Goal: Task Accomplishment & Management: Manage account settings

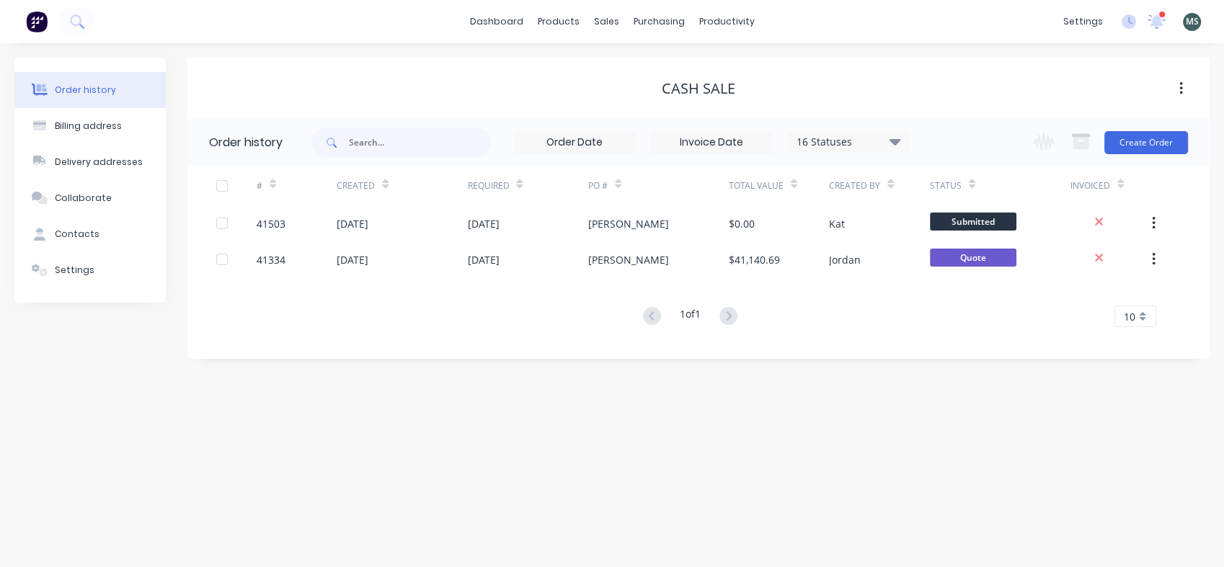
click at [1155, 23] on icon at bounding box center [1157, 20] width 13 height 12
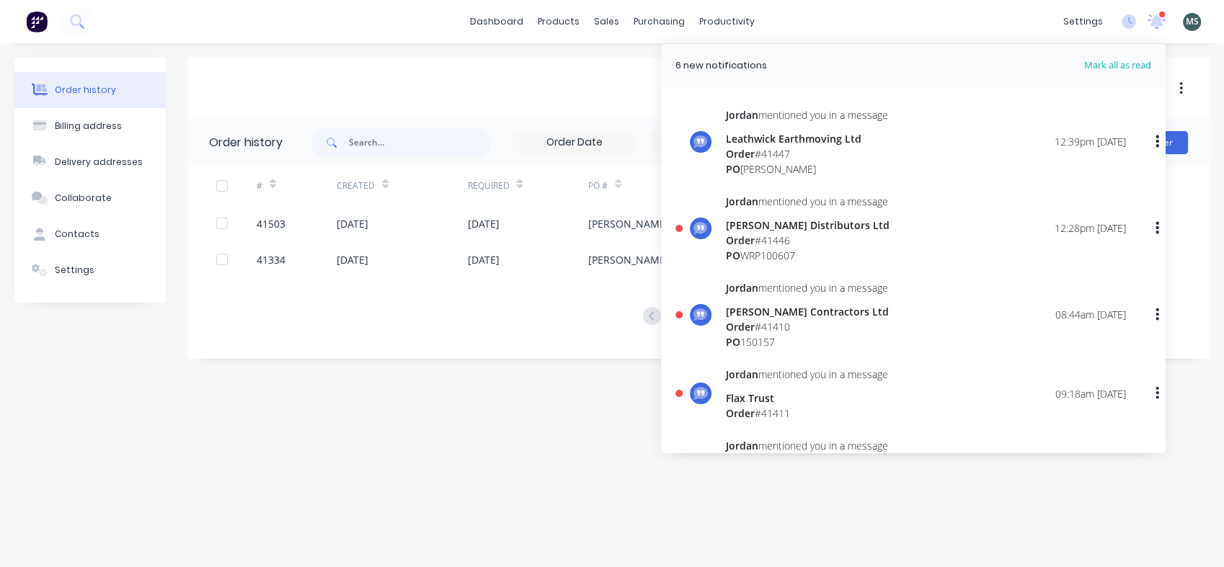
click at [766, 155] on div "Order # 41447" at bounding box center [807, 153] width 162 height 15
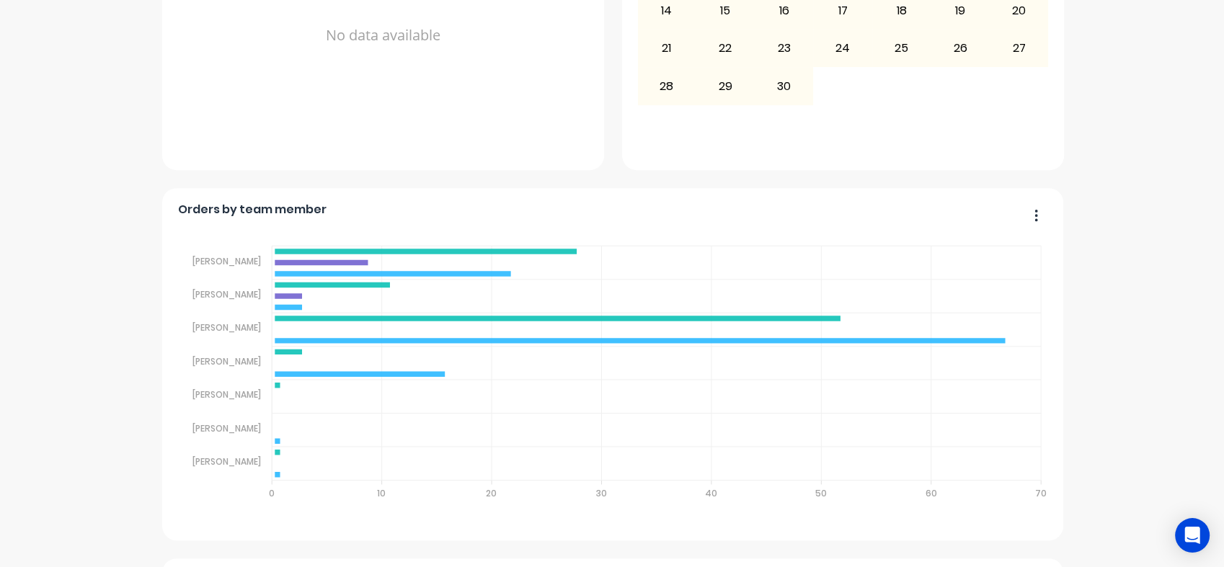
scroll to position [646, 0]
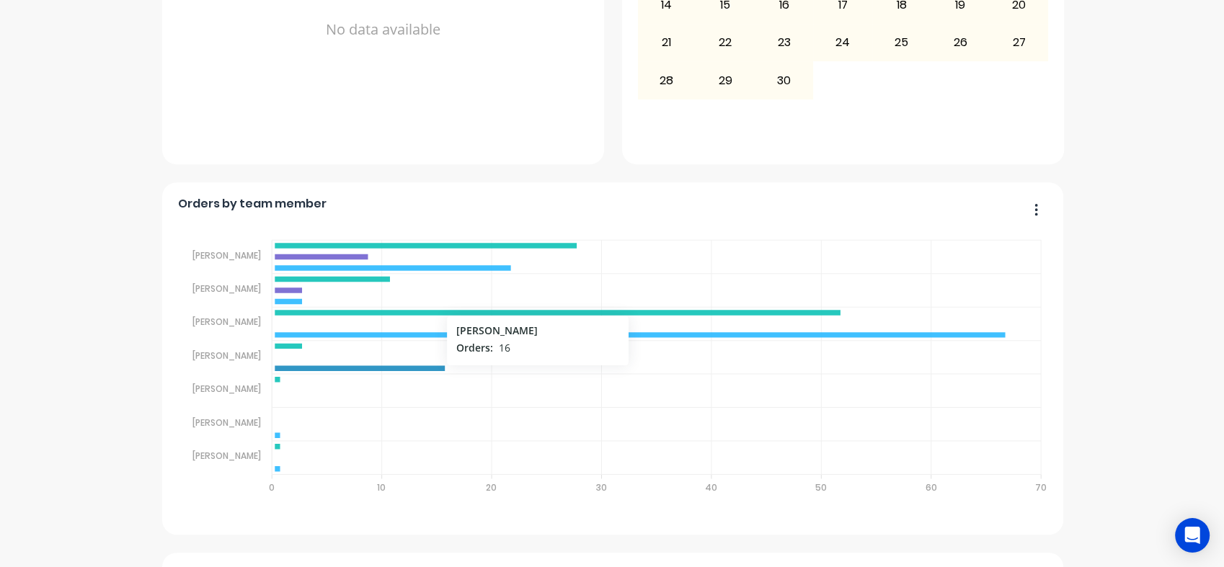
click at [398, 366] on icon at bounding box center [360, 367] width 170 height 5
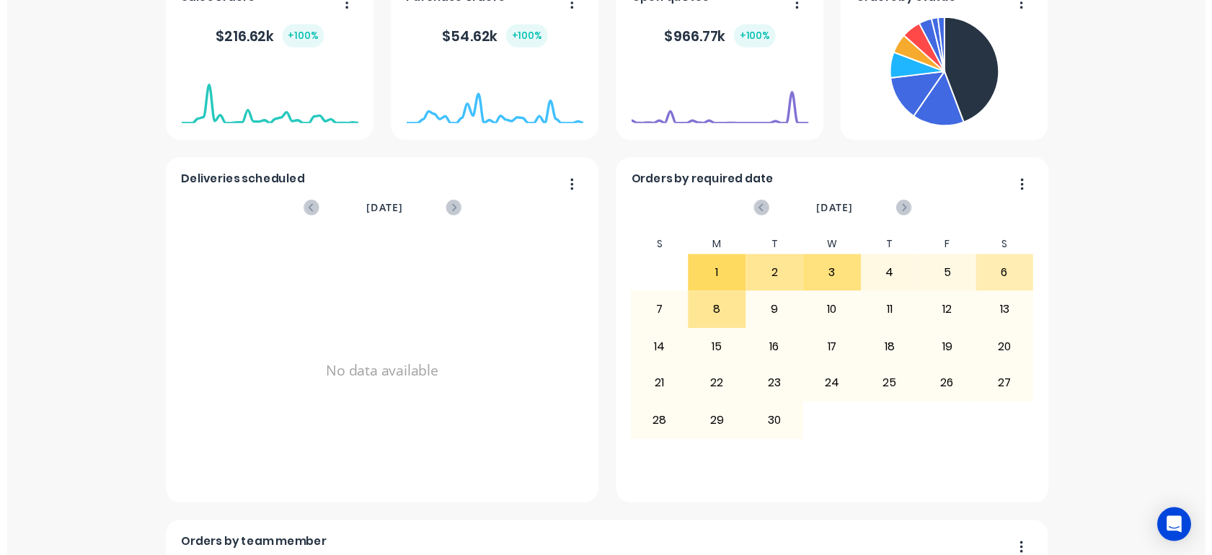
scroll to position [0, 0]
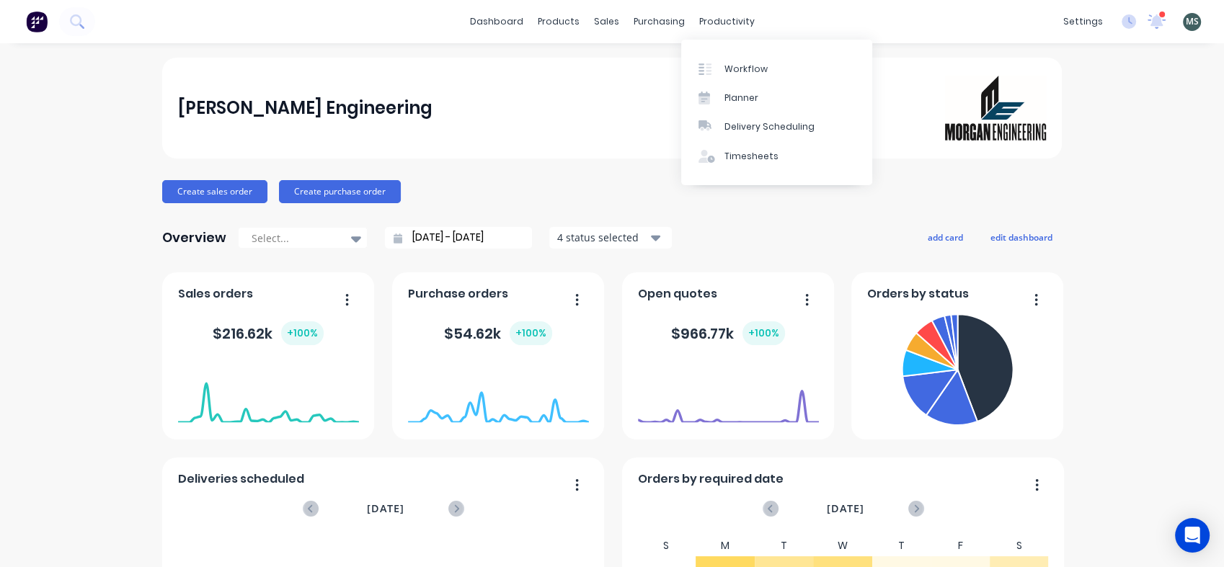
click at [737, 66] on div "Workflow" at bounding box center [746, 69] width 43 height 13
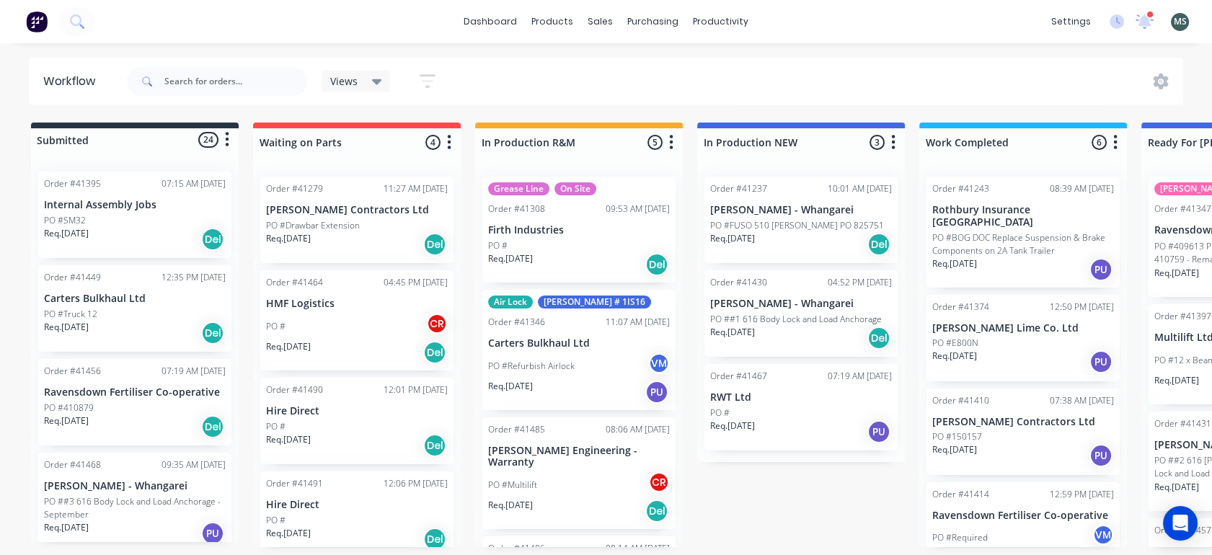
drag, startPoint x: 231, startPoint y: 221, endPoint x: 231, endPoint y: 213, distance: 7.9
click at [231, 213] on div "Order #41395 07:15 AM [DATE] Internal Assembly Jobs PO #SM32 Req. [DATE] Del Or…" at bounding box center [135, 351] width 208 height 382
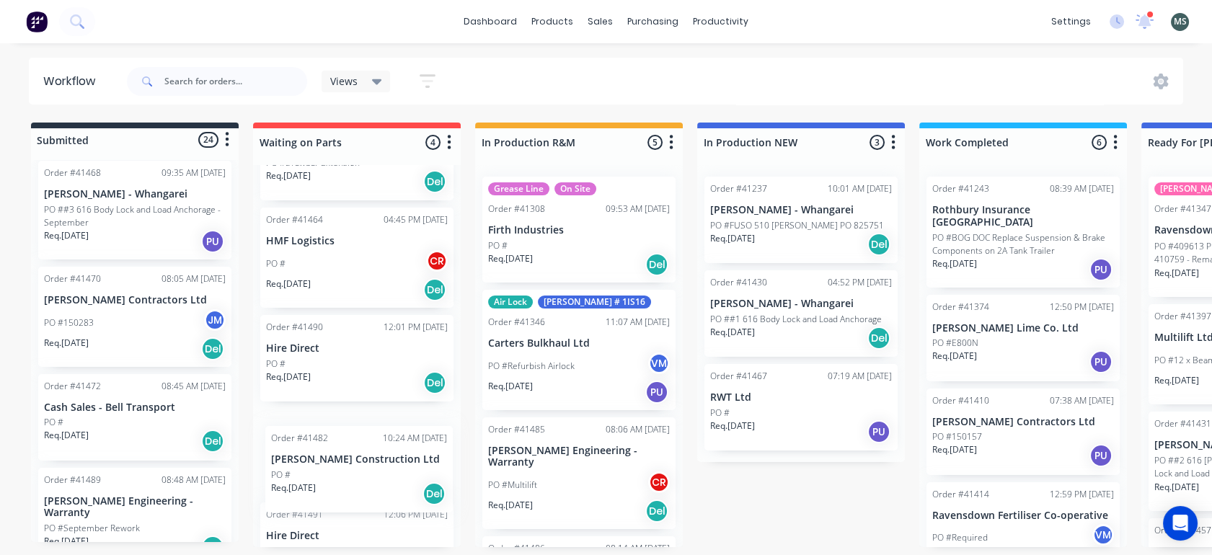
scroll to position [68, 0]
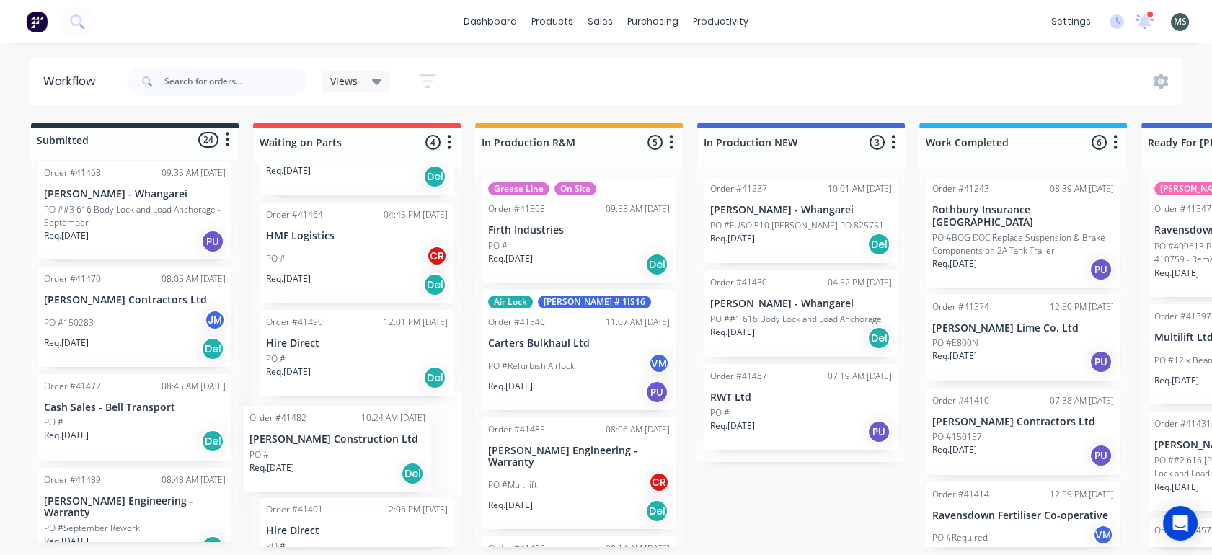
drag, startPoint x: 112, startPoint y: 515, endPoint x: 330, endPoint y: 453, distance: 227.3
click at [330, 453] on div "Submitted 24 Status colour #273444 hex #273444 Save Cancel Summaries Total orde…" at bounding box center [1191, 335] width 2404 height 425
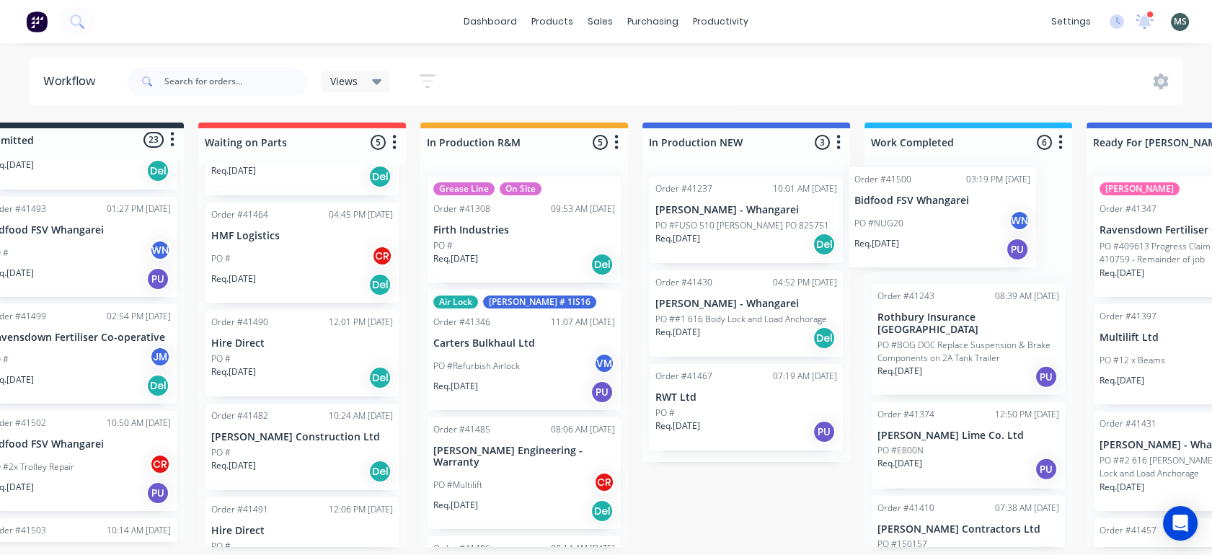
scroll to position [4, 63]
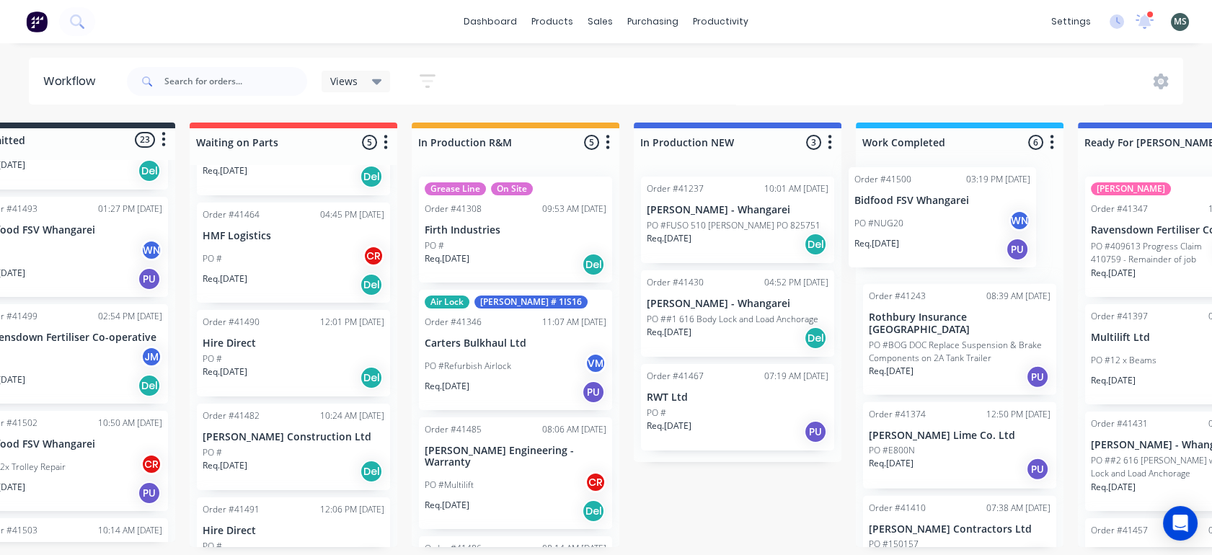
drag, startPoint x: 108, startPoint y: 446, endPoint x: 935, endPoint y: 214, distance: 858.8
click at [935, 214] on div "Submitted 23 Status colour #273444 hex #273444 Save Cancel Summaries Total orde…" at bounding box center [1128, 335] width 2404 height 425
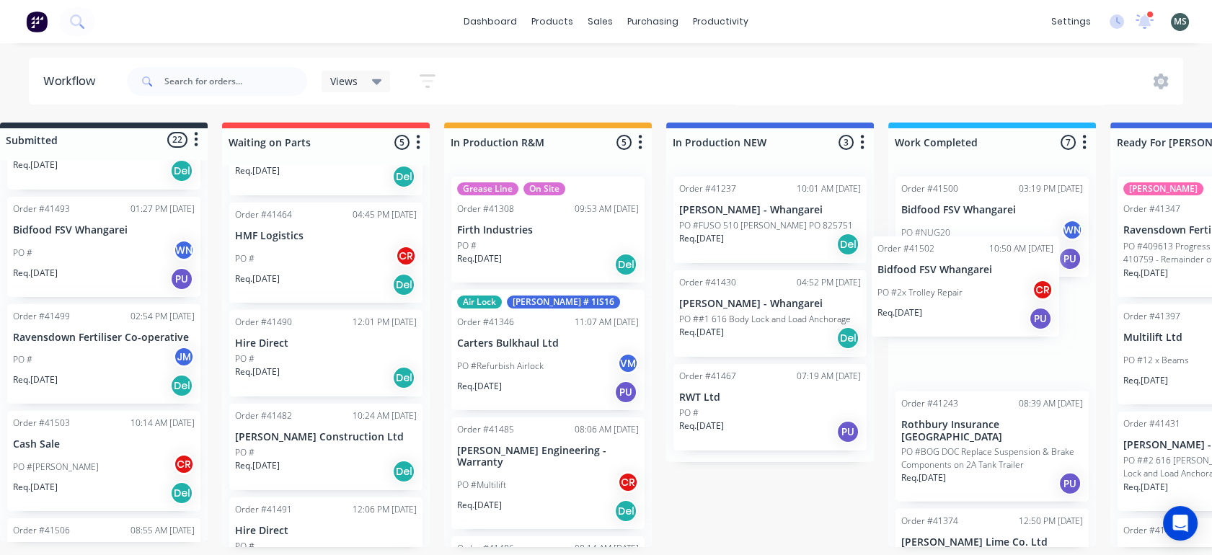
scroll to position [4, 40]
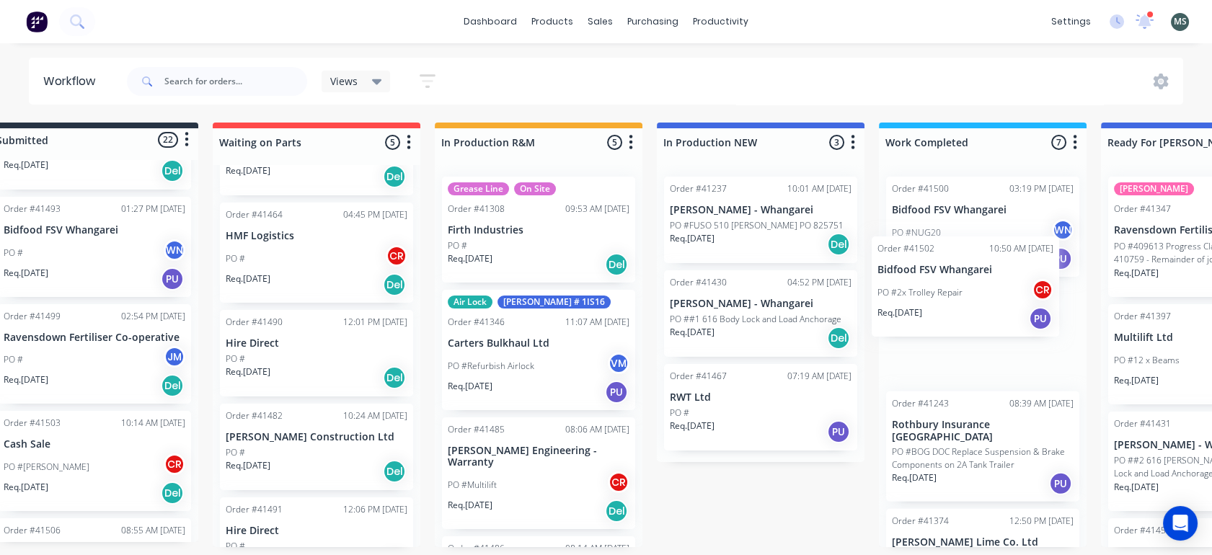
drag, startPoint x: 112, startPoint y: 446, endPoint x: 965, endPoint y: 286, distance: 866.9
click at [965, 286] on div "Submitted 22 Status colour #273444 hex #273444 Save Cancel Summaries Total orde…" at bounding box center [1151, 335] width 2404 height 425
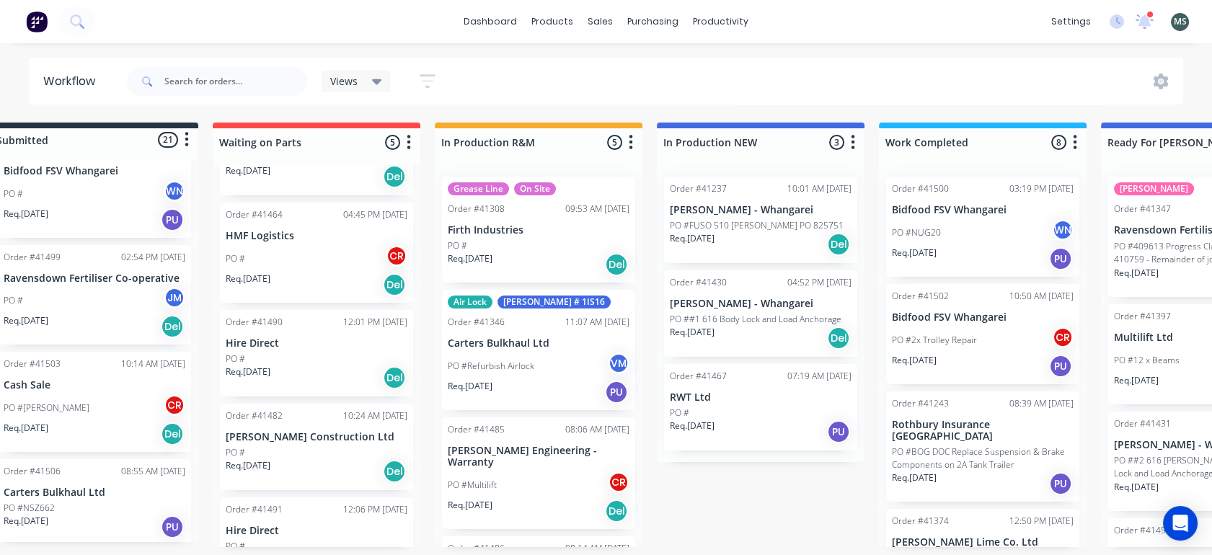
scroll to position [4, 0]
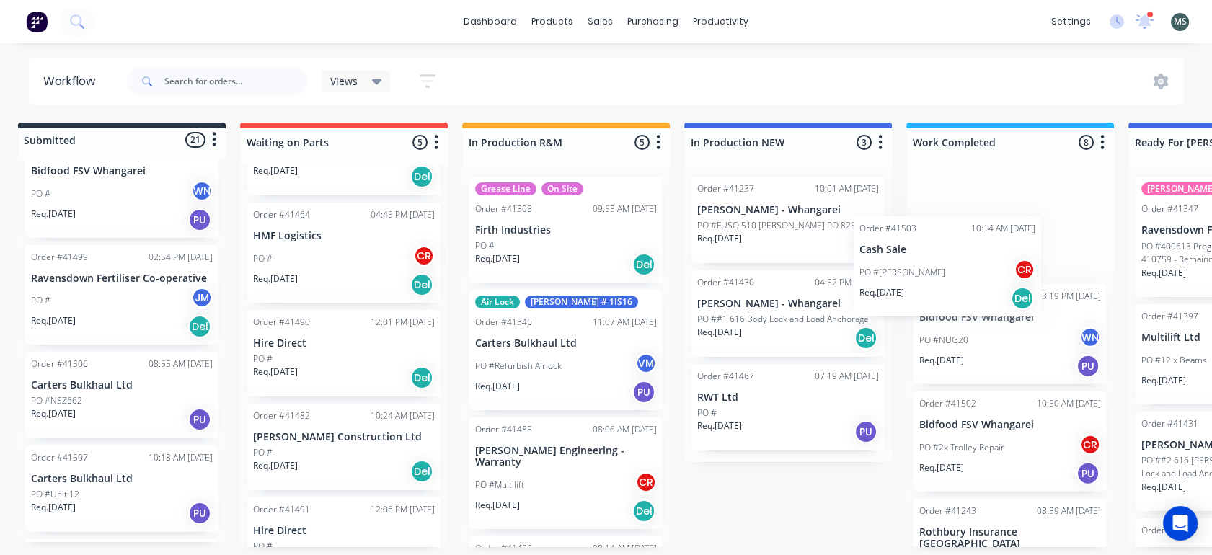
drag, startPoint x: 110, startPoint y: 417, endPoint x: 921, endPoint y: 298, distance: 820.3
click at [921, 298] on div "Submitted 21 Status colour #273444 hex #273444 Save Cancel Summaries Total orde…" at bounding box center [1178, 335] width 2404 height 425
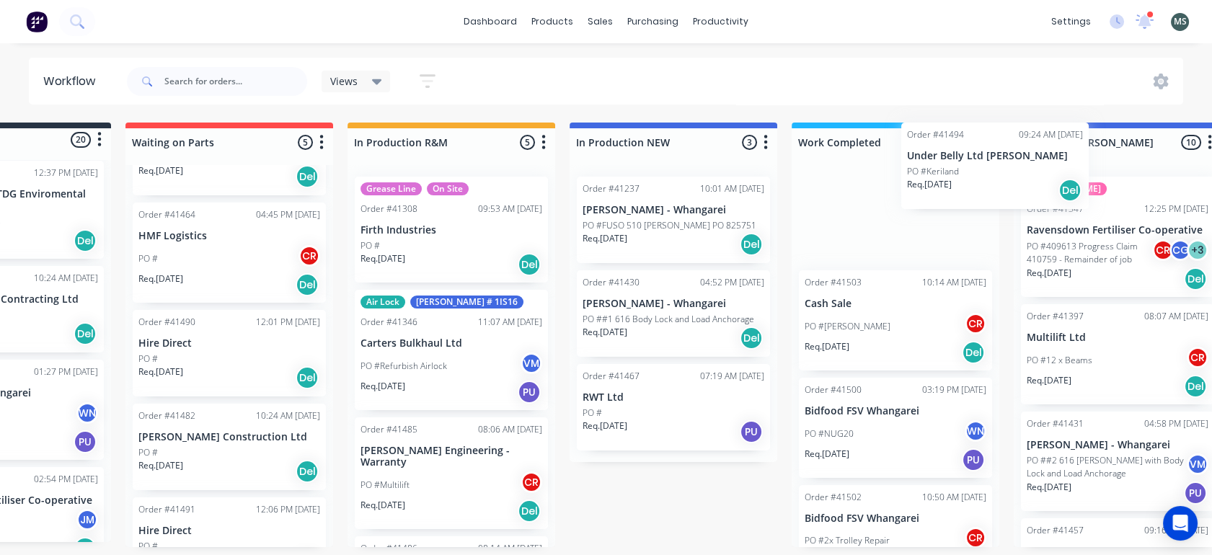
scroll to position [4, 136]
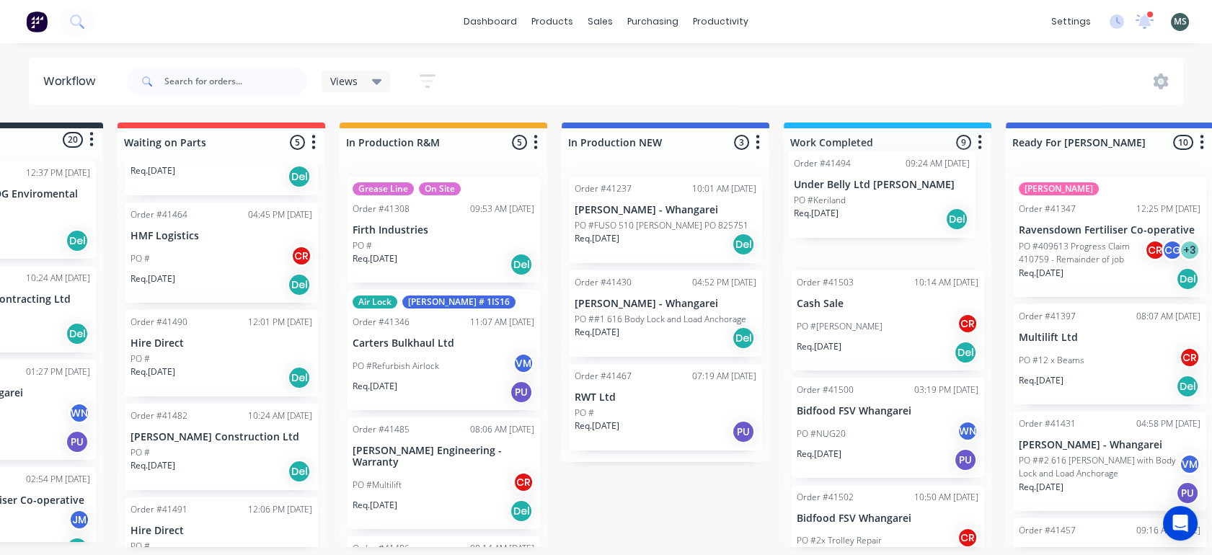
drag, startPoint x: 69, startPoint y: 289, endPoint x: 850, endPoint y: 190, distance: 787.0
click at [850, 190] on div "Submitted 20 Status colour #273444 hex #273444 Save Cancel Summaries Total orde…" at bounding box center [1056, 335] width 2404 height 425
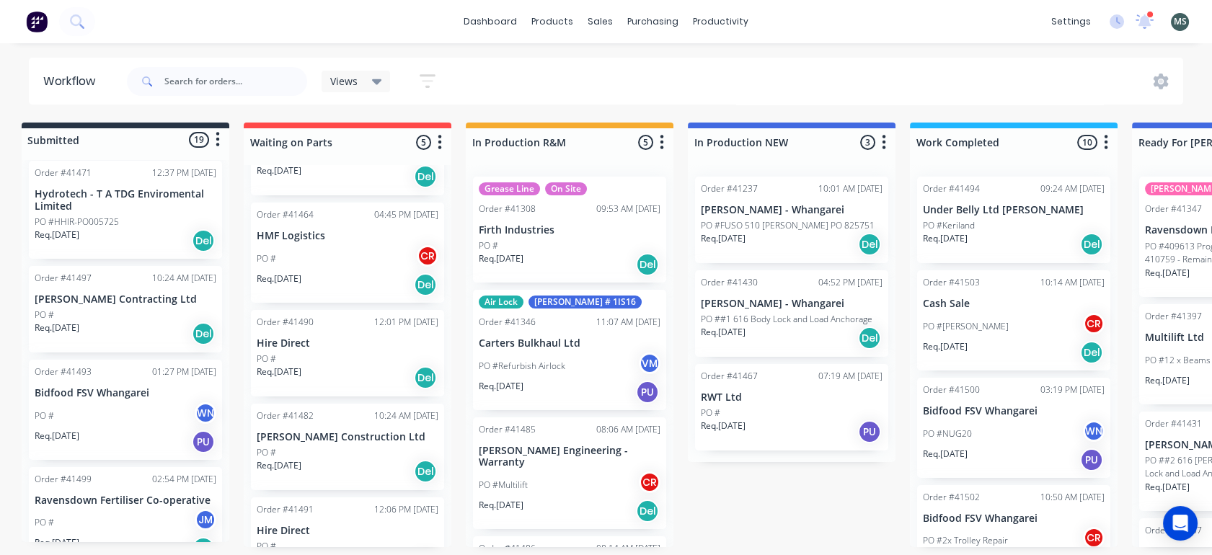
scroll to position [4, 0]
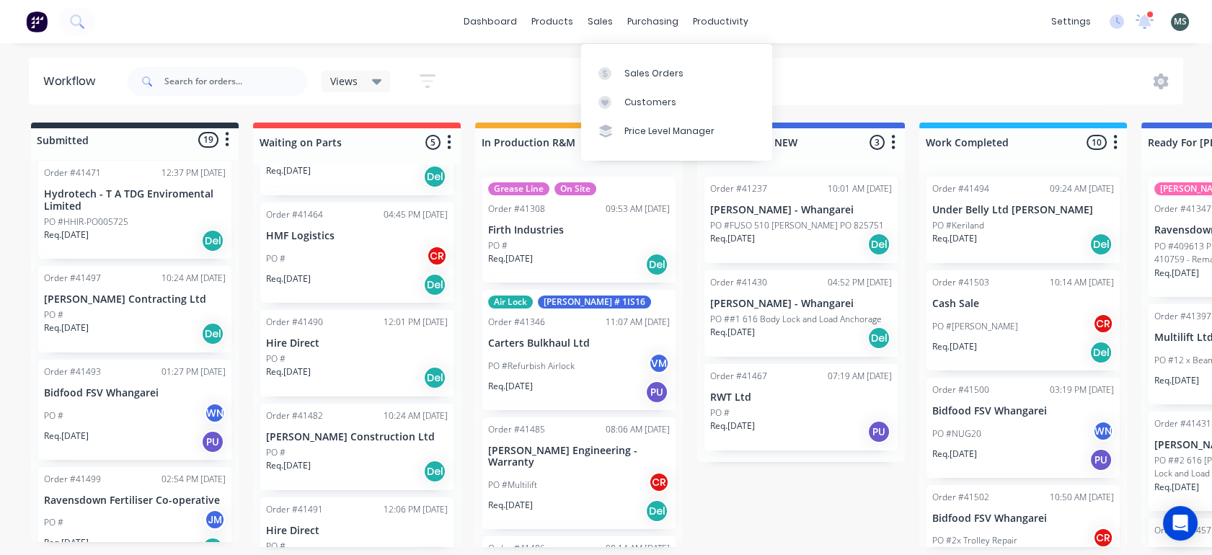
click at [593, 18] on div "sales" at bounding box center [600, 22] width 40 height 22
click at [657, 69] on div "Sales Orders" at bounding box center [653, 73] width 59 height 13
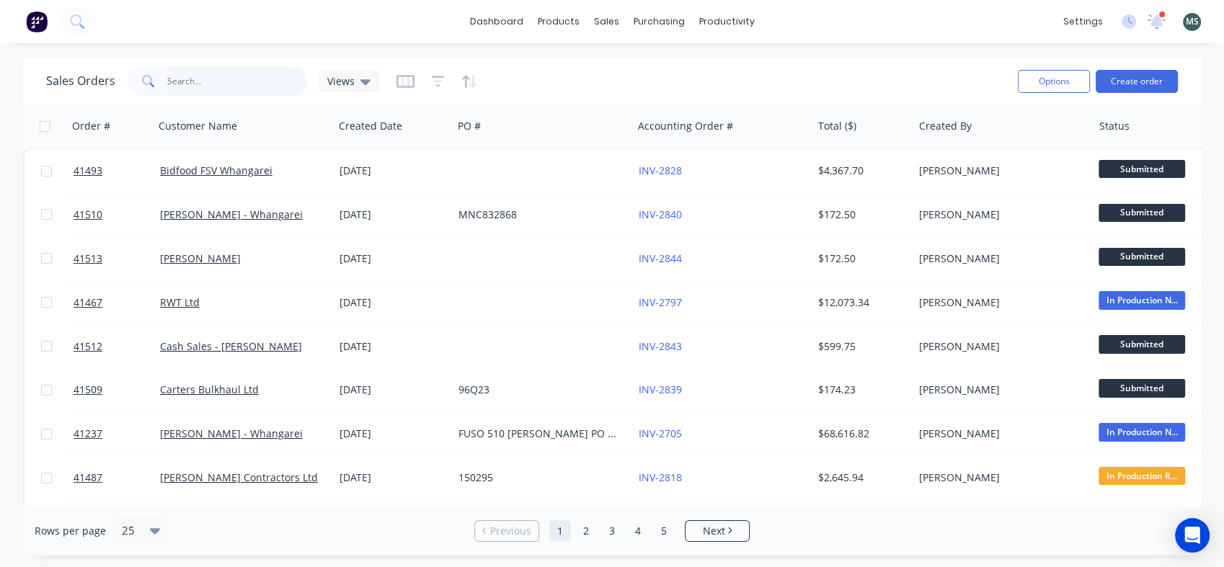
click at [185, 77] on input "text" at bounding box center [237, 81] width 141 height 29
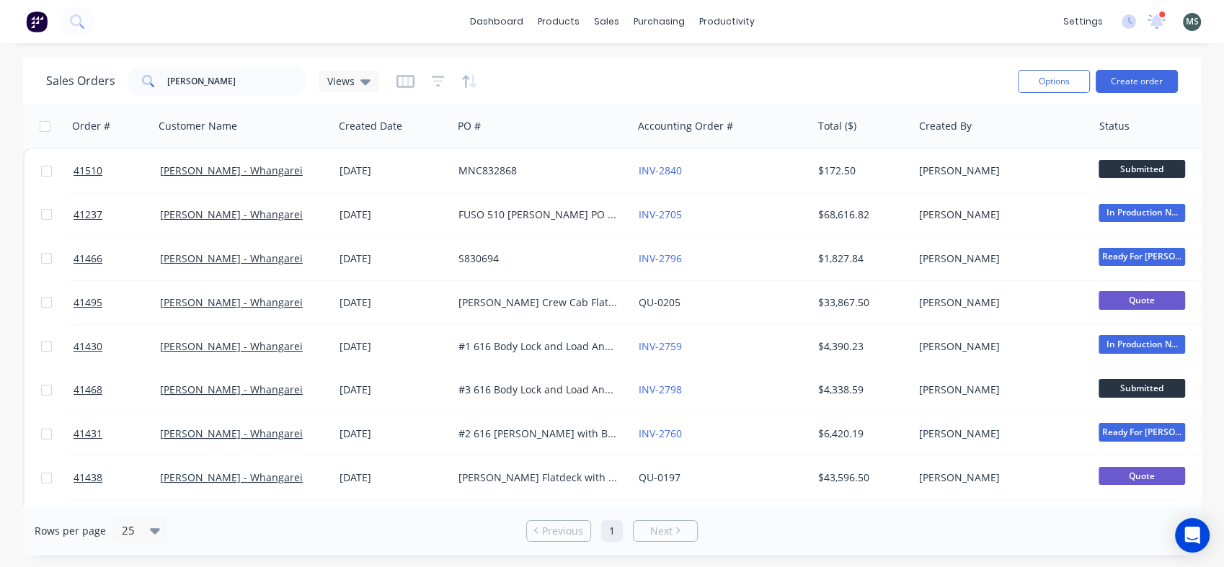
click at [147, 79] on icon at bounding box center [148, 81] width 13 height 13
click at [241, 79] on input "[PERSON_NAME]" at bounding box center [237, 81] width 141 height 29
type input "k"
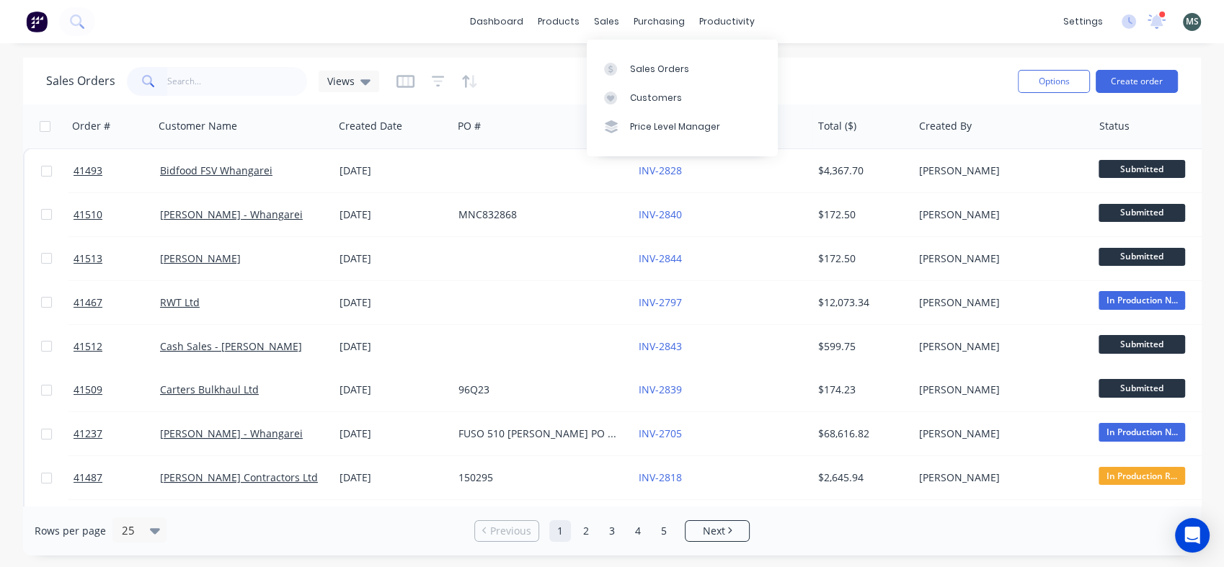
click at [647, 66] on div "Sales Orders" at bounding box center [659, 69] width 59 height 13
click at [647, 107] on link "Customers" at bounding box center [682, 98] width 191 height 29
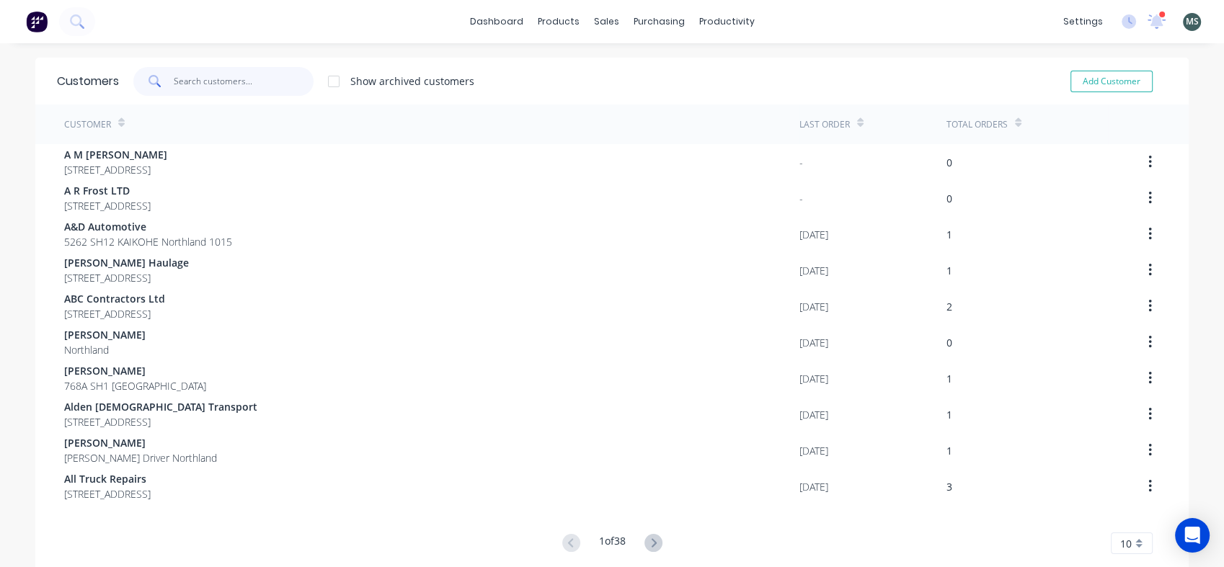
click at [190, 79] on input "text" at bounding box center [244, 81] width 141 height 29
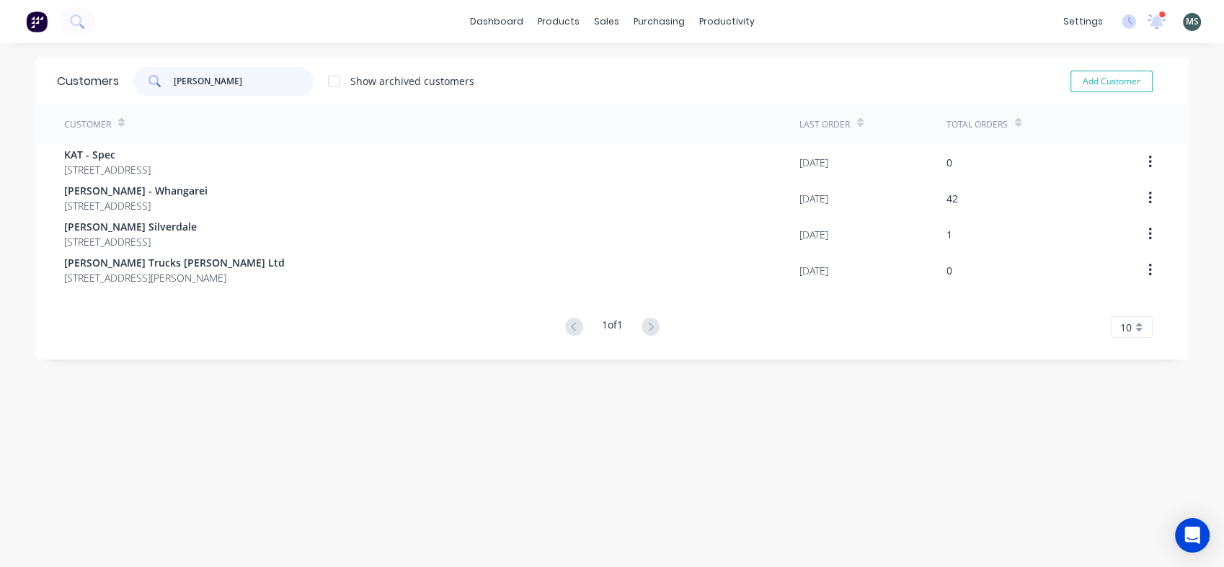
type input "[PERSON_NAME]"
click at [141, 191] on span "[PERSON_NAME] - Whangarei" at bounding box center [135, 190] width 143 height 15
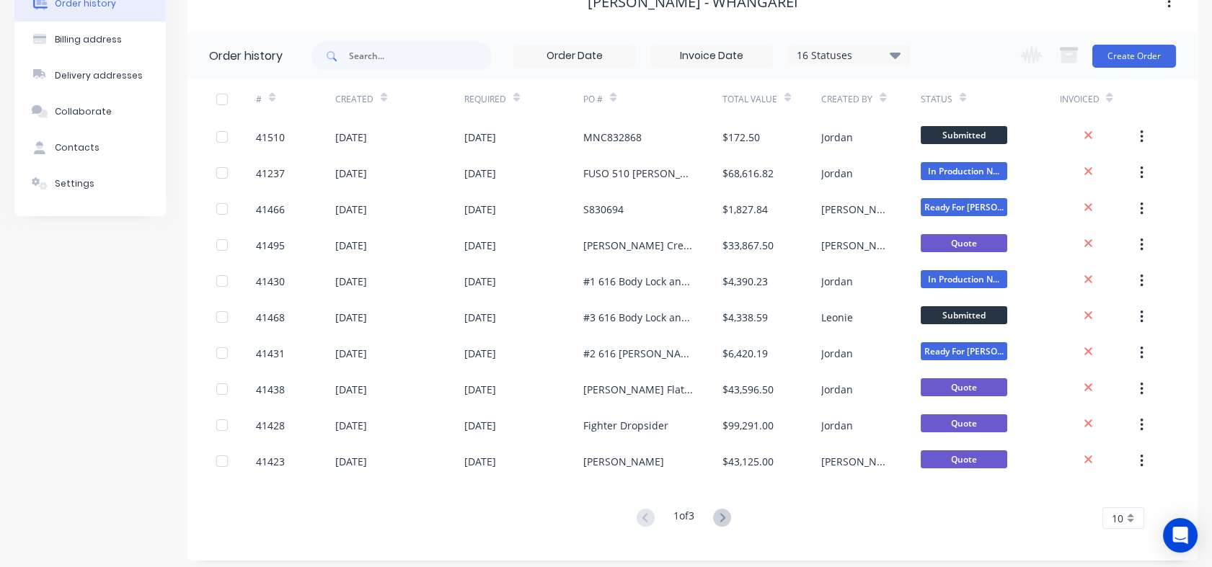
scroll to position [90, 0]
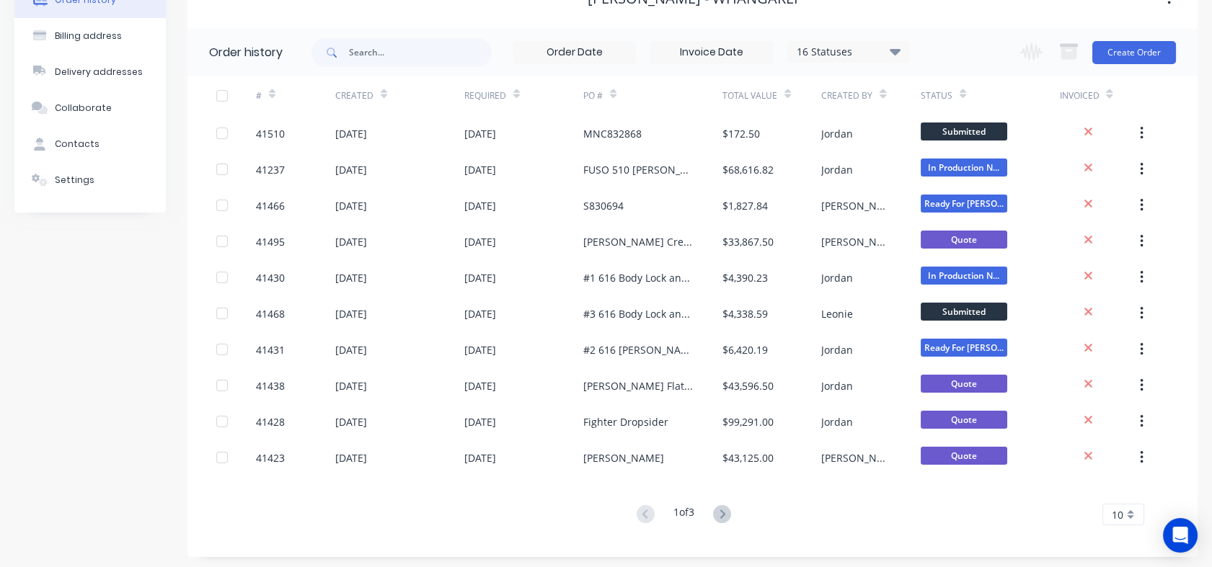
click at [723, 506] on icon at bounding box center [722, 514] width 18 height 18
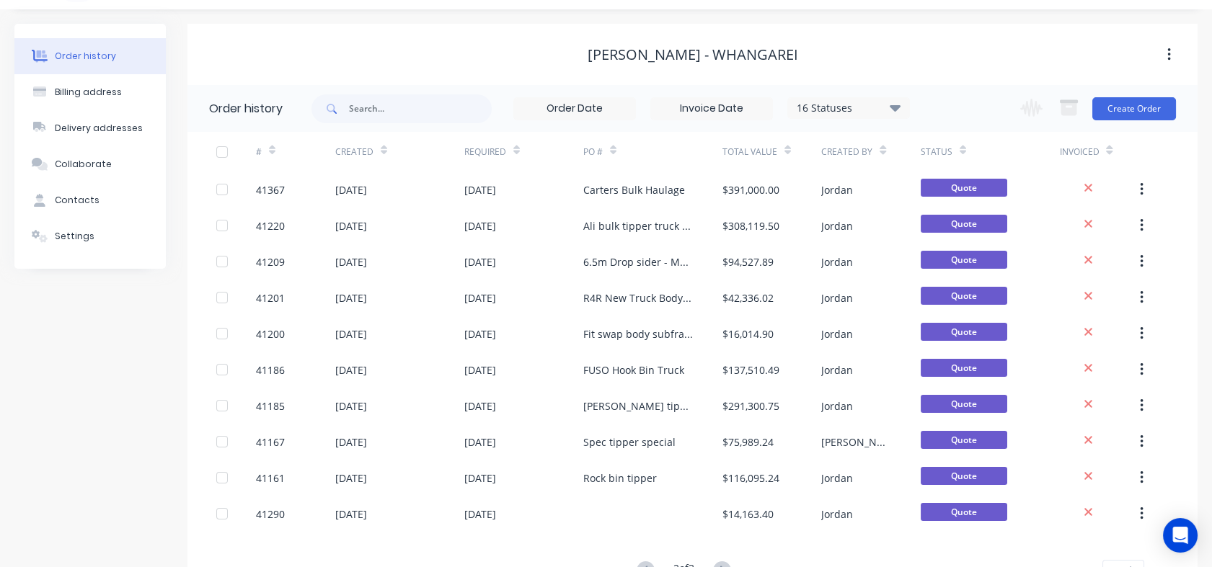
scroll to position [95, 0]
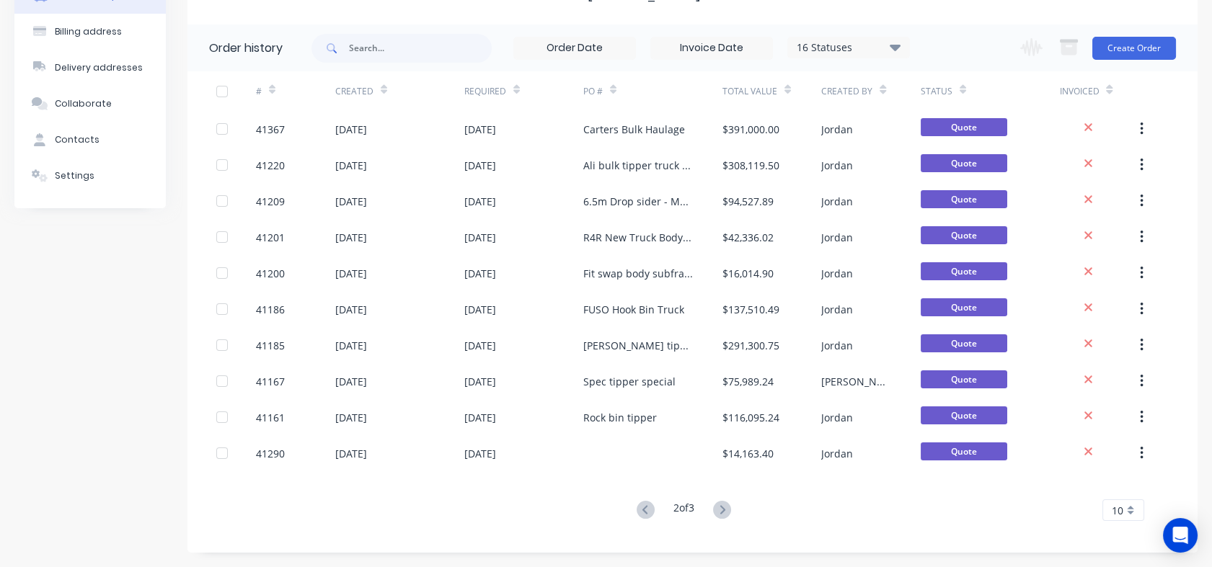
click at [639, 506] on icon at bounding box center [646, 510] width 18 height 18
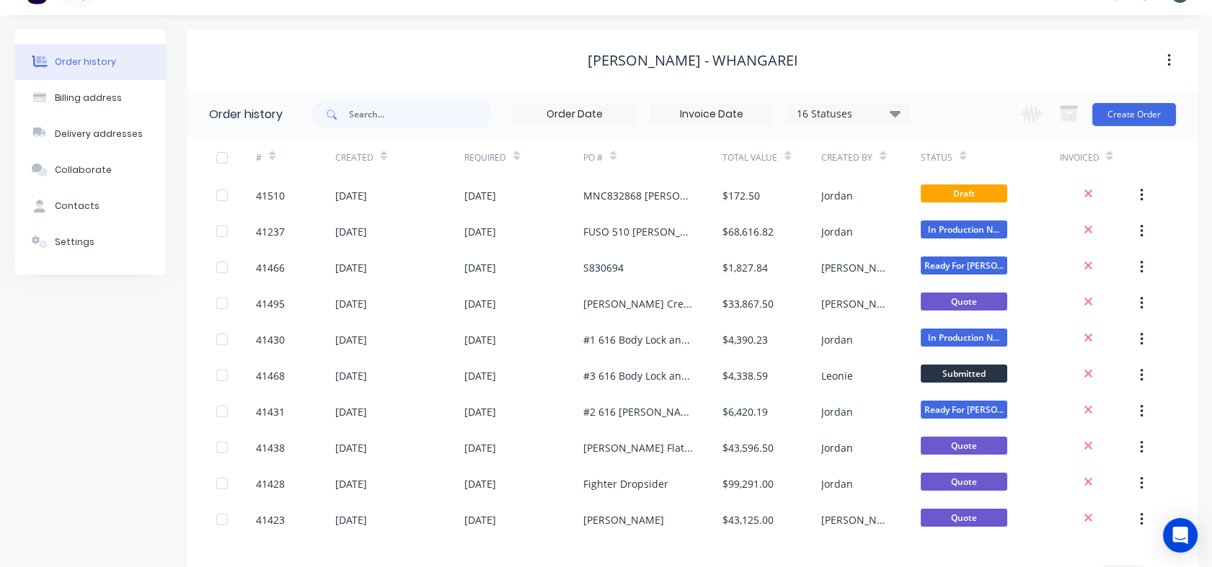
scroll to position [21, 0]
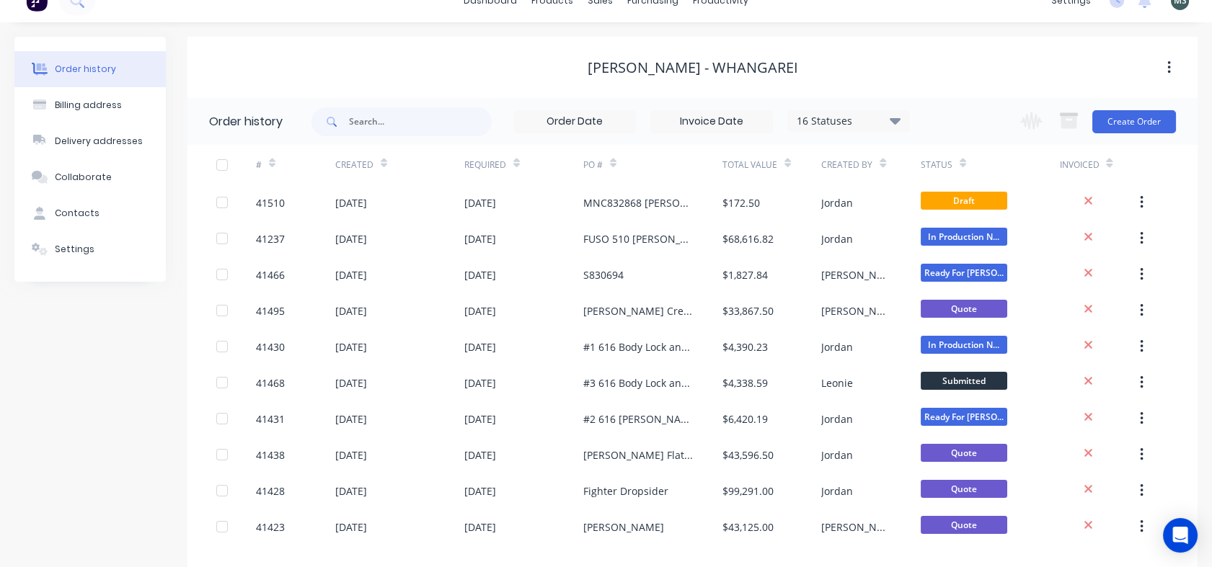
click at [896, 120] on icon at bounding box center [895, 121] width 11 height 6
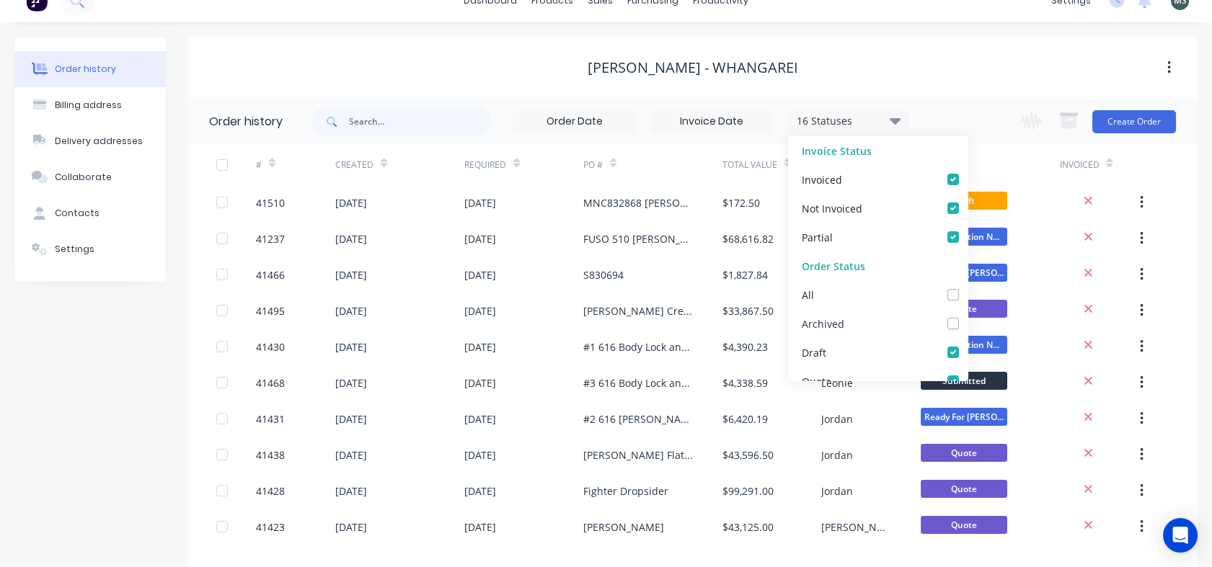
click at [814, 322] on div "Archived" at bounding box center [823, 323] width 43 height 15
click at [967, 316] on label at bounding box center [967, 316] width 0 height 0
click at [967, 321] on input "checkbox" at bounding box center [973, 323] width 12 height 14
checkbox input "true"
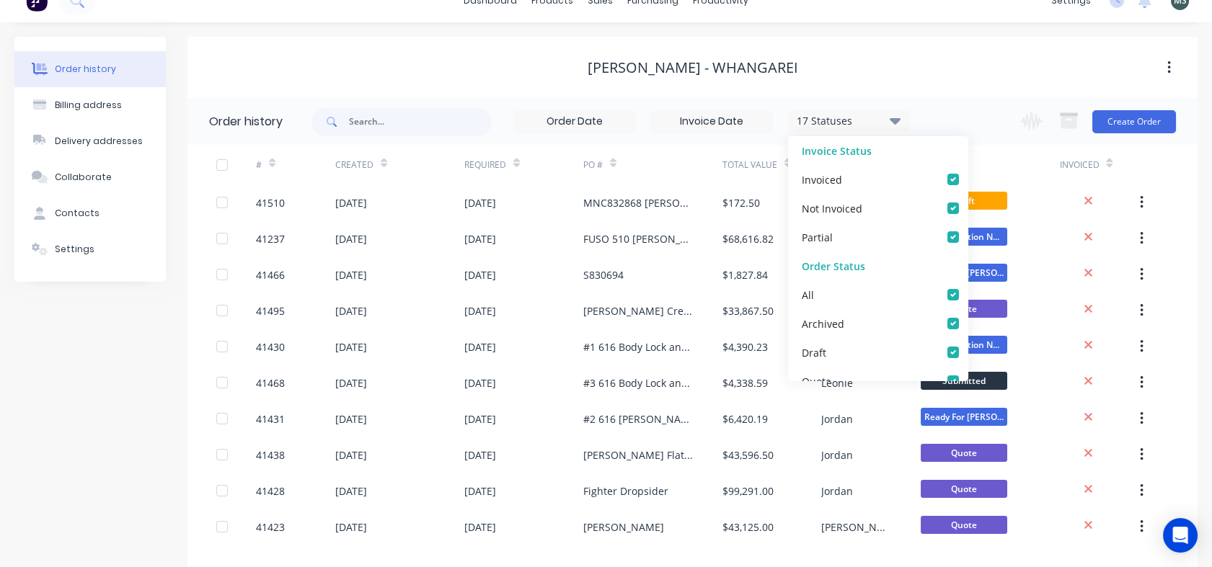
click at [938, 75] on div "[PERSON_NAME] - Whangarei" at bounding box center [692, 67] width 1010 height 17
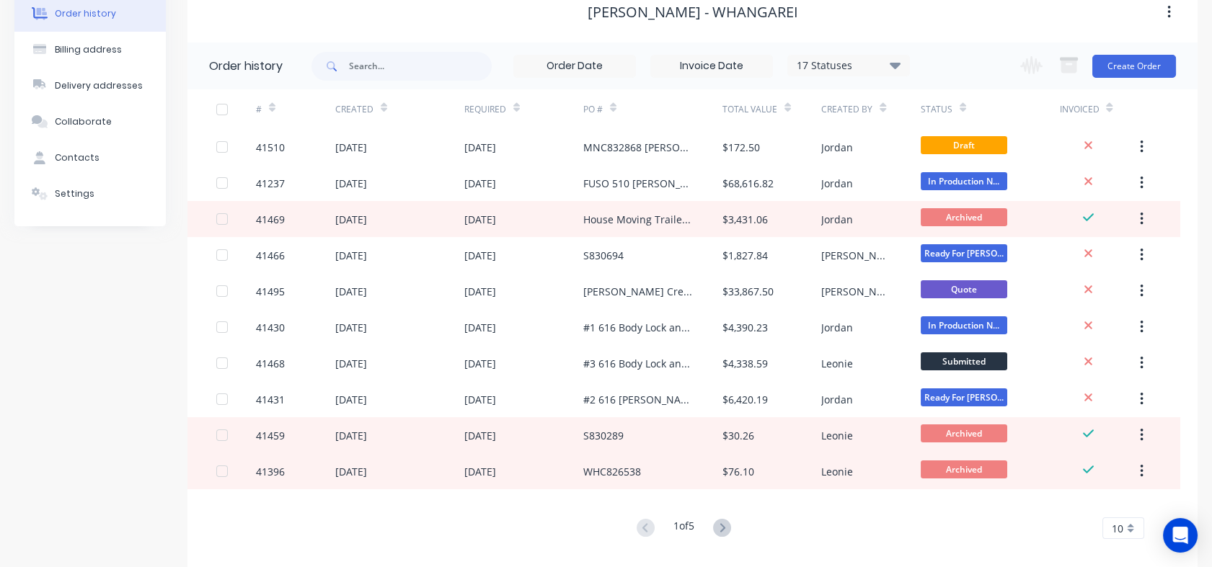
scroll to position [95, 0]
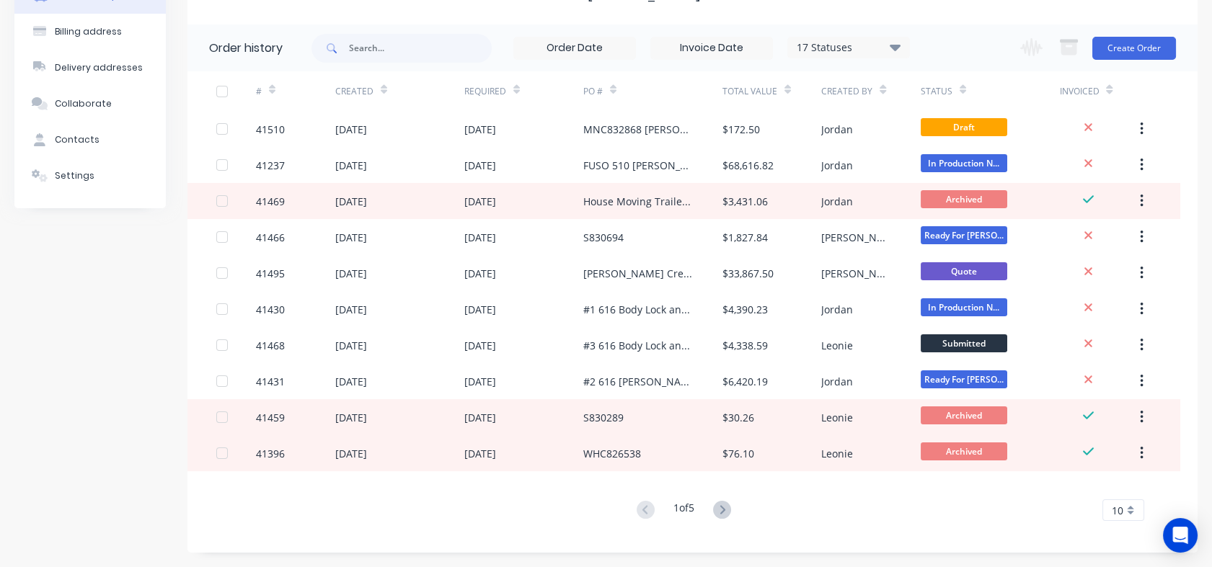
click at [725, 508] on icon at bounding box center [722, 509] width 5 height 9
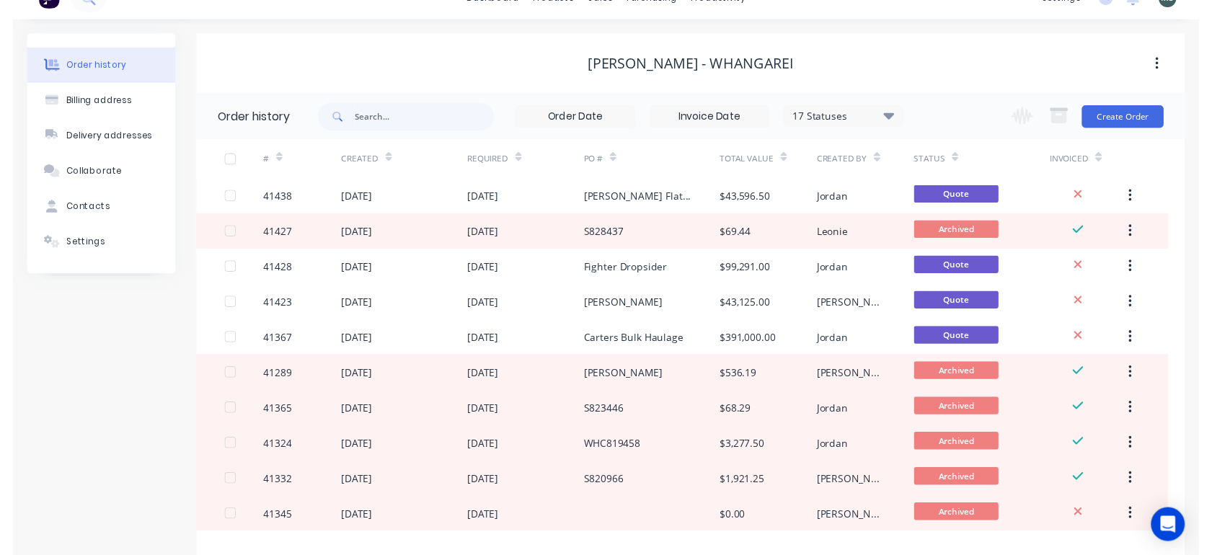
scroll to position [0, 0]
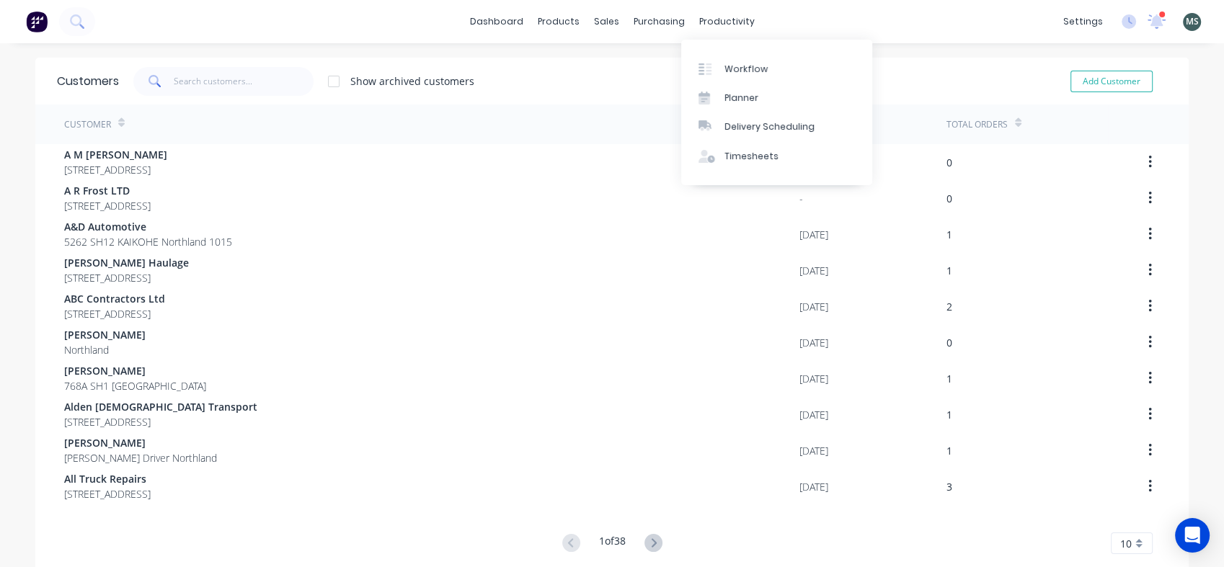
click at [722, 17] on div "productivity" at bounding box center [727, 22] width 70 height 22
click at [742, 79] on link "Workflow" at bounding box center [776, 68] width 191 height 29
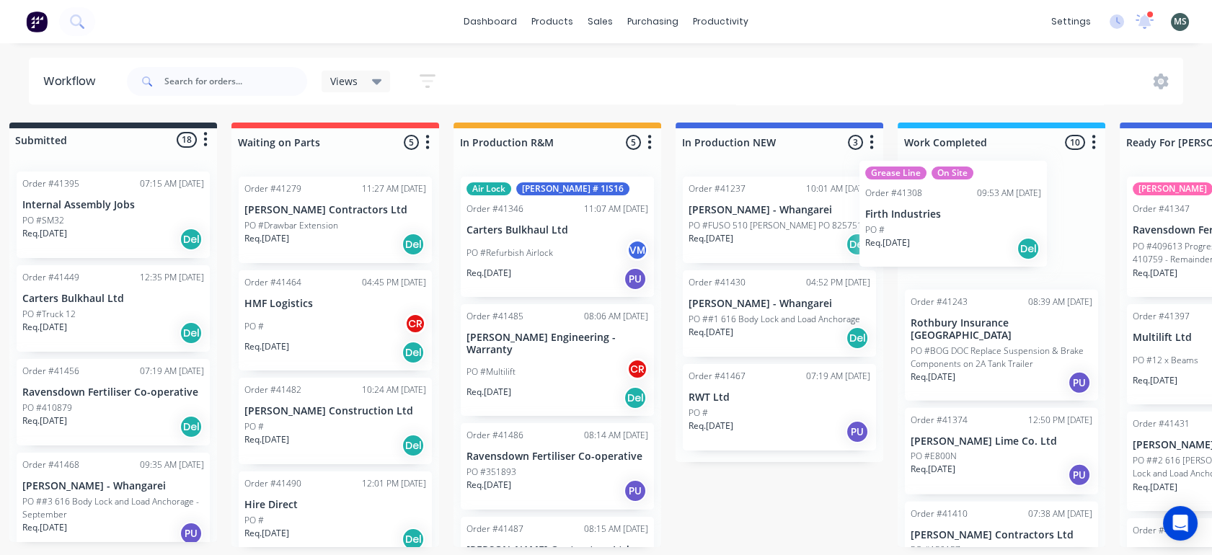
scroll to position [0, 31]
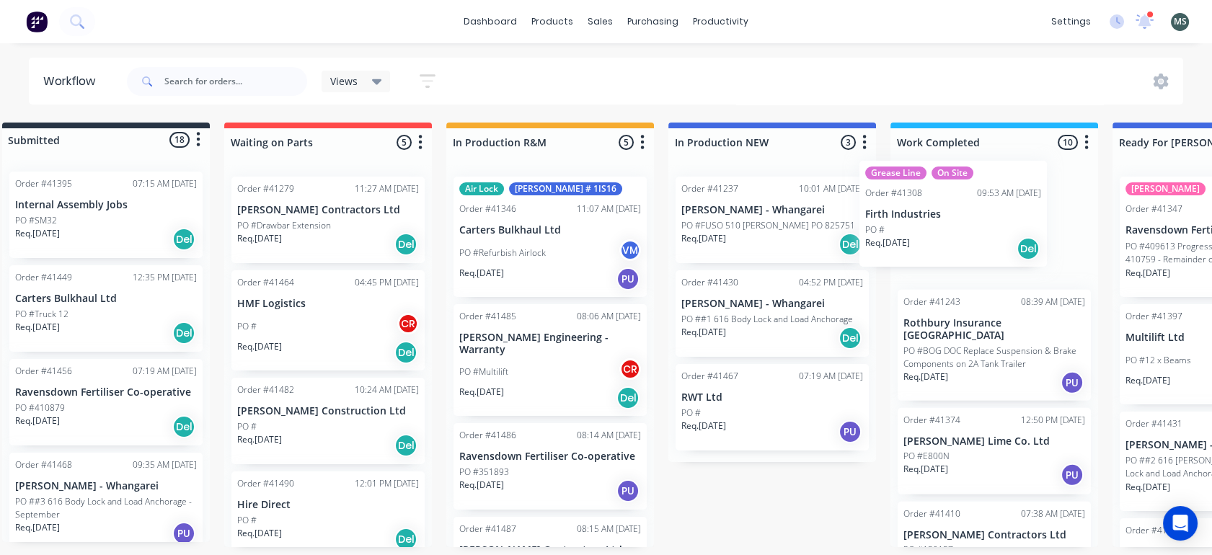
drag, startPoint x: 571, startPoint y: 249, endPoint x: 975, endPoint y: 226, distance: 404.4
click at [975, 226] on div "Submitted 18 Status colour #273444 hex #273444 Save Cancel Summaries Total orde…" at bounding box center [1162, 335] width 2404 height 425
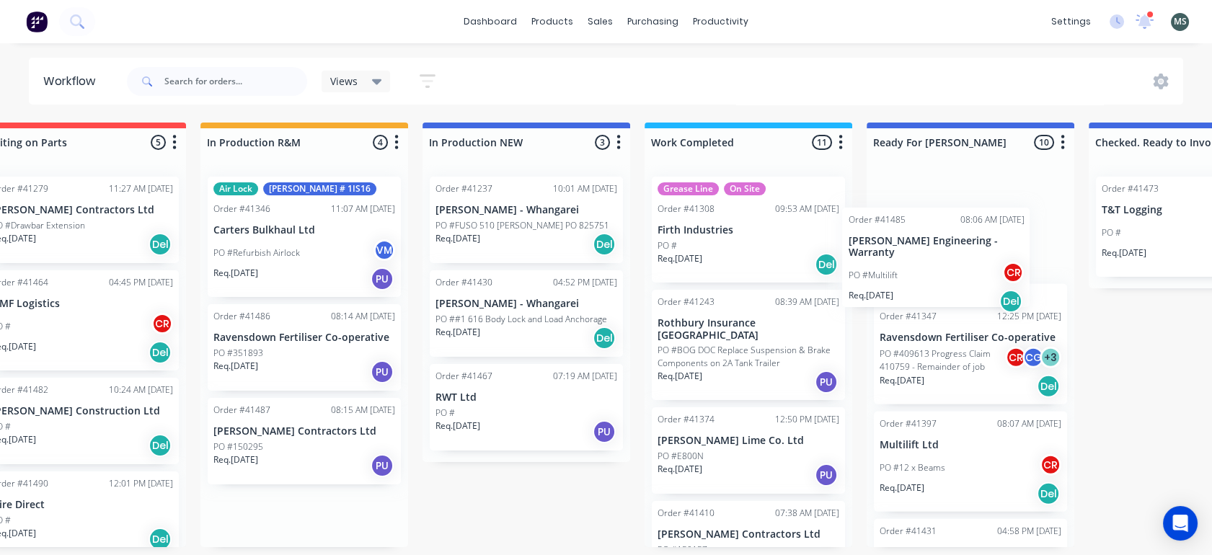
scroll to position [0, 275]
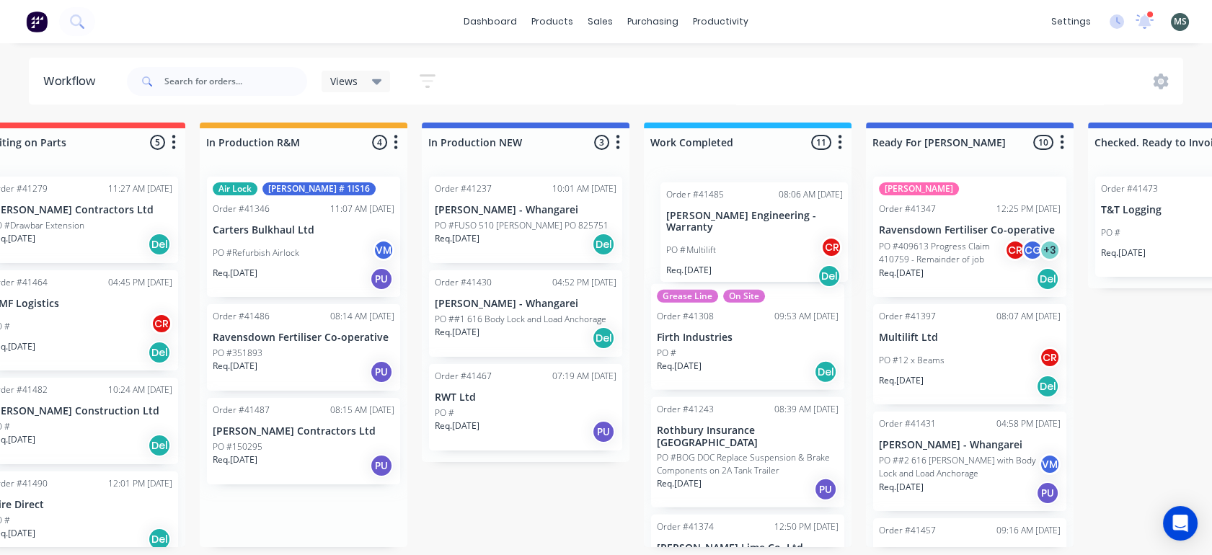
drag, startPoint x: 505, startPoint y: 358, endPoint x: 725, endPoint y: 234, distance: 252.4
click at [725, 234] on div "Submitted 18 Status colour #273444 hex #273444 Save Cancel Summaries Total orde…" at bounding box center [916, 335] width 2404 height 425
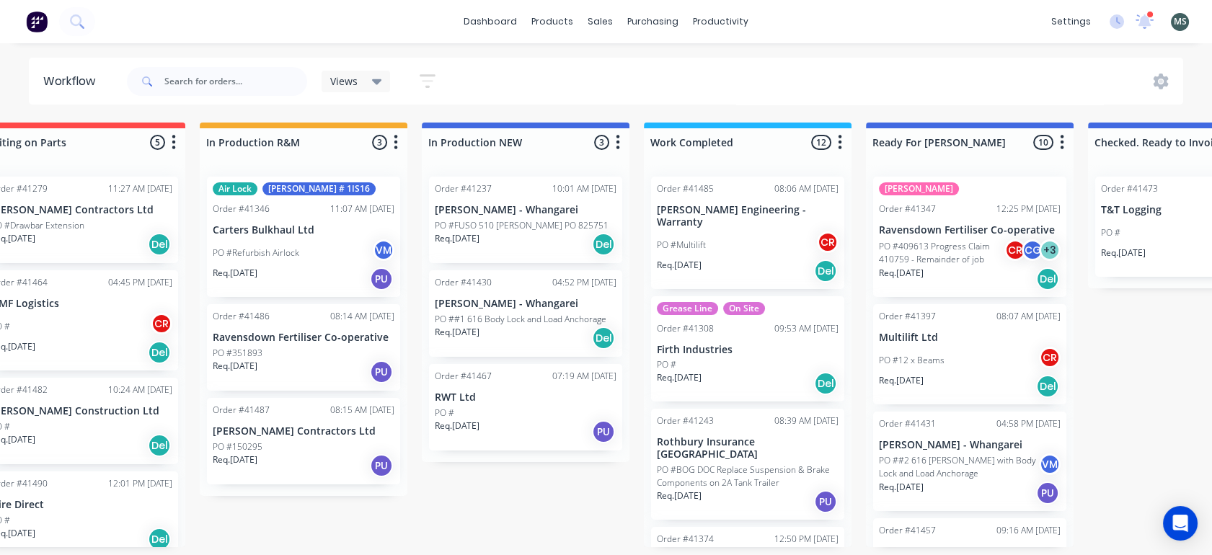
click at [257, 455] on p "Req. [DATE]" at bounding box center [235, 459] width 45 height 13
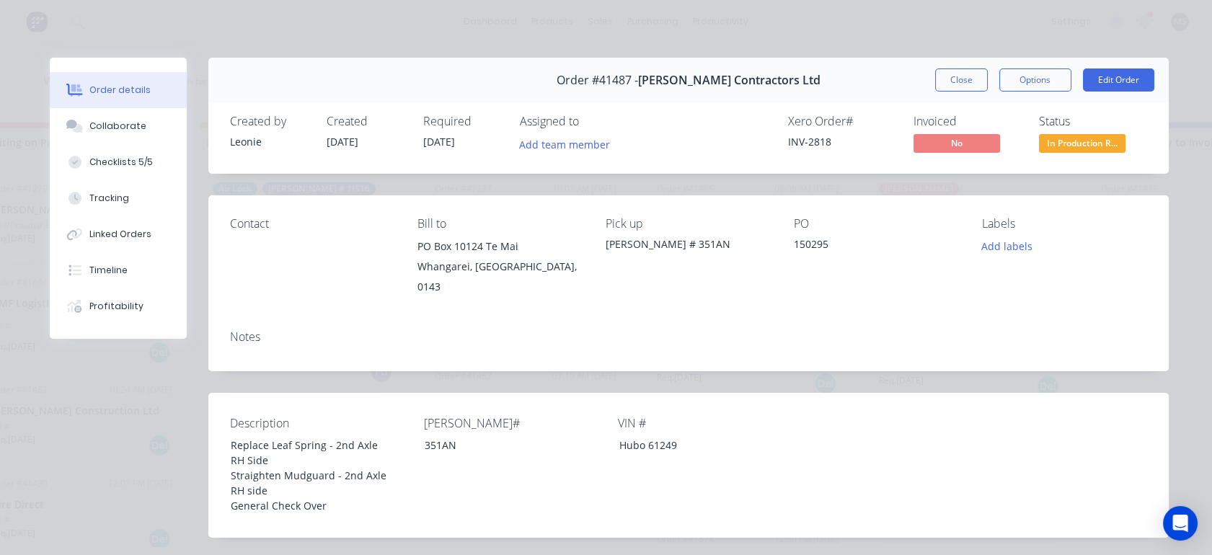
click at [928, 93] on div "Order #41487 - [PERSON_NAME] Contractors Ltd Close Options Edit Order" at bounding box center [688, 80] width 960 height 45
click at [935, 87] on button "Close" at bounding box center [961, 79] width 53 height 23
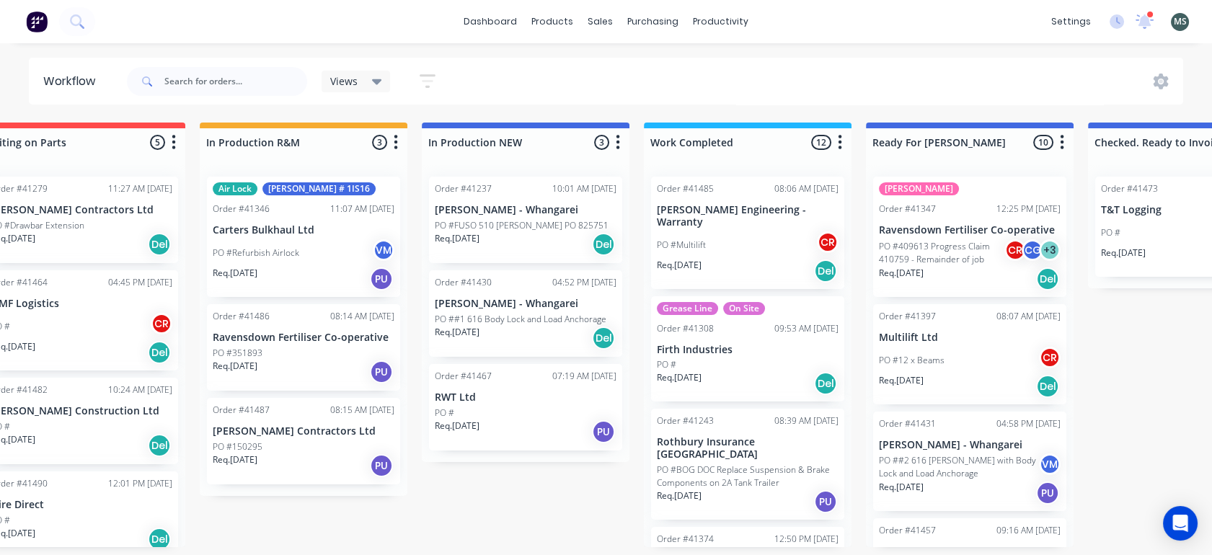
scroll to position [4, 275]
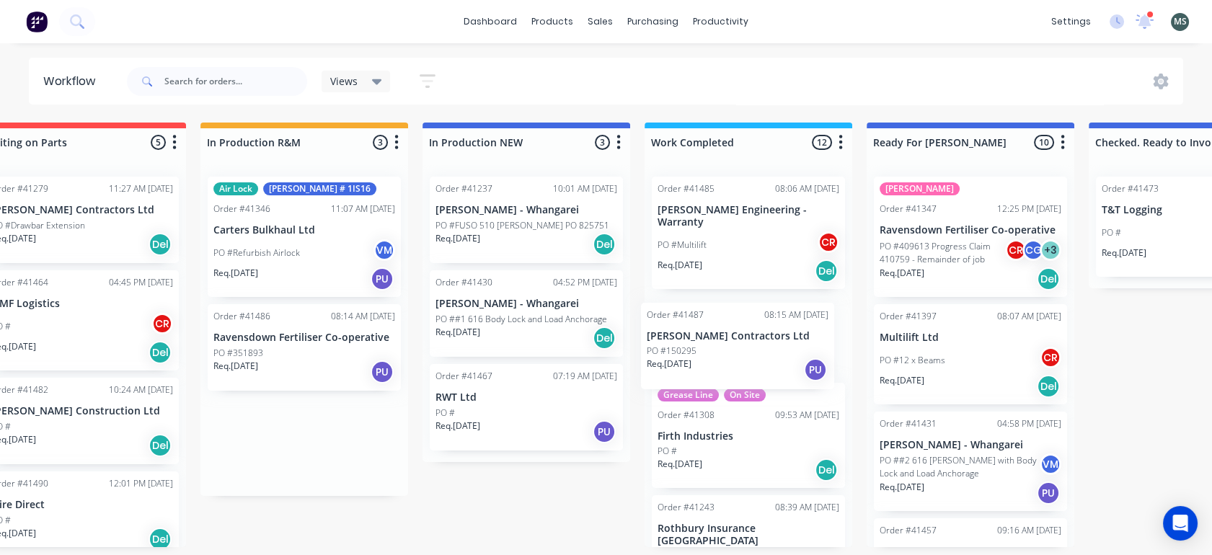
drag, startPoint x: 281, startPoint y: 455, endPoint x: 717, endPoint y: 351, distance: 448.3
click at [717, 351] on div "Submitted 18 Status colour #273444 hex #273444 Save Cancel Summaries Total orde…" at bounding box center [917, 335] width 2404 height 425
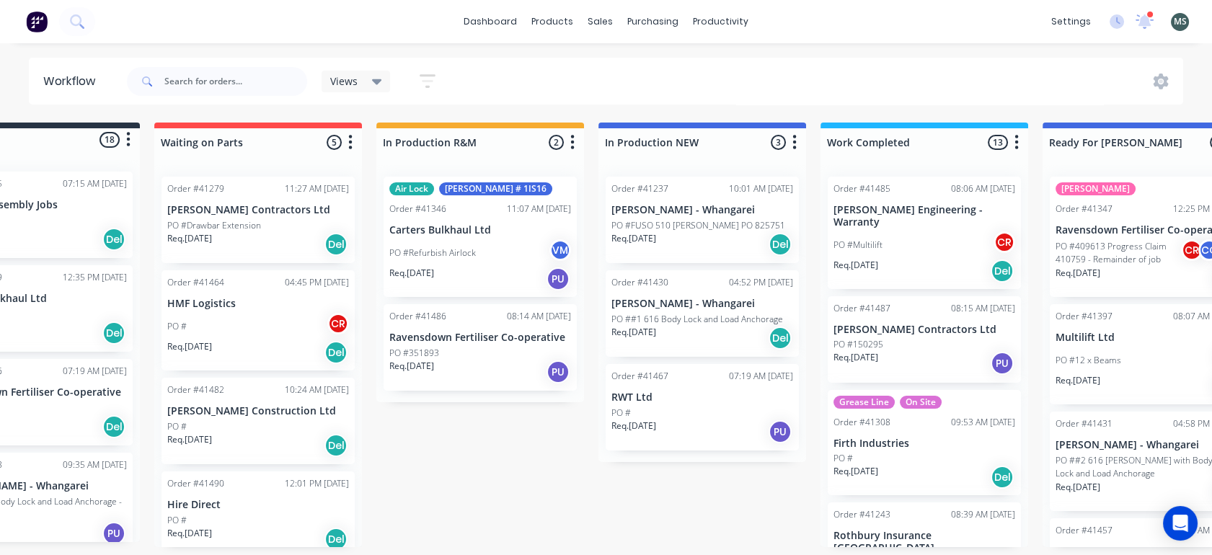
scroll to position [4, 0]
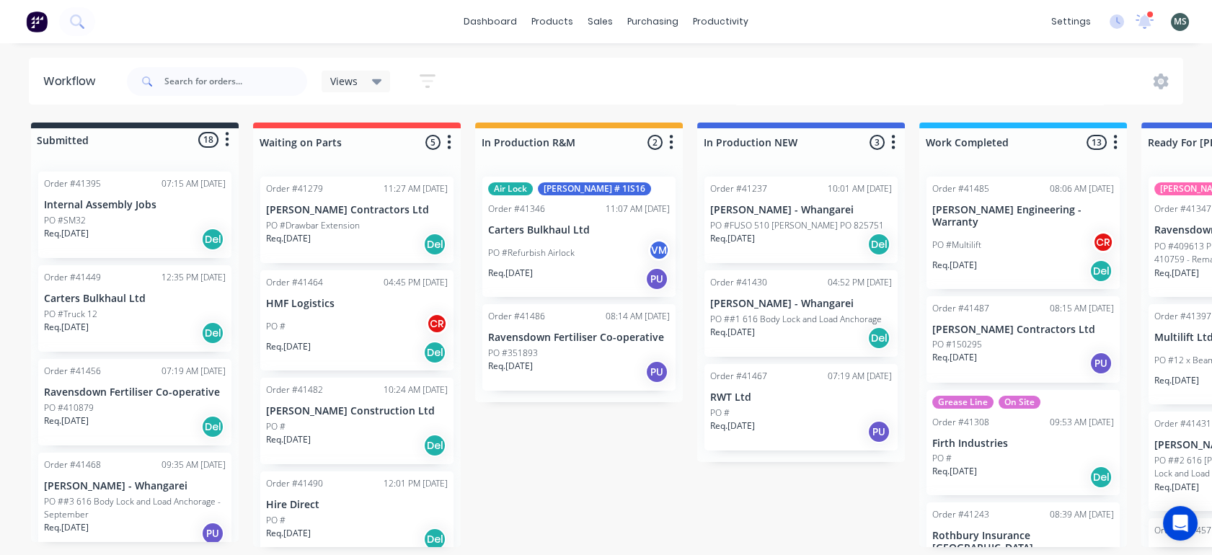
drag, startPoint x: 239, startPoint y: 226, endPoint x: 241, endPoint y: 260, distance: 34.0
click at [241, 260] on div "Submitted 18 Status colour #273444 hex #273444 Save Cancel Summaries Total orde…" at bounding box center [1191, 335] width 2404 height 425
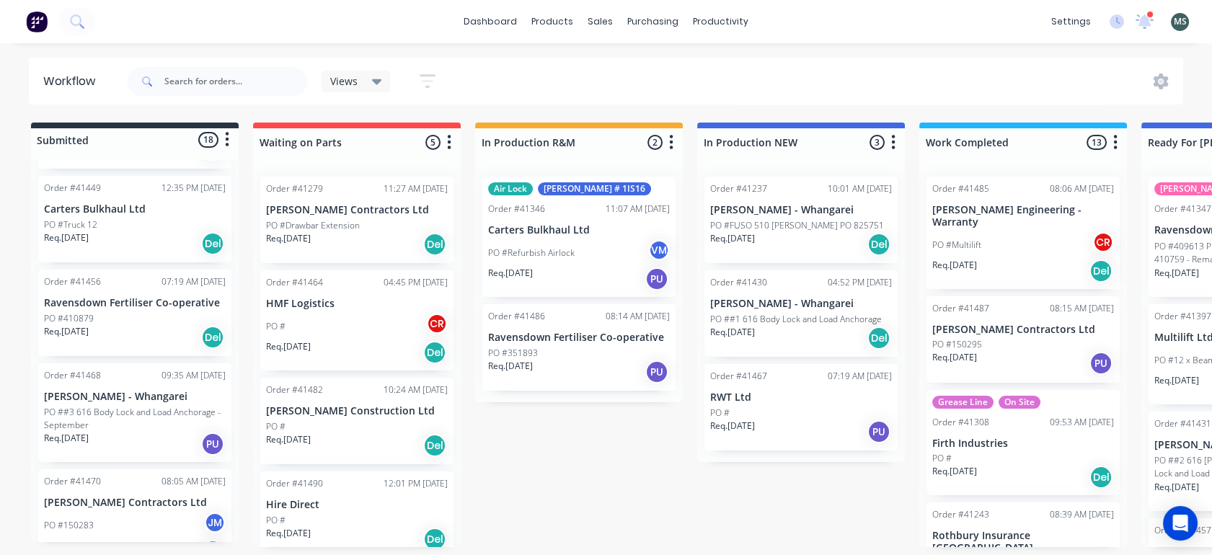
scroll to position [92, 0]
click at [323, 324] on div "PO # CR" at bounding box center [357, 326] width 182 height 27
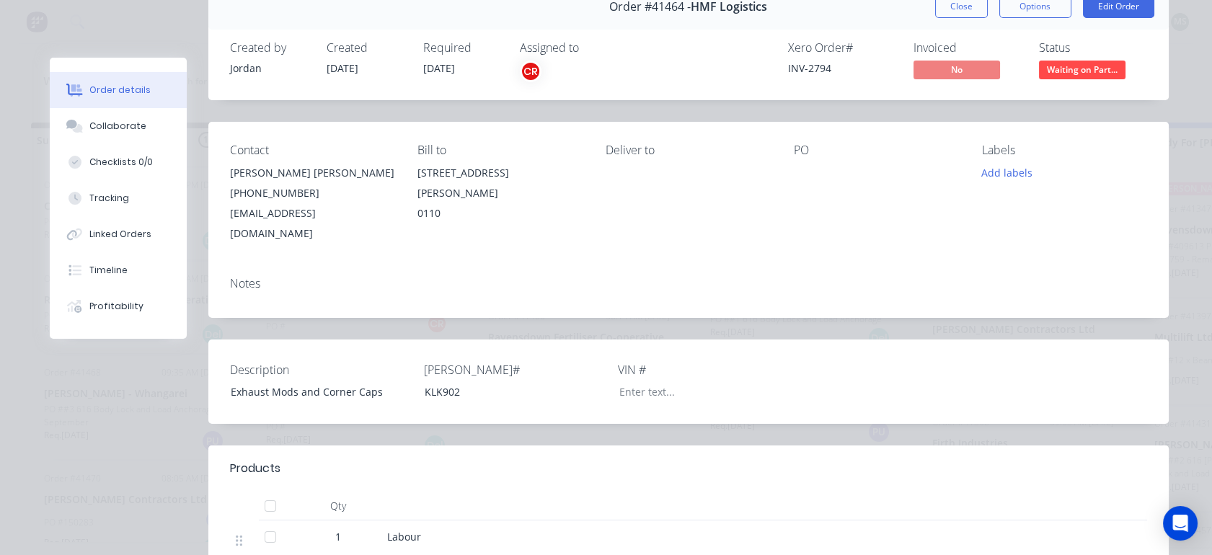
scroll to position [61, 0]
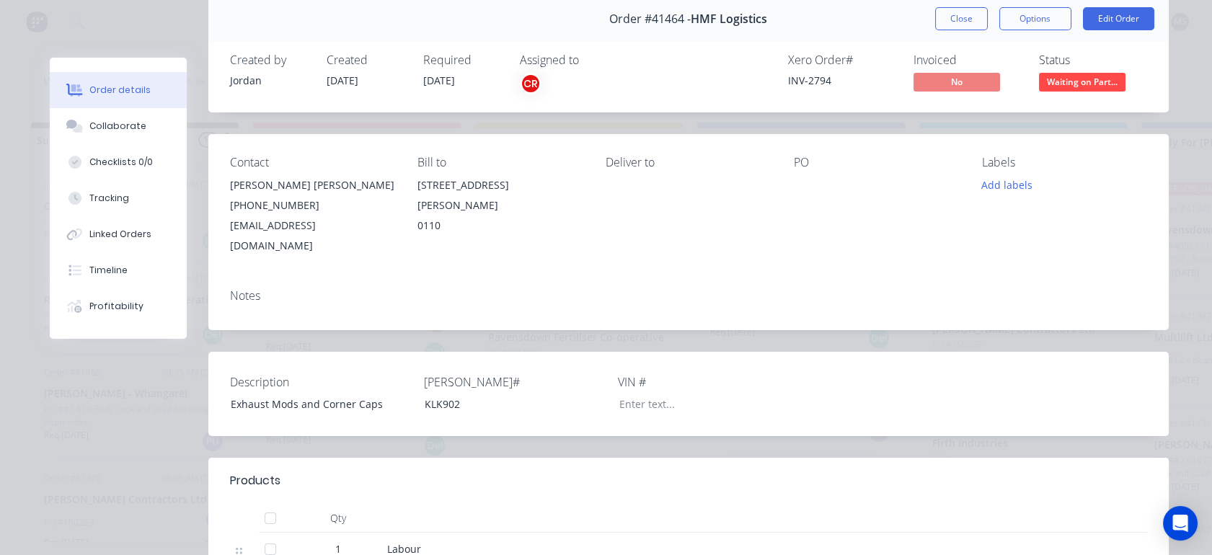
click at [958, 25] on button "Close" at bounding box center [961, 18] width 53 height 23
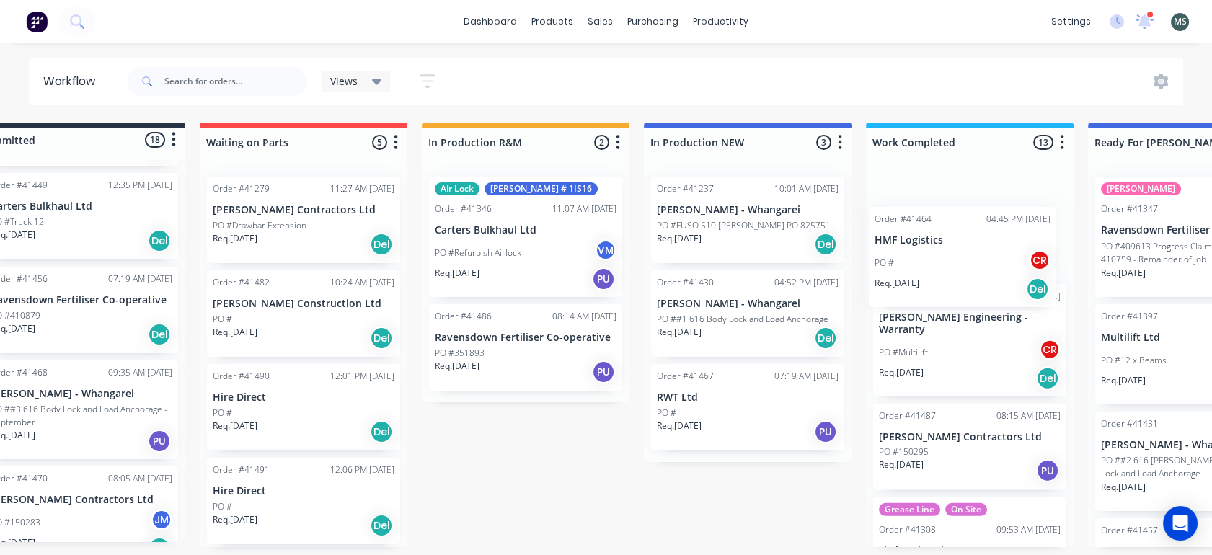
scroll to position [4, 65]
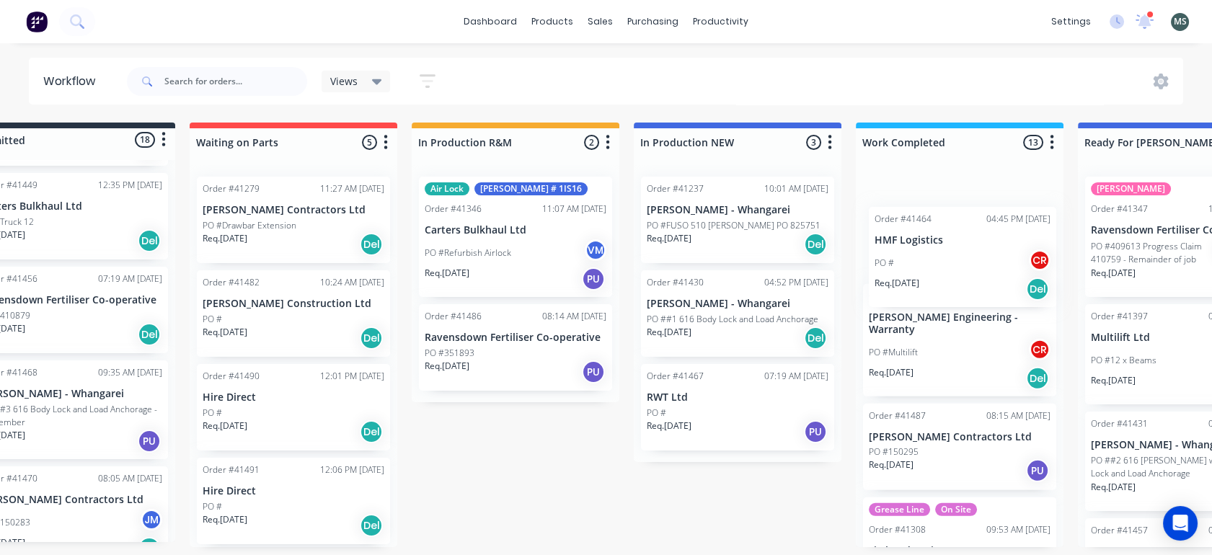
drag, startPoint x: 344, startPoint y: 323, endPoint x: 973, endPoint y: 267, distance: 631.8
click at [973, 267] on div "Submitted 18 Status colour #273444 hex #273444 Save Cancel Summaries Total orde…" at bounding box center [1128, 335] width 2404 height 425
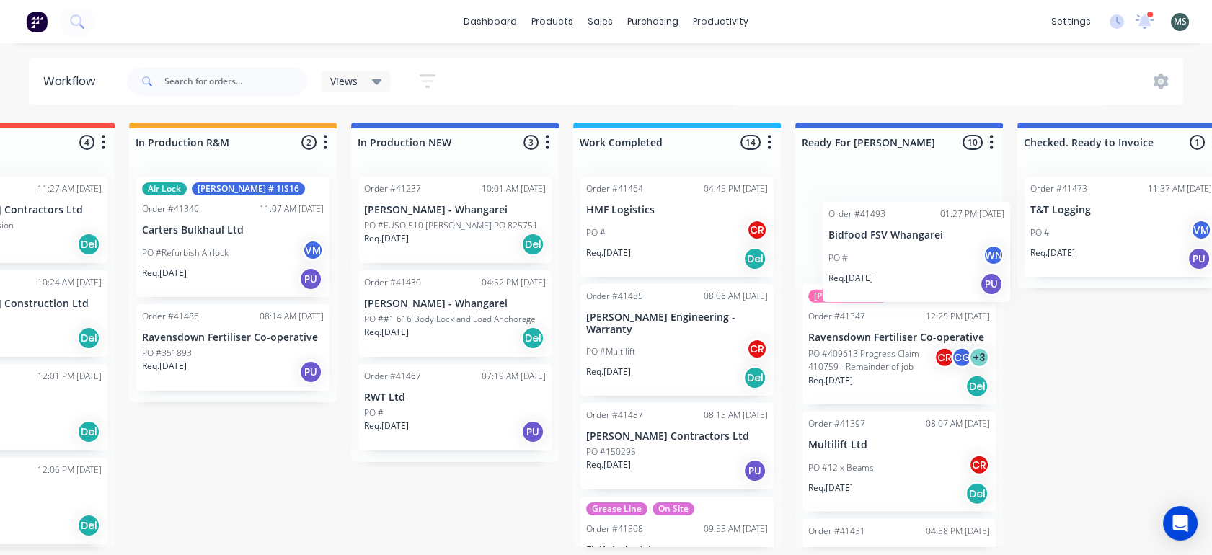
scroll to position [4, 348]
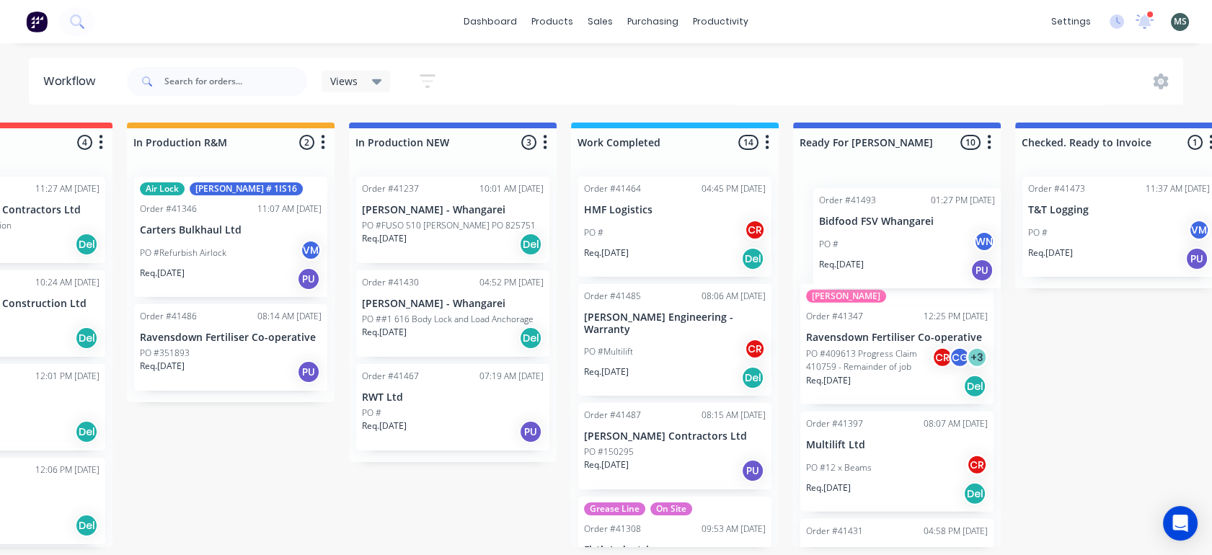
drag, startPoint x: 123, startPoint y: 471, endPoint x: 898, endPoint y: 215, distance: 815.7
click at [898, 215] on div "Submitted 18 Status colour #273444 hex #273444 Save Cancel Summaries Total orde…" at bounding box center [843, 335] width 2404 height 425
click at [874, 219] on div "PO # WN" at bounding box center [897, 232] width 182 height 27
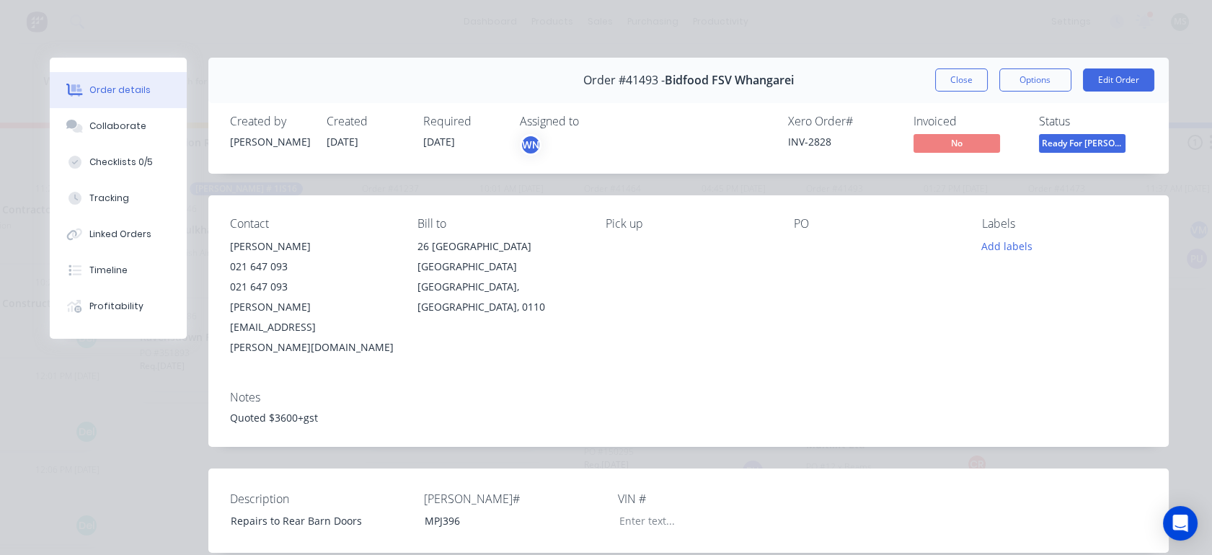
click at [1108, 81] on button "Edit Order" at bounding box center [1118, 79] width 71 height 23
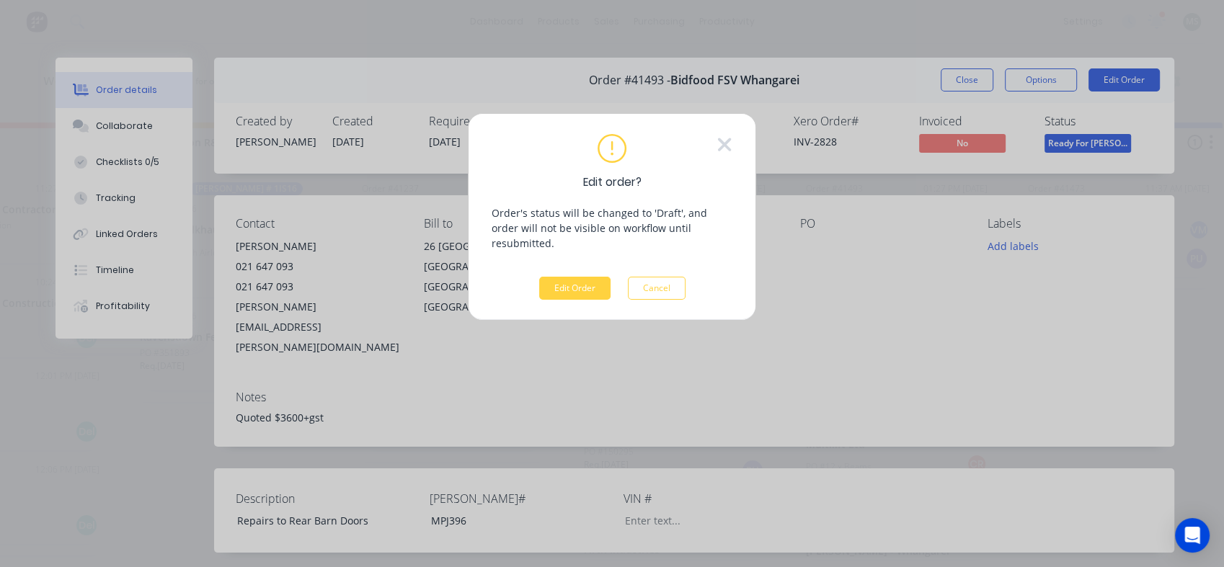
click at [558, 277] on button "Edit Order" at bounding box center [574, 288] width 71 height 23
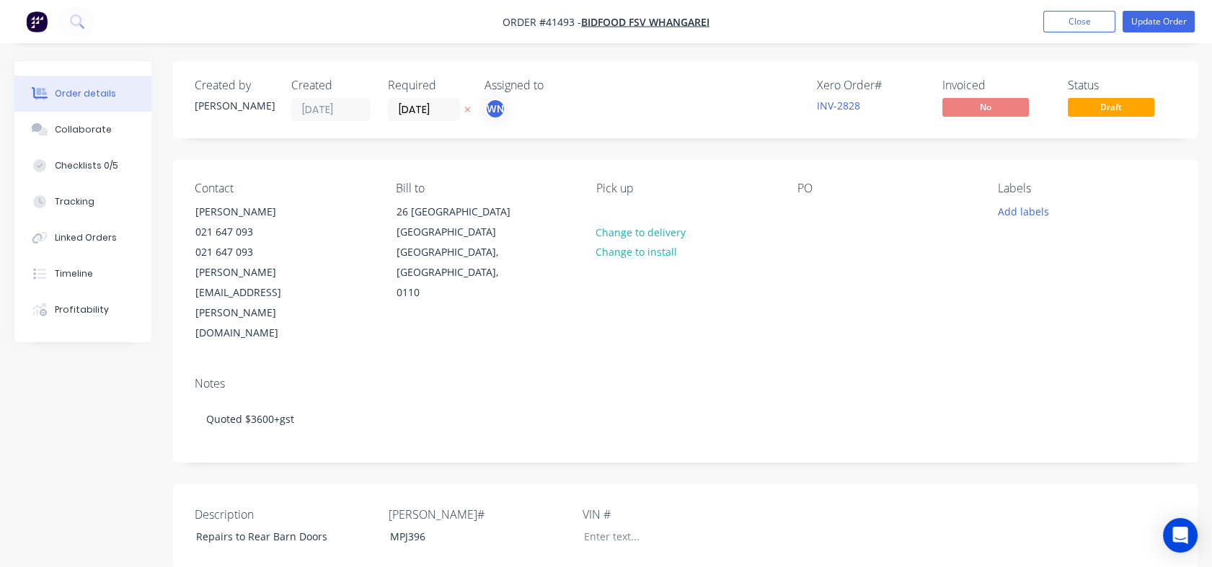
click at [86, 164] on div "Checklists 0/5" at bounding box center [86, 165] width 63 height 13
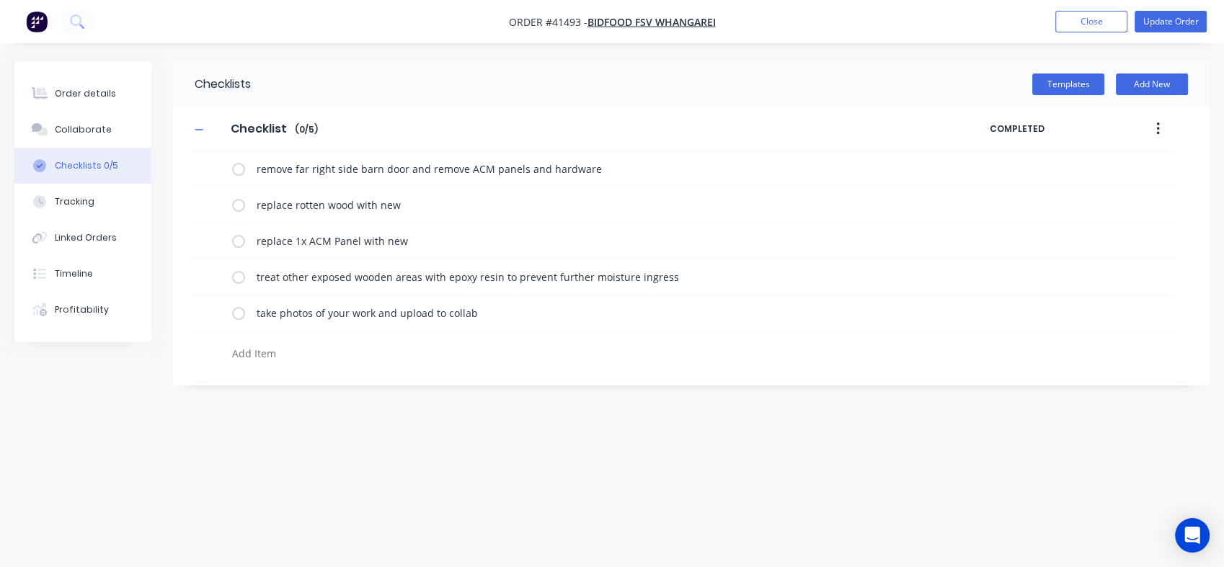
click at [68, 207] on div "Tracking" at bounding box center [75, 201] width 40 height 13
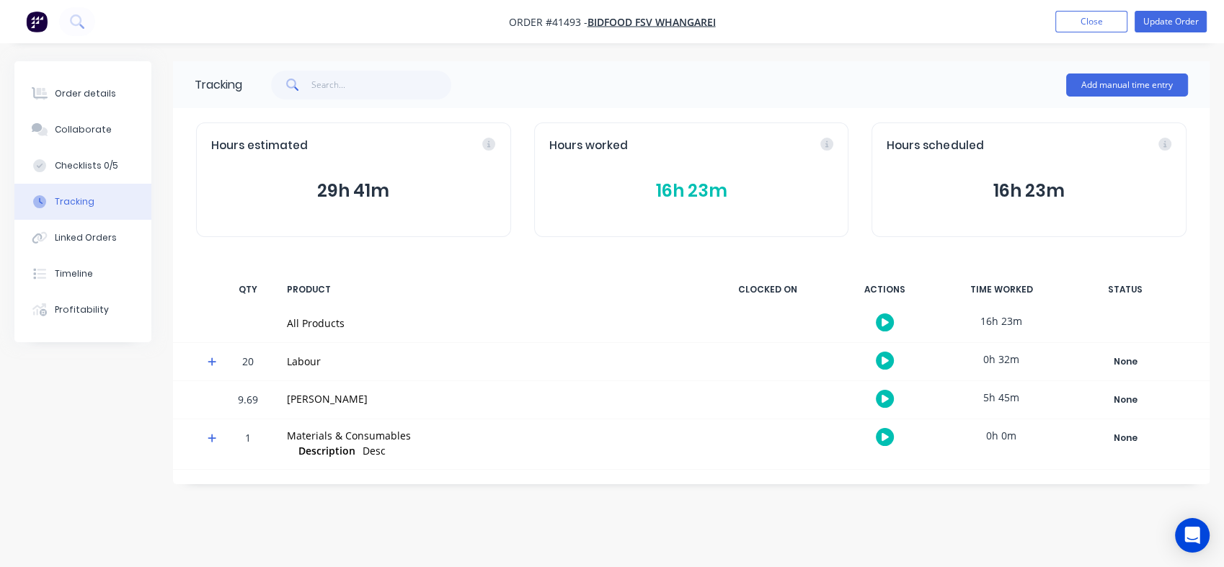
click at [68, 236] on div "Linked Orders" at bounding box center [86, 237] width 62 height 13
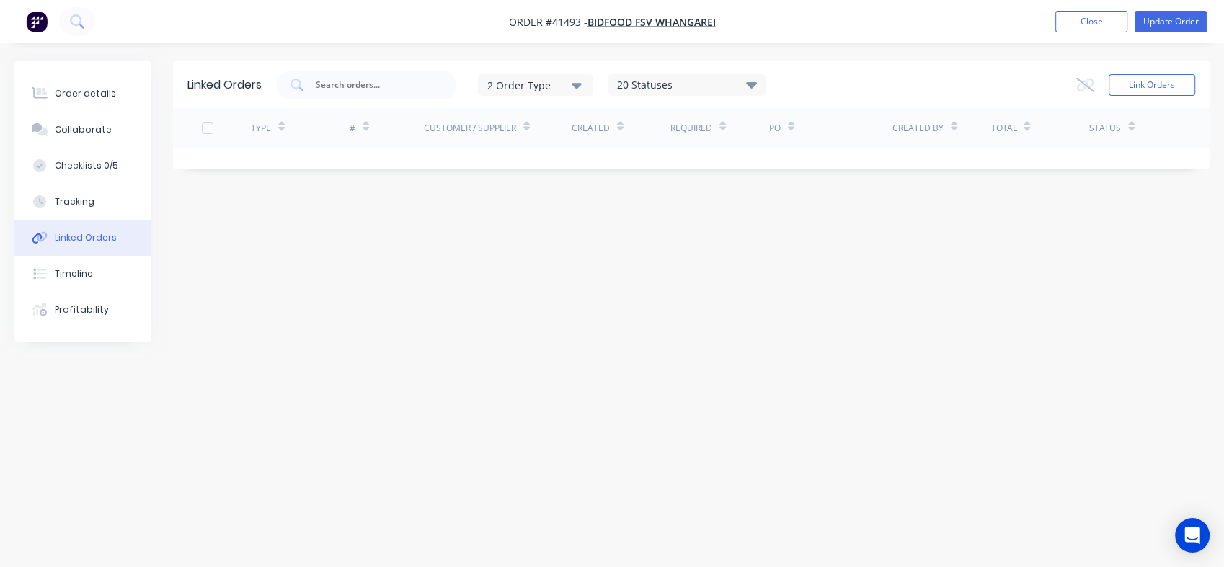
click at [76, 141] on button "Collaborate" at bounding box center [82, 130] width 137 height 36
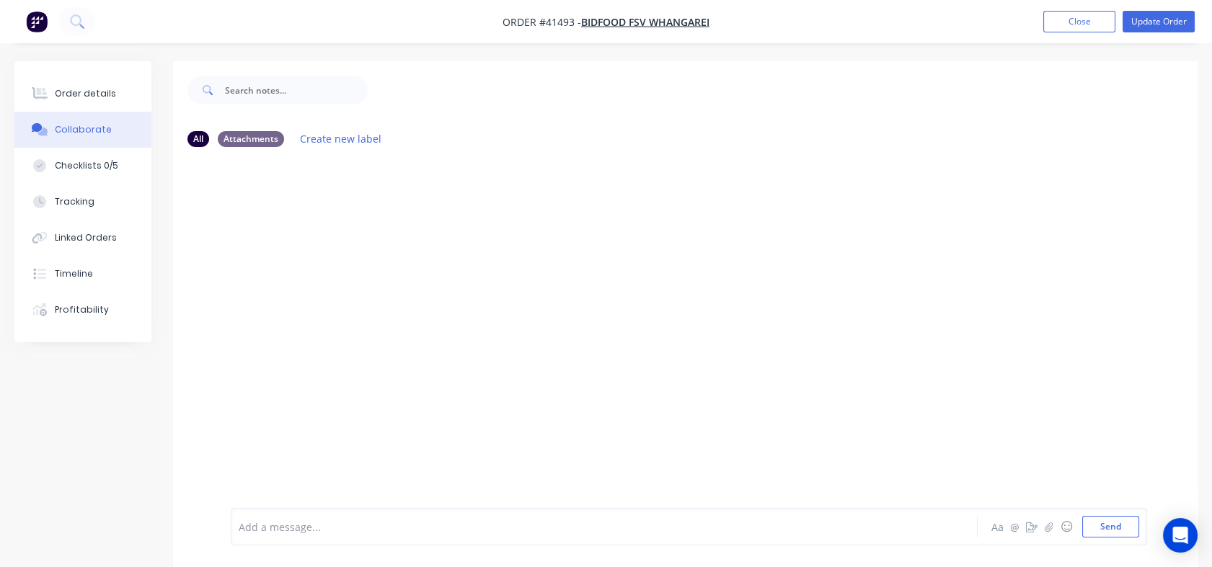
click at [74, 207] on div "Tracking" at bounding box center [75, 201] width 40 height 13
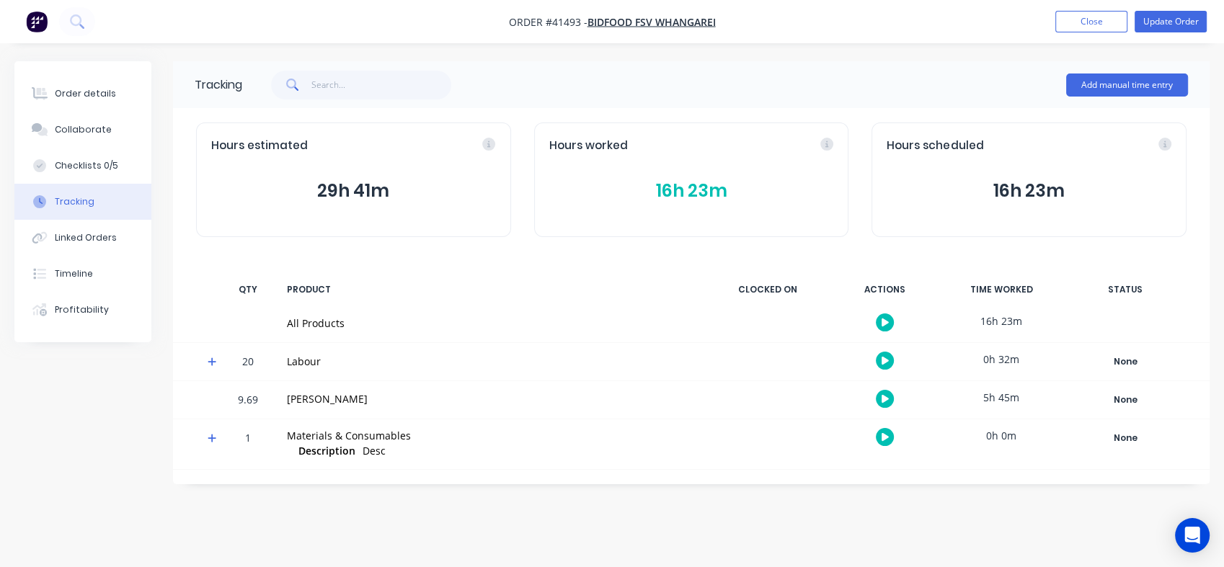
click at [655, 185] on button "16h 23m" at bounding box center [691, 190] width 285 height 27
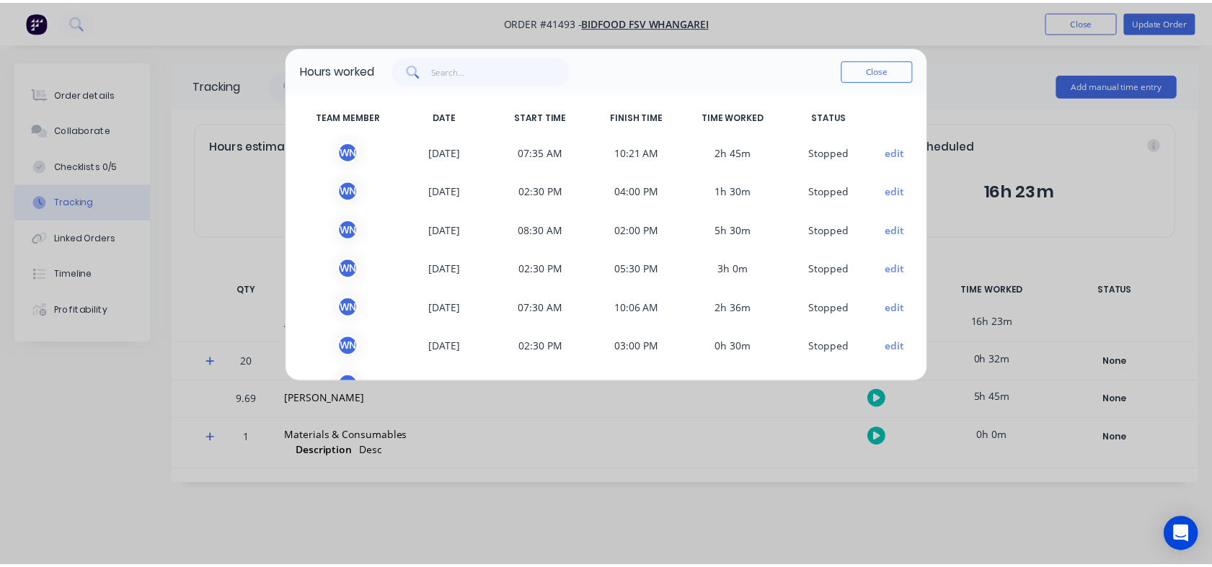
scroll to position [43, 0]
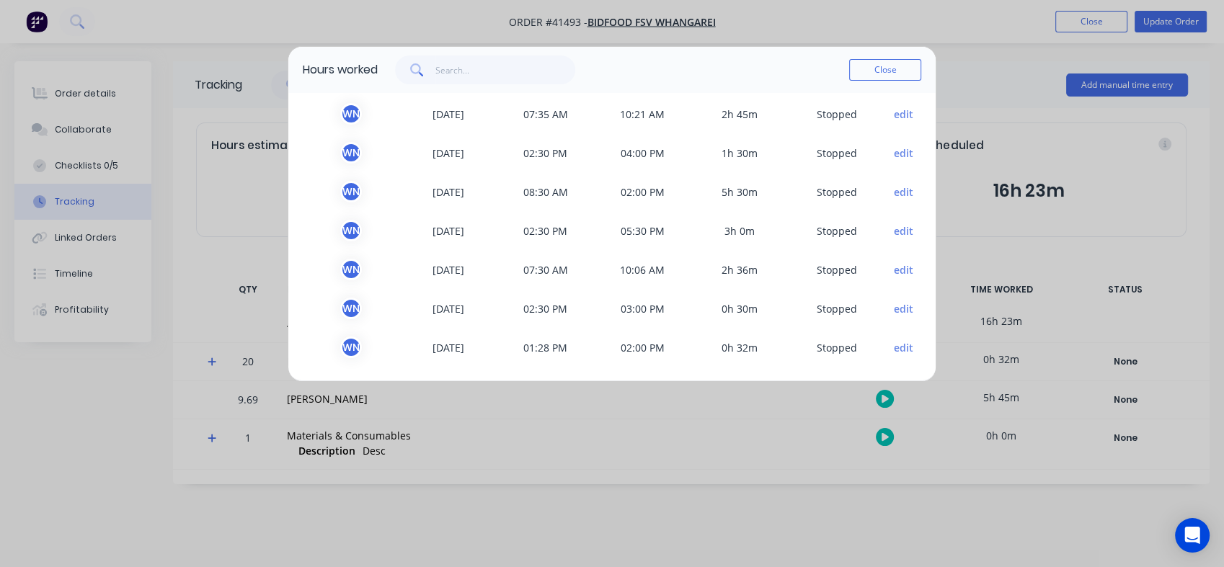
click at [885, 73] on button "Close" at bounding box center [885, 70] width 72 height 22
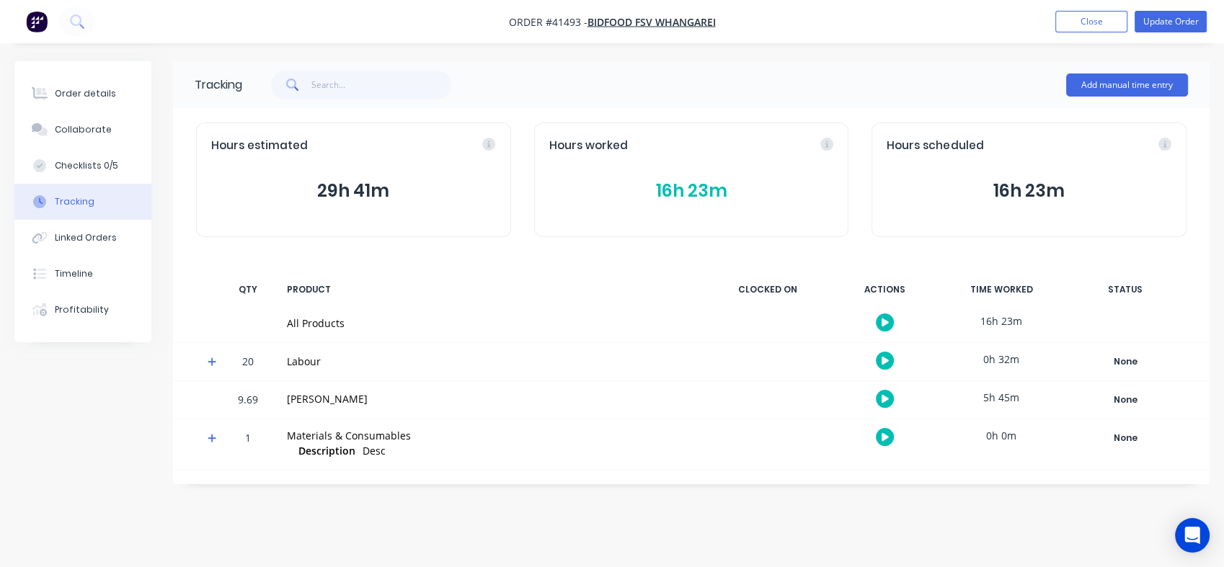
click at [92, 90] on div "Order details" at bounding box center [85, 93] width 61 height 13
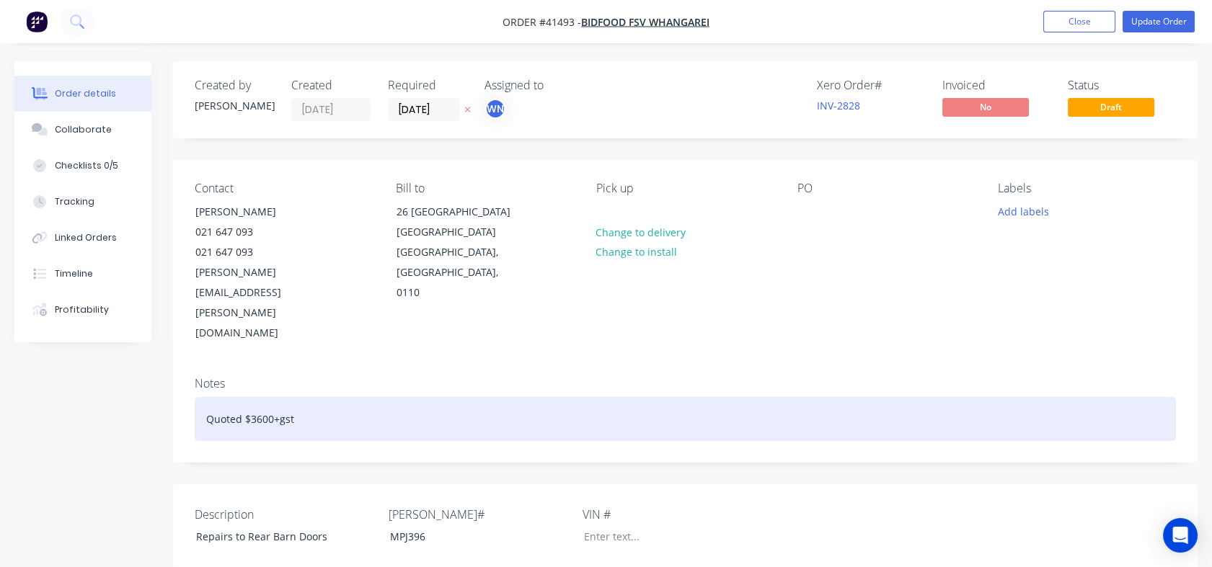
click at [415, 397] on div "Quoted $3600+gst" at bounding box center [685, 419] width 981 height 44
click at [329, 397] on div "Quoted $3600+gst" at bounding box center [685, 419] width 981 height 44
click at [419, 397] on div "Quoted $3600+gst. Didnt need to replace the" at bounding box center [685, 419] width 981 height 44
click at [418, 397] on div "Quoted $3600+gst. Didnt need to replace the" at bounding box center [685, 419] width 981 height 44
click at [423, 397] on div "Quoted $3600+gst. Didn't need to replace the" at bounding box center [685, 419] width 981 height 44
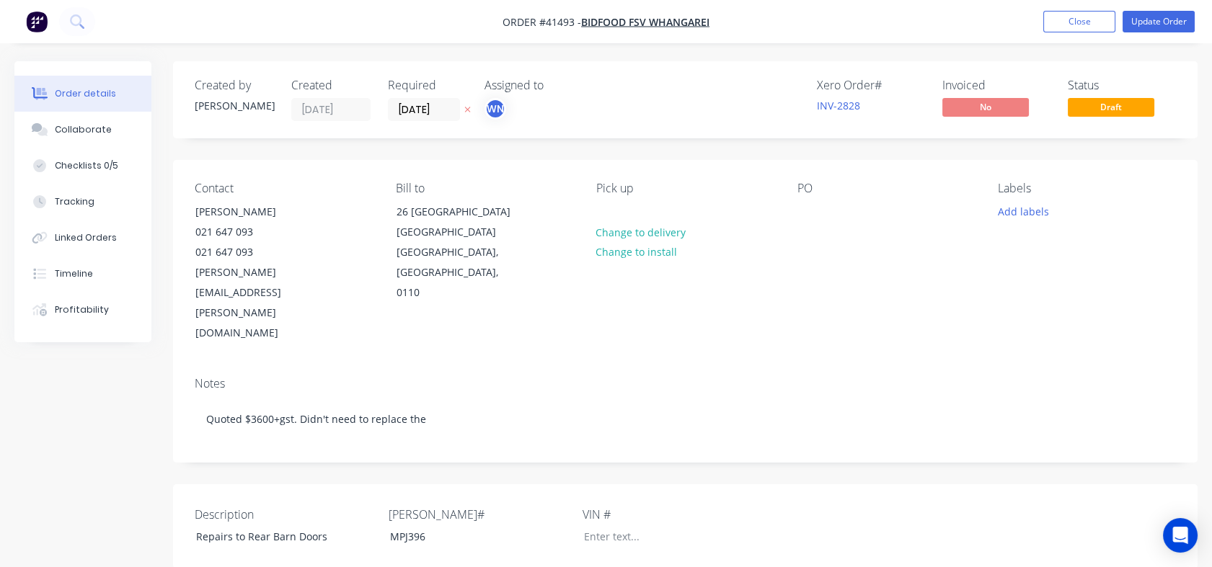
click at [82, 169] on div "Checklists 0/5" at bounding box center [86, 165] width 63 height 13
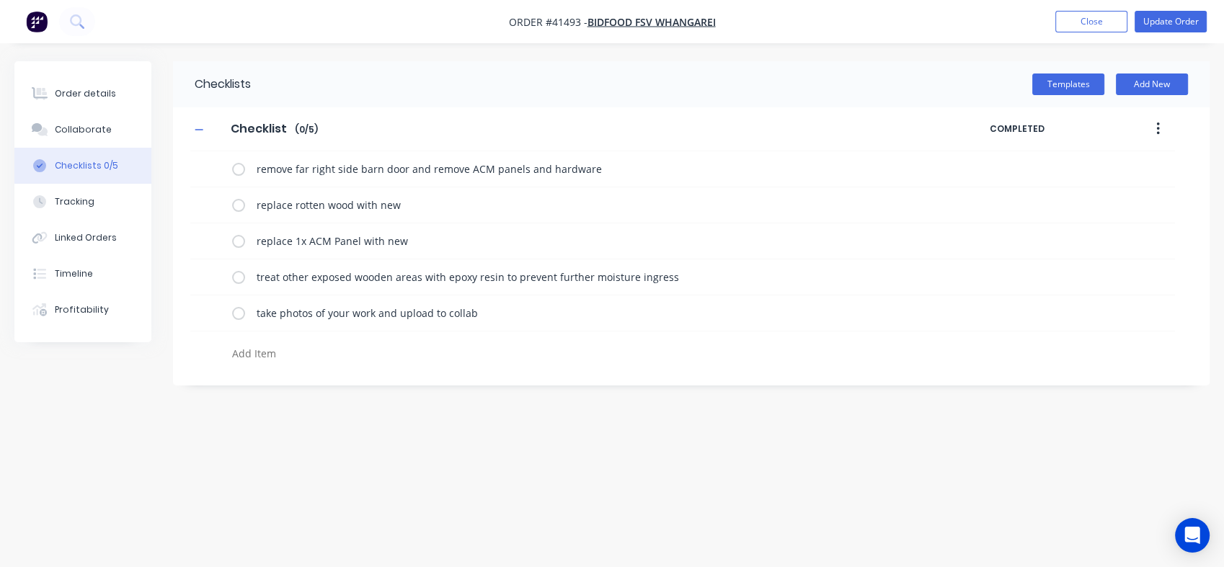
click at [82, 169] on div "Checklists 0/5" at bounding box center [86, 165] width 63 height 13
type textarea "x"
click at [75, 132] on div "Collaborate" at bounding box center [83, 129] width 57 height 13
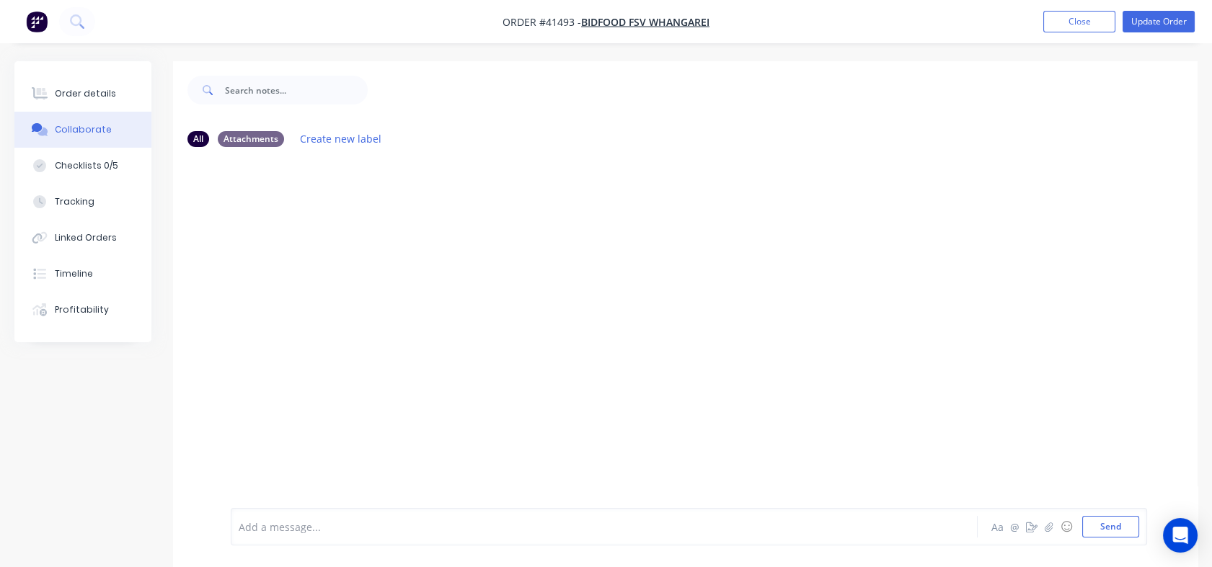
click at [79, 204] on div "Tracking" at bounding box center [75, 201] width 40 height 13
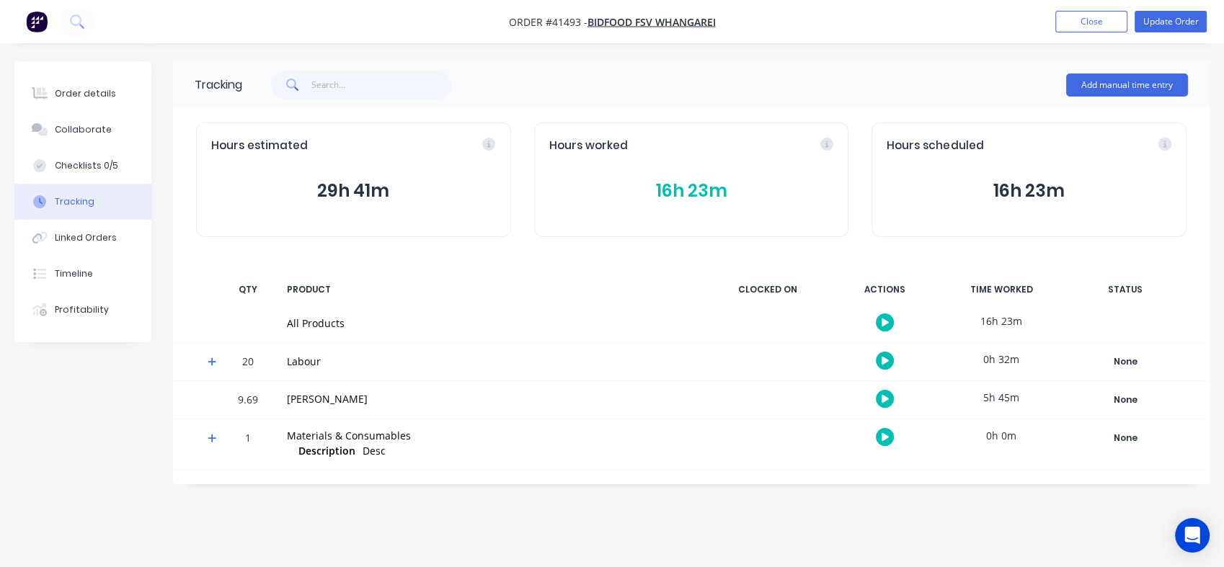
click at [84, 97] on div "Order details" at bounding box center [85, 93] width 61 height 13
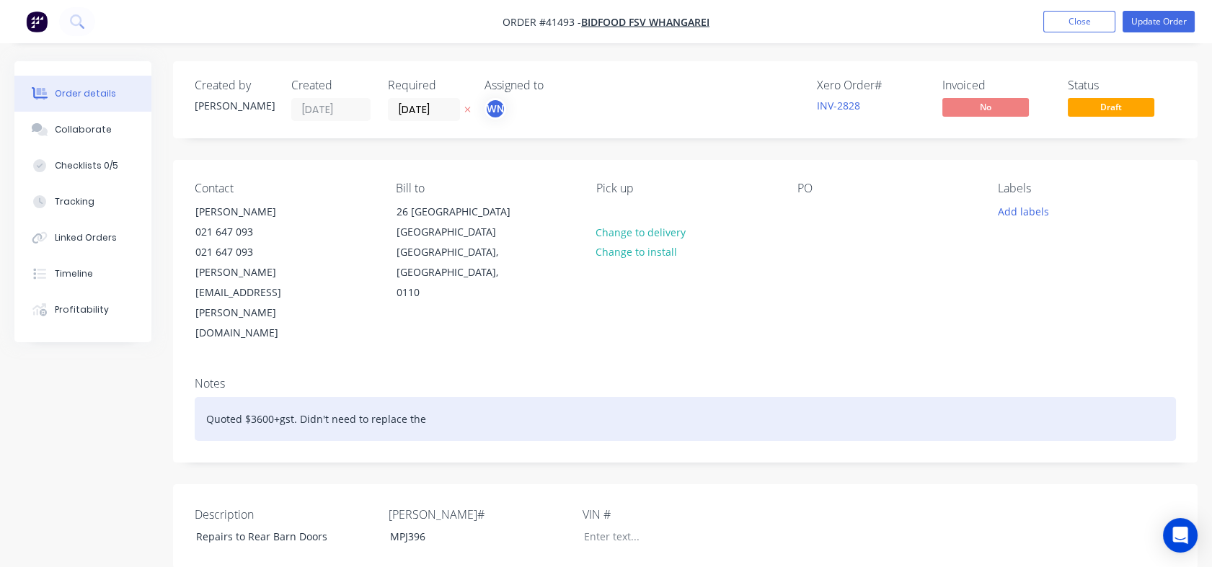
click at [451, 397] on div "Quoted $3600+gst. Didn't need to replace the" at bounding box center [685, 419] width 981 height 44
click at [465, 397] on div "Quoted $3600+gst. Didn't need to replace the ACM and didnt have access to the s…" at bounding box center [685, 419] width 981 height 44
click at [360, 397] on div "Quoted $3600+gst. Didn't need to replace the ACM didnt have access to the soft …" at bounding box center [685, 419] width 981 height 44
drag, startPoint x: 300, startPoint y: 355, endPoint x: 442, endPoint y: 341, distance: 142.7
click at [442, 397] on div "Quoted $3600+gst. Didn't need to replace the ACM didnt have access to the soft …" at bounding box center [685, 419] width 981 height 44
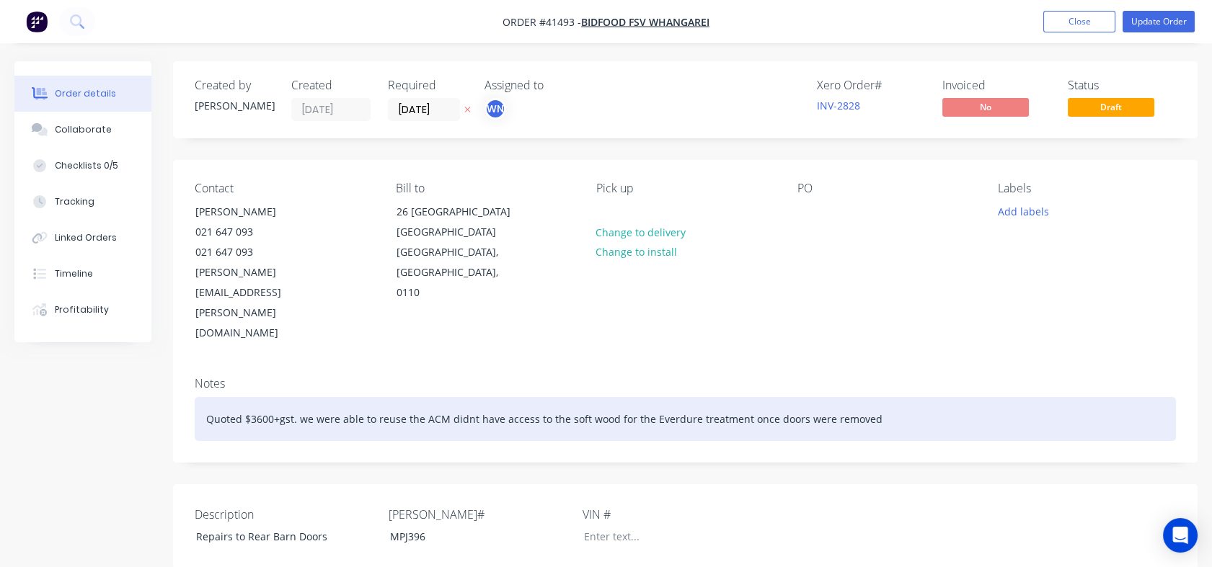
click at [415, 397] on div "Quoted $3600+gst. we were able to reuse the ACM didnt have access to the soft w…" at bounding box center [685, 419] width 981 height 44
click at [420, 397] on div "Quoted $3600+gst. we were able to reuse the ACM didnt have access to the soft w…" at bounding box center [685, 419] width 981 height 44
click at [500, 397] on div "Quoted $3600+gst. we were able to reuse the Signwritten ACM didnt have access t…" at bounding box center [685, 419] width 981 height 44
click at [923, 397] on div "Quoted $3600+gst. we were able to reuse the Signwritten ACM. Didnt have access …" at bounding box center [685, 419] width 981 height 44
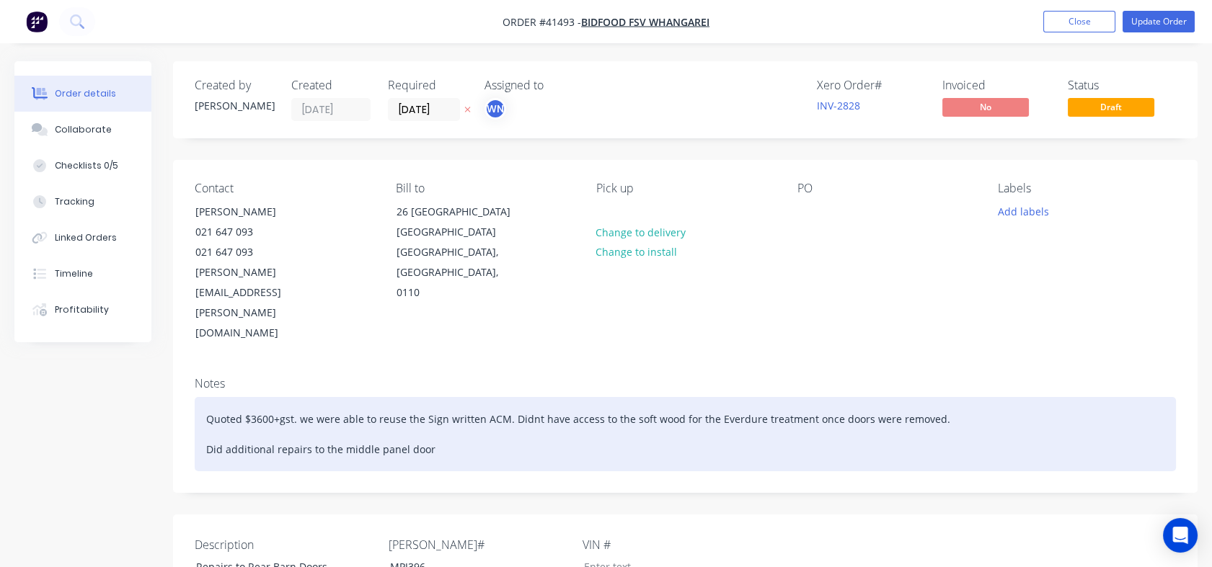
click at [449, 397] on div "Quoted $3600+gst. we were able to reuse the Sign written ACM. Didnt have access…" at bounding box center [685, 434] width 981 height 74
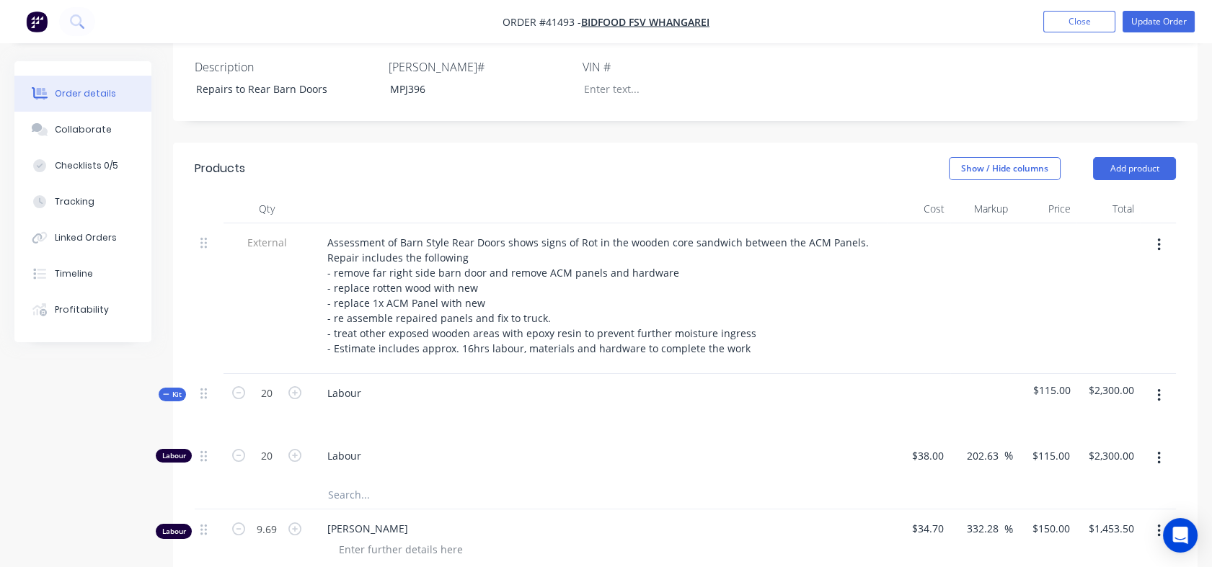
scroll to position [482, 0]
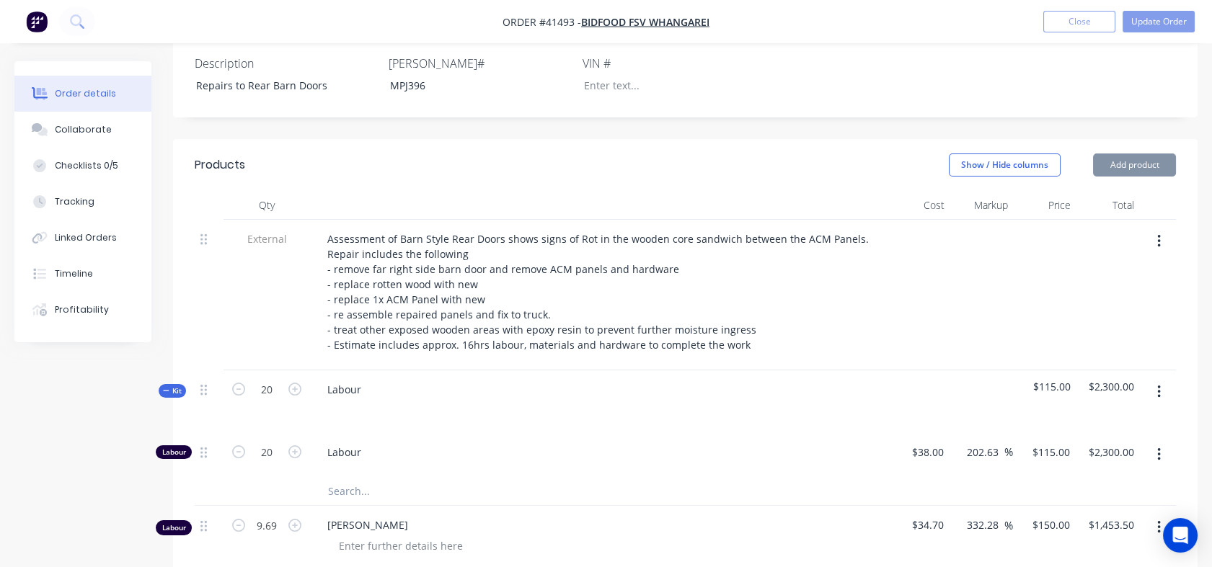
click at [475, 229] on div "Assessment of Barn Style Rear Doors shows signs of Rot in the wooden core sandw…" at bounding box center [598, 292] width 564 height 127
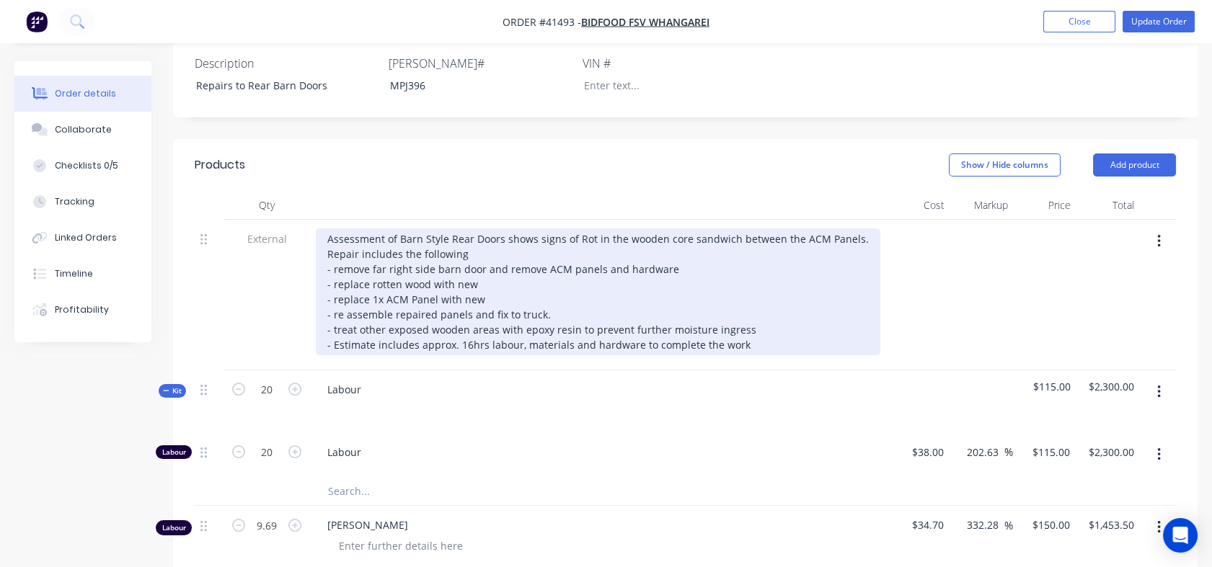
click at [475, 229] on div "Assessment of Barn Style Rear Doors shows signs of Rot in the wooden core sandw…" at bounding box center [598, 292] width 564 height 127
drag, startPoint x: 475, startPoint y: 222, endPoint x: 375, endPoint y: 223, distance: 100.2
click at [375, 229] on div "Assessment of Barn Style Rear Doors shows signs of Rot in the wooden core sandw…" at bounding box center [598, 292] width 564 height 127
click at [508, 239] on div "Assessment of Barn Style Rear Doors shows signs of Rot in the wooden core sandw…" at bounding box center [598, 292] width 564 height 127
click at [491, 248] on div "Assessment of Barn Style Rear Doors shows signs of Rot in the wooden core sandw…" at bounding box center [598, 292] width 564 height 127
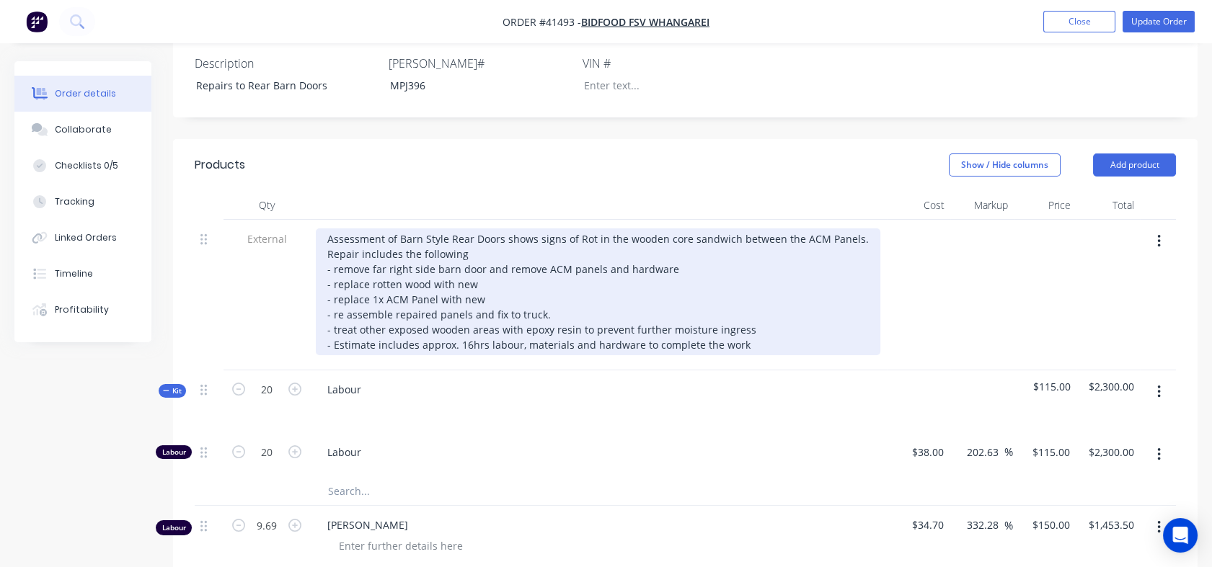
drag, startPoint x: 487, startPoint y: 228, endPoint x: 538, endPoint y: 216, distance: 52.5
click at [538, 229] on div "Assessment of Barn Style Rear Doors shows signs of Rot in the wooden core sandw…" at bounding box center [598, 292] width 564 height 127
click at [327, 229] on div "Assessment of Barn Style Rear Doors shows signs of Rot in the wooden core sandw…" at bounding box center [598, 292] width 564 height 127
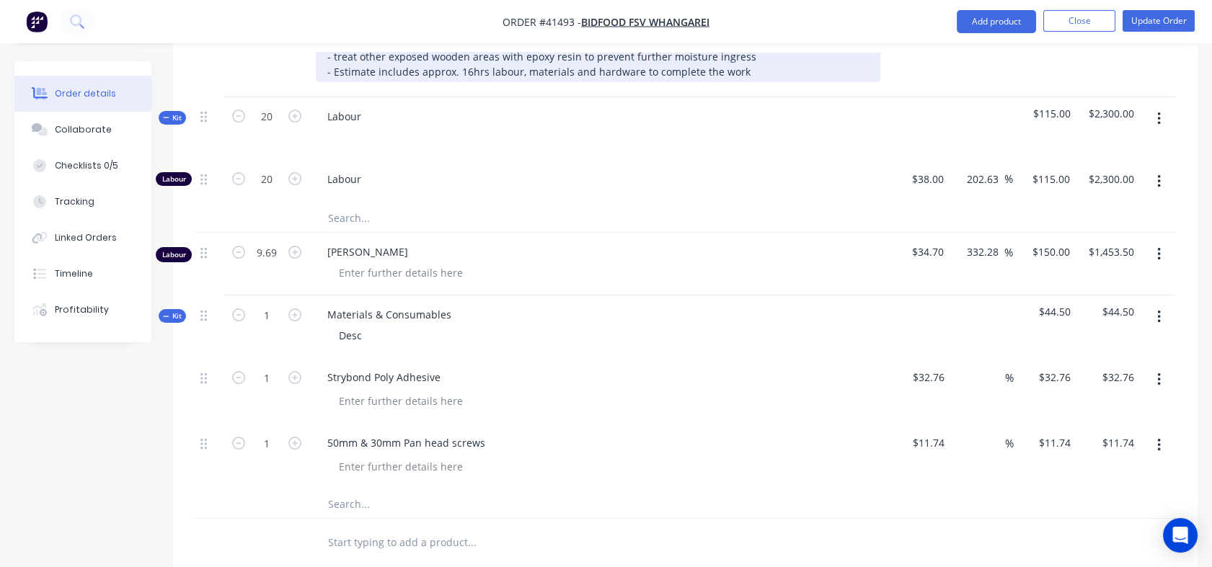
scroll to position [750, 0]
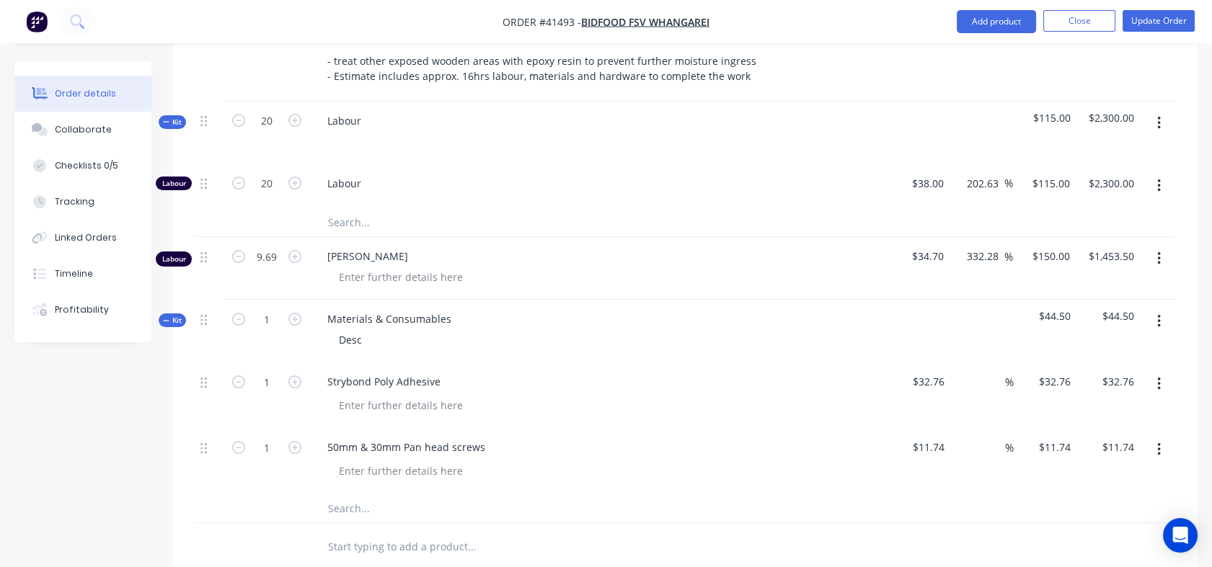
click at [298, 441] on icon "button" at bounding box center [294, 447] width 13 height 13
type input "2"
type input "$23.48"
click at [298, 441] on icon "button" at bounding box center [294, 447] width 13 height 13
type input "3"
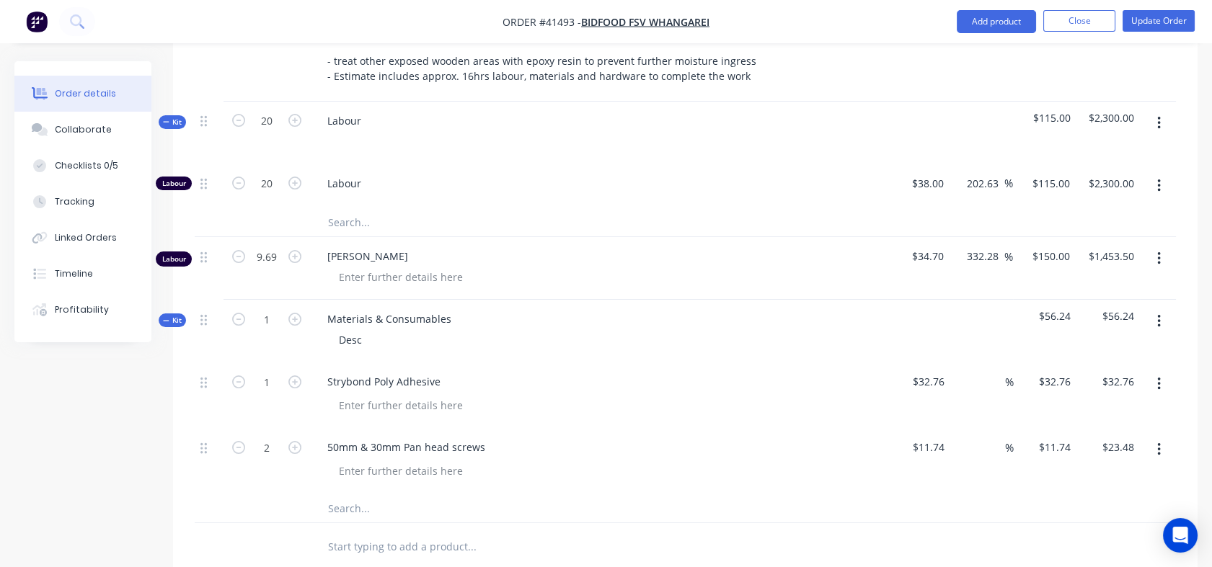
type input "$35.22"
click at [298, 441] on icon "button" at bounding box center [294, 447] width 13 height 13
type input "4"
type input "$46.96"
click at [298, 441] on icon "button" at bounding box center [294, 447] width 13 height 13
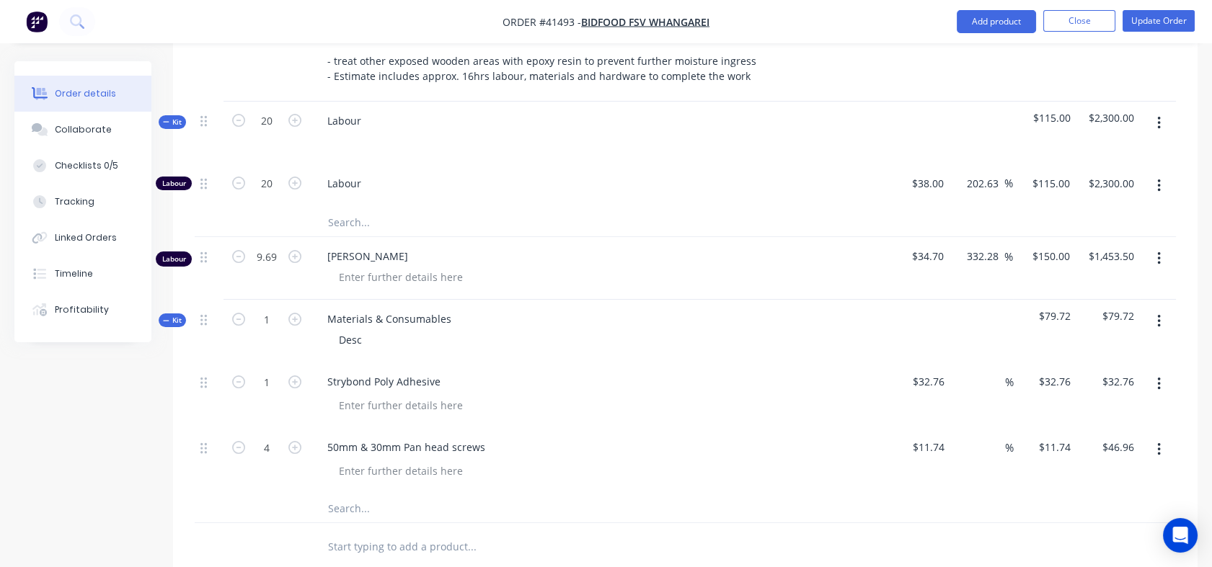
type input "5"
type input "$58.70"
click at [298, 441] on icon "button" at bounding box center [294, 447] width 13 height 13
type input "6"
type input "$70.44"
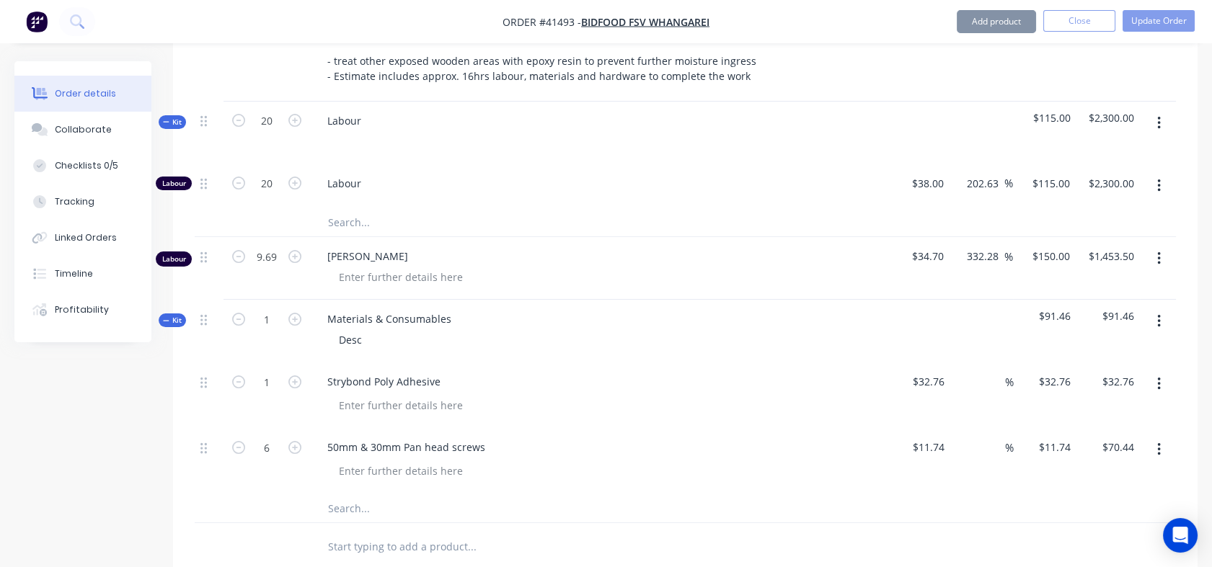
click at [298, 441] on icon "button" at bounding box center [294, 447] width 13 height 13
type input "7"
type input "$82.18"
click at [298, 441] on icon "button" at bounding box center [294, 447] width 13 height 13
type input "8"
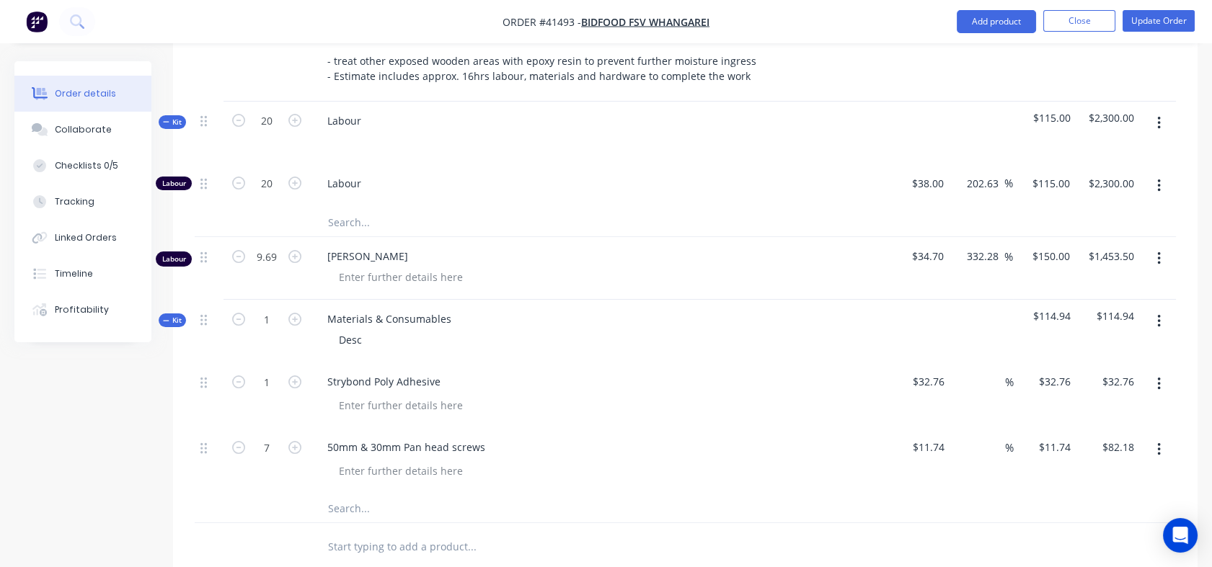
type input "$93.92"
click at [298, 441] on icon "button" at bounding box center [294, 447] width 13 height 13
type input "9"
type input "$105.66"
click at [298, 441] on icon "button" at bounding box center [294, 447] width 13 height 13
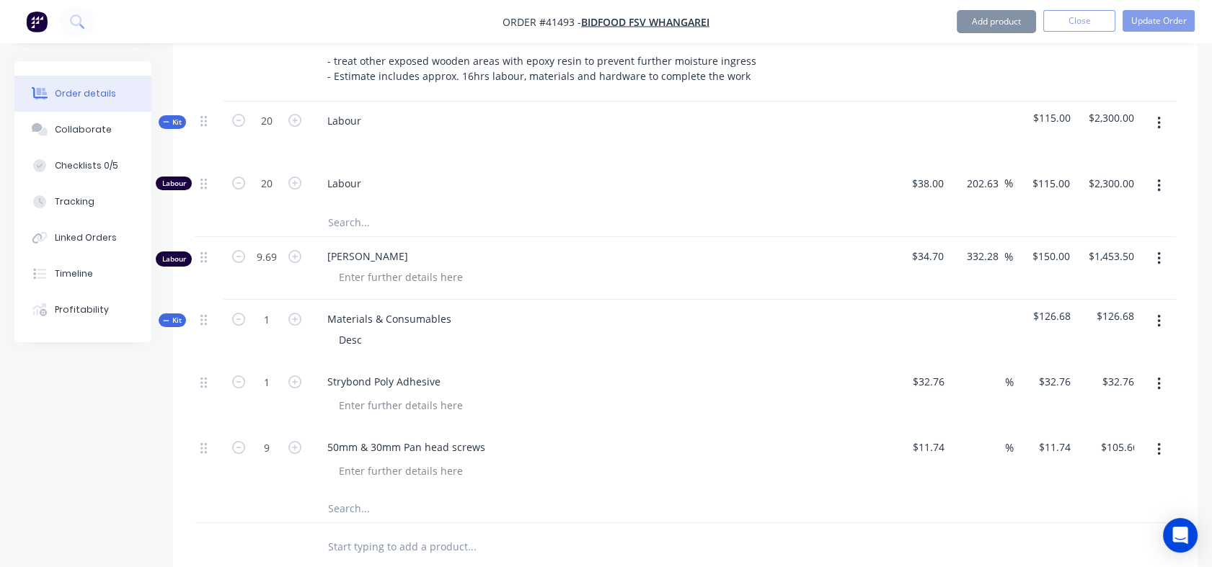
type input "10"
type input "$117.40"
click at [298, 441] on icon "button" at bounding box center [294, 447] width 13 height 13
type input "11"
type input "$129.14"
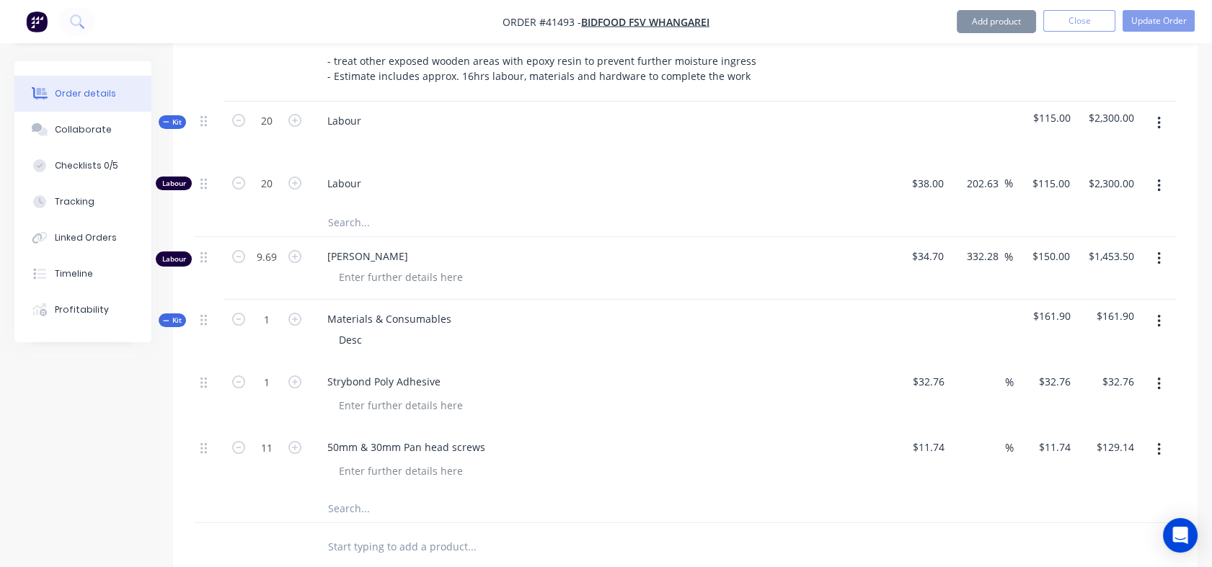
click at [298, 441] on icon "button" at bounding box center [294, 447] width 13 height 13
type input "12"
type input "$140.88"
click at [298, 441] on icon "button" at bounding box center [294, 447] width 13 height 13
type input "13"
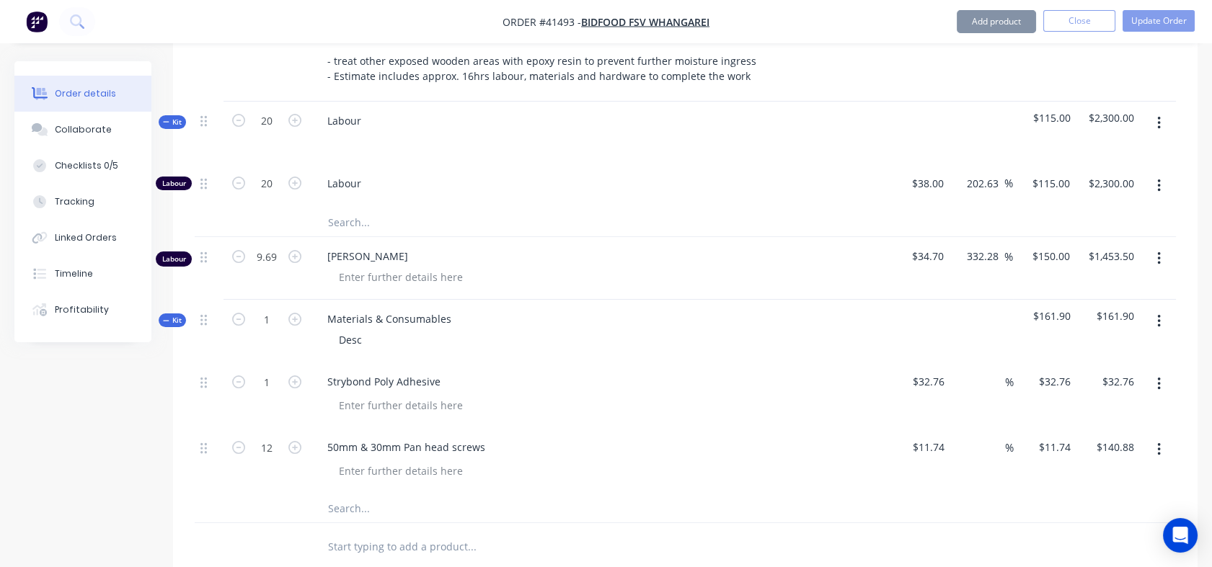
type input "$152.62"
click at [298, 441] on icon "button" at bounding box center [294, 447] width 13 height 13
type input "14"
type input "$164.36"
click at [298, 441] on icon "button" at bounding box center [294, 447] width 13 height 13
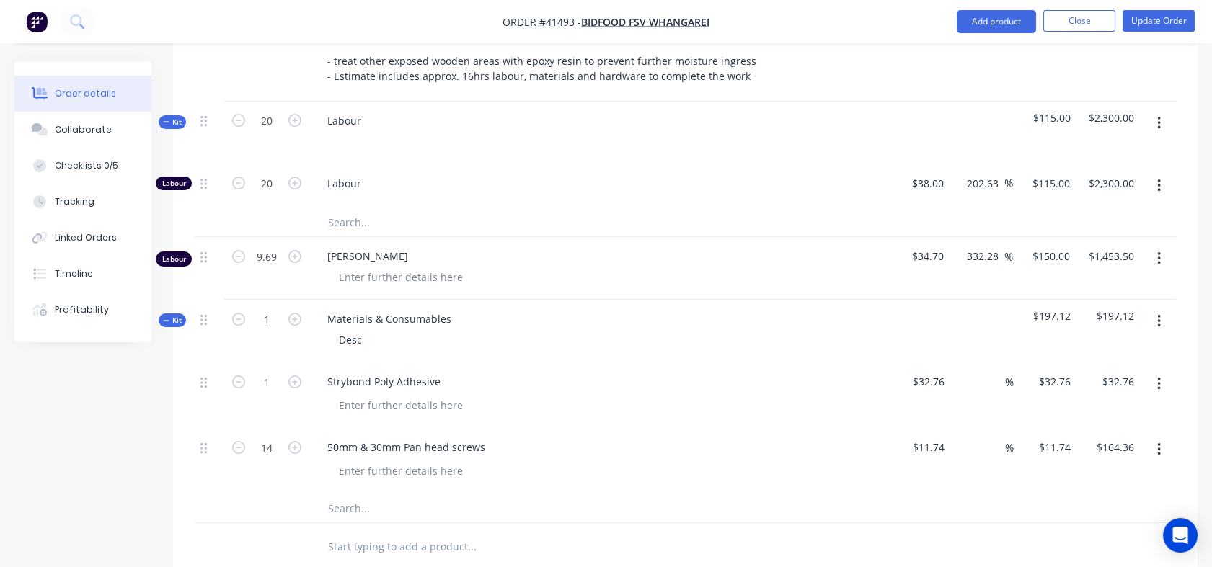
type input "15"
type input "$176.10"
click at [298, 441] on icon "button" at bounding box center [294, 447] width 13 height 13
type input "16"
type input "$187.84"
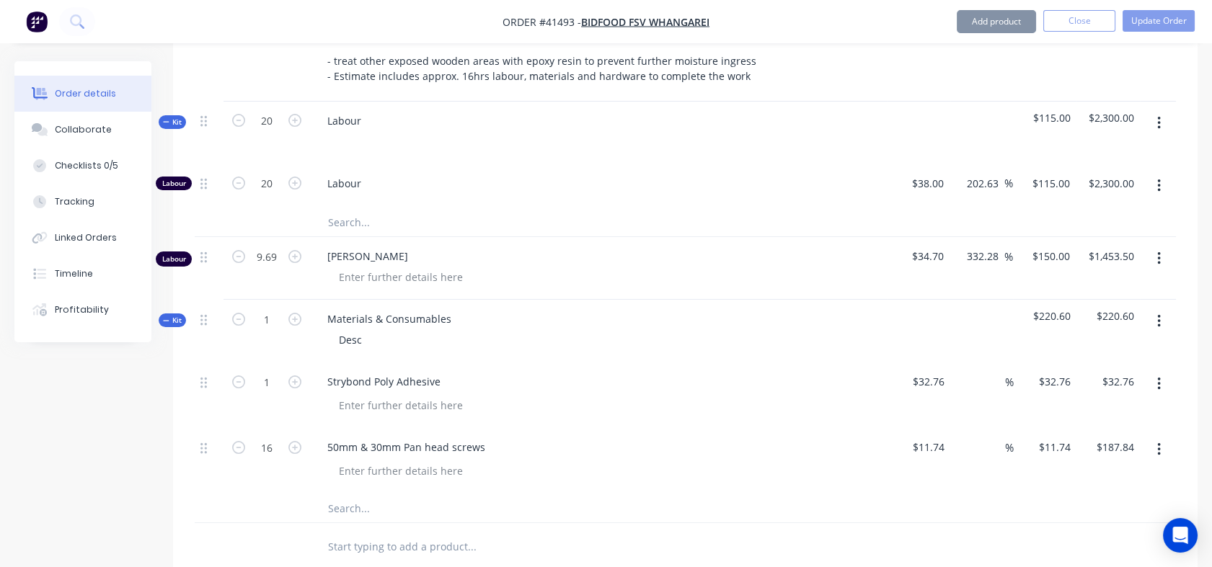
click at [298, 441] on icon "button" at bounding box center [294, 447] width 13 height 13
type input "17"
type input "$199.58"
click at [298, 441] on icon "button" at bounding box center [294, 447] width 13 height 13
type input "18"
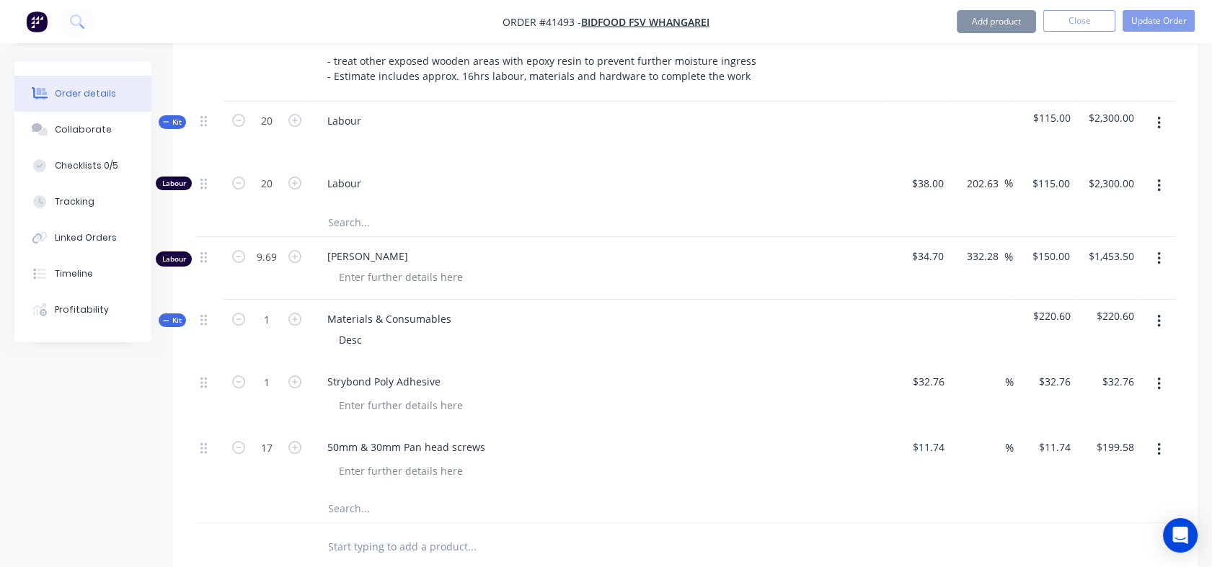
type input "$211.32"
click at [298, 441] on icon "button" at bounding box center [294, 447] width 13 height 13
type input "19"
type input "$223.06"
click at [298, 441] on icon "button" at bounding box center [294, 447] width 13 height 13
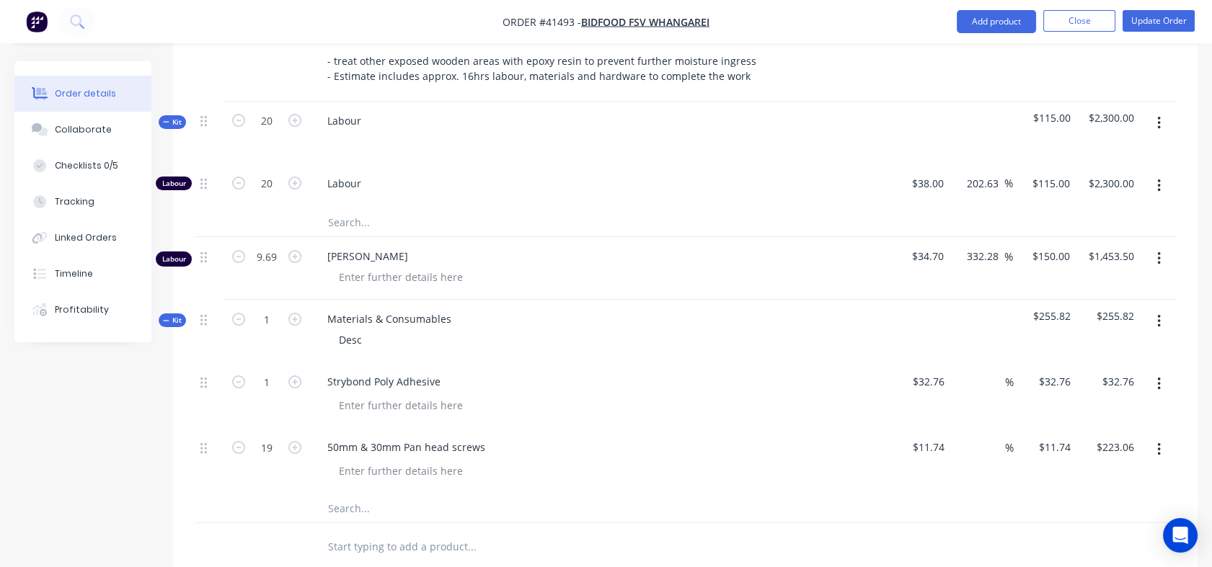
type input "20"
type input "$234.80"
click at [239, 441] on icon "button" at bounding box center [238, 447] width 13 height 13
type input "19"
type input "$223.06"
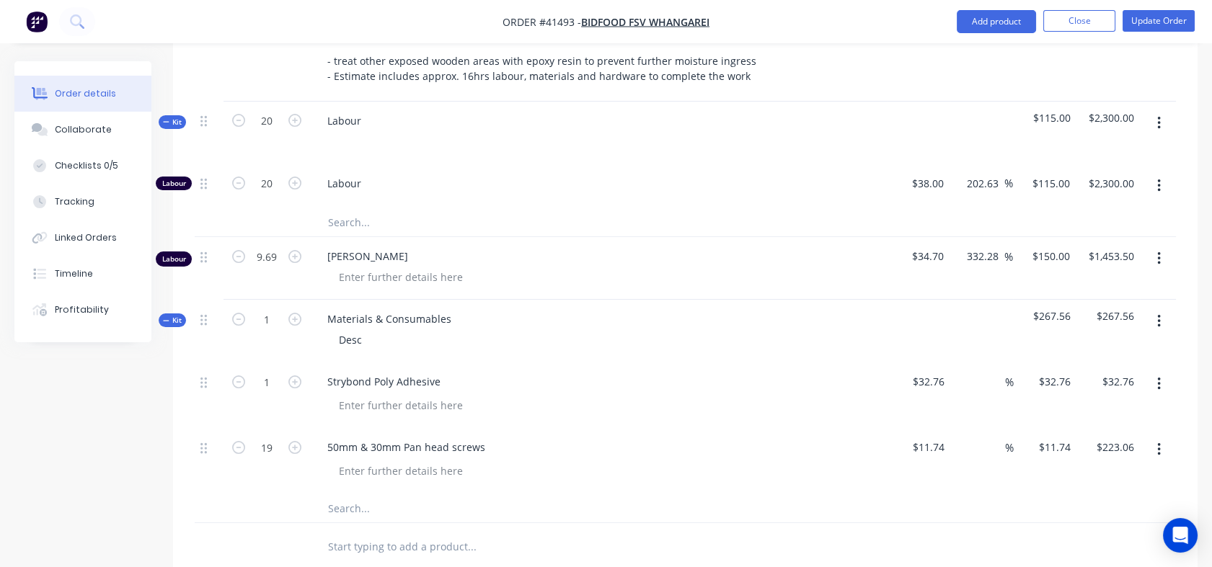
click at [239, 441] on icon "button" at bounding box center [238, 447] width 13 height 13
type input "18"
type input "$211.32"
click at [239, 441] on icon "button" at bounding box center [238, 447] width 13 height 13
type input "17"
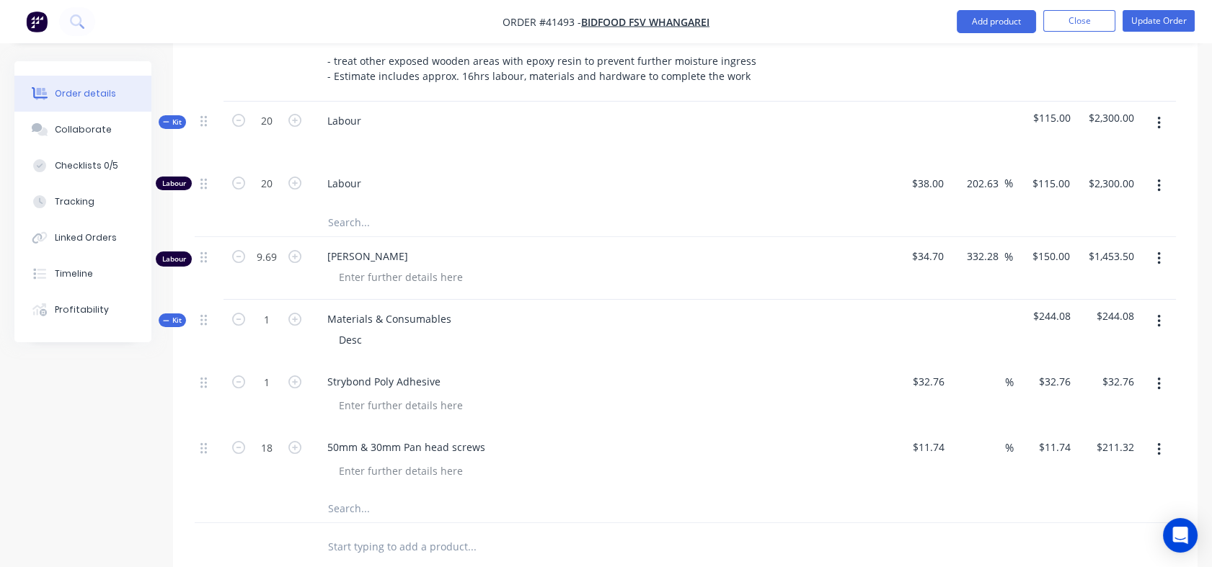
type input "$199.58"
click at [239, 441] on icon "button" at bounding box center [238, 447] width 13 height 13
type input "16"
type input "$187.84"
click at [239, 441] on icon "button" at bounding box center [238, 447] width 13 height 13
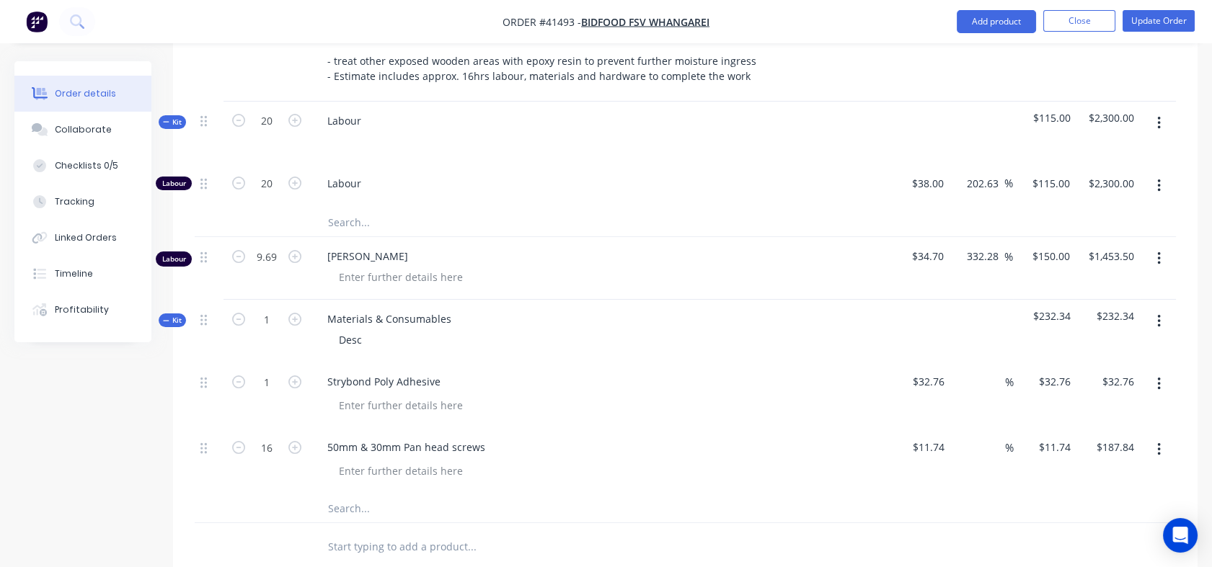
type input "15"
type input "$176.10"
click at [239, 441] on icon "button" at bounding box center [238, 447] width 13 height 13
type input "14"
type input "$164.36"
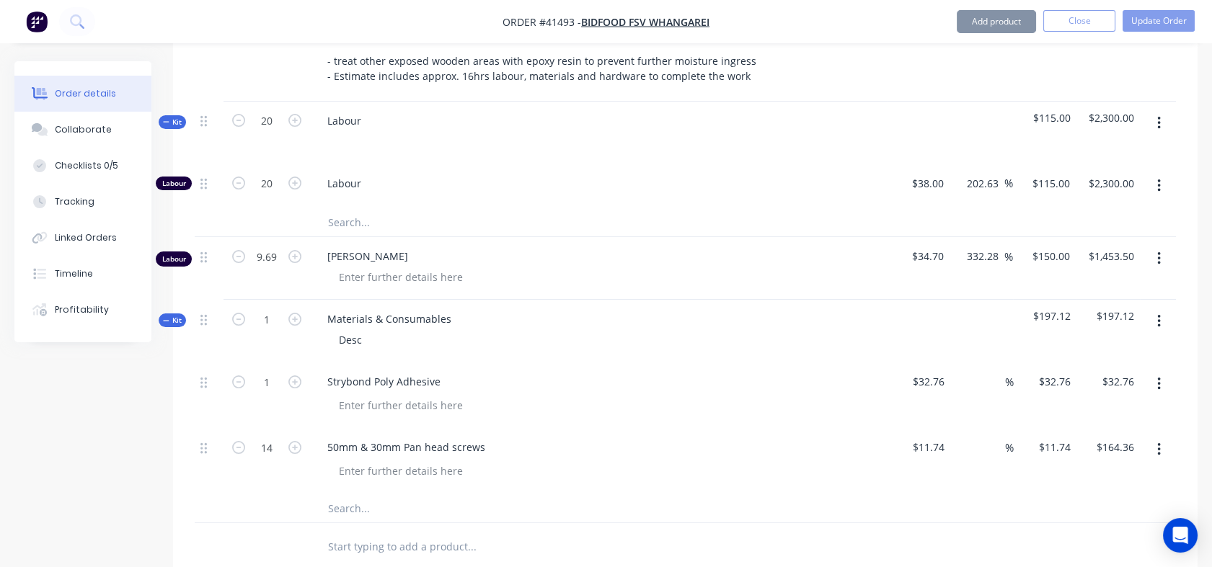
click at [239, 441] on icon "button" at bounding box center [238, 447] width 13 height 13
type input "13"
type input "$152.62"
click at [239, 441] on icon "button" at bounding box center [238, 447] width 13 height 13
type input "12"
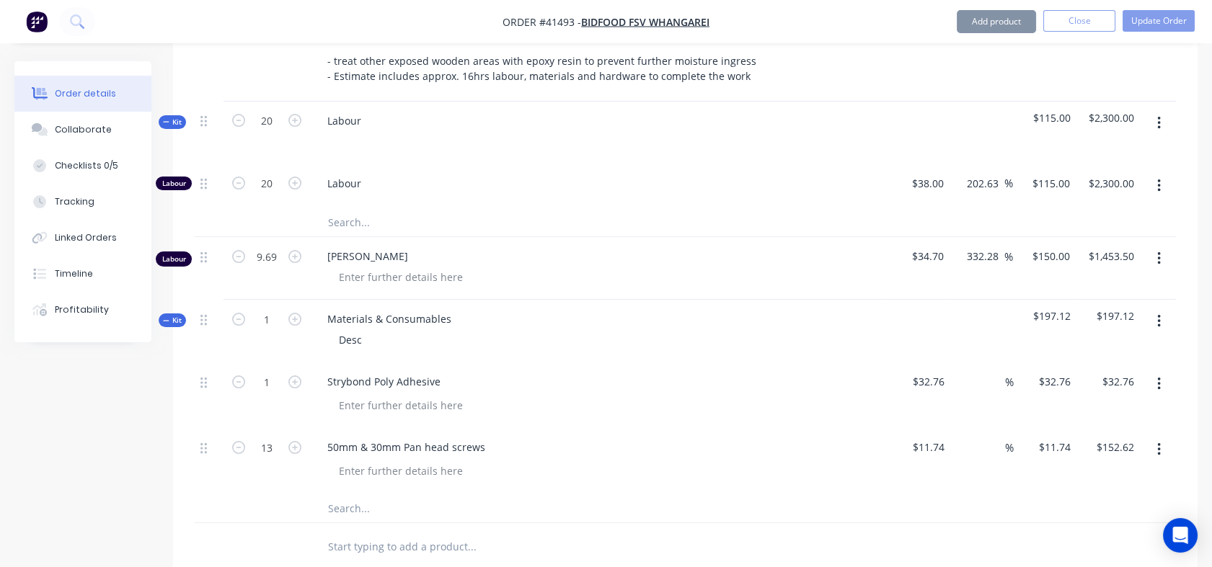
type input "$140.88"
click at [239, 441] on icon "button" at bounding box center [238, 447] width 13 height 13
type input "11"
type input "$129.14"
click at [239, 441] on icon "button" at bounding box center [238, 447] width 13 height 13
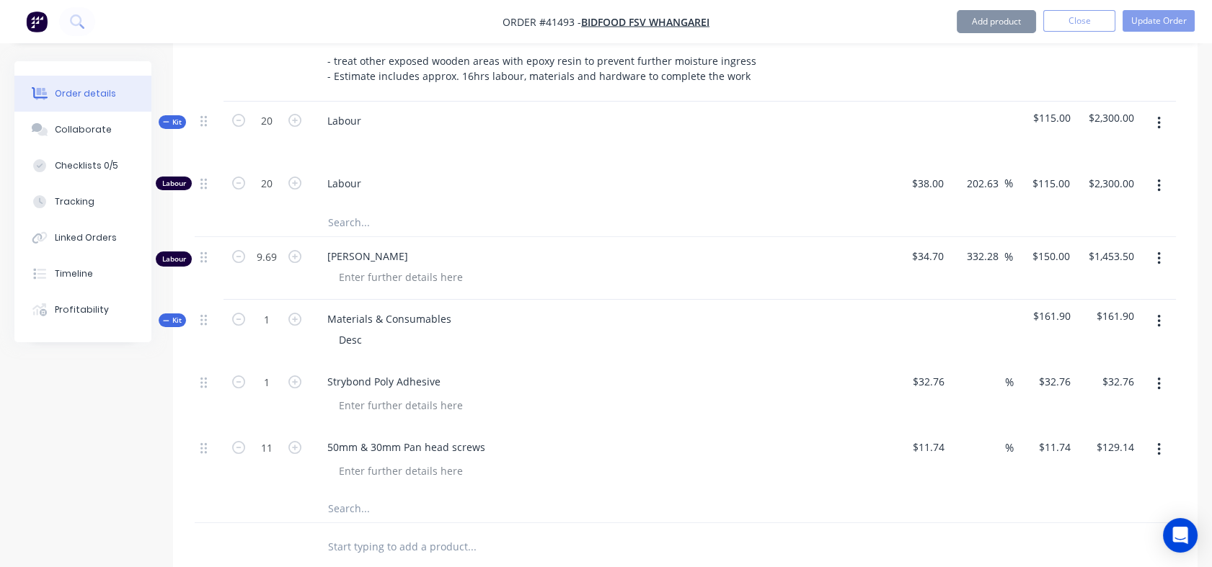
type input "10"
type input "$117.40"
click at [239, 441] on icon "button" at bounding box center [238, 447] width 13 height 13
type input "9"
type input "$105.66"
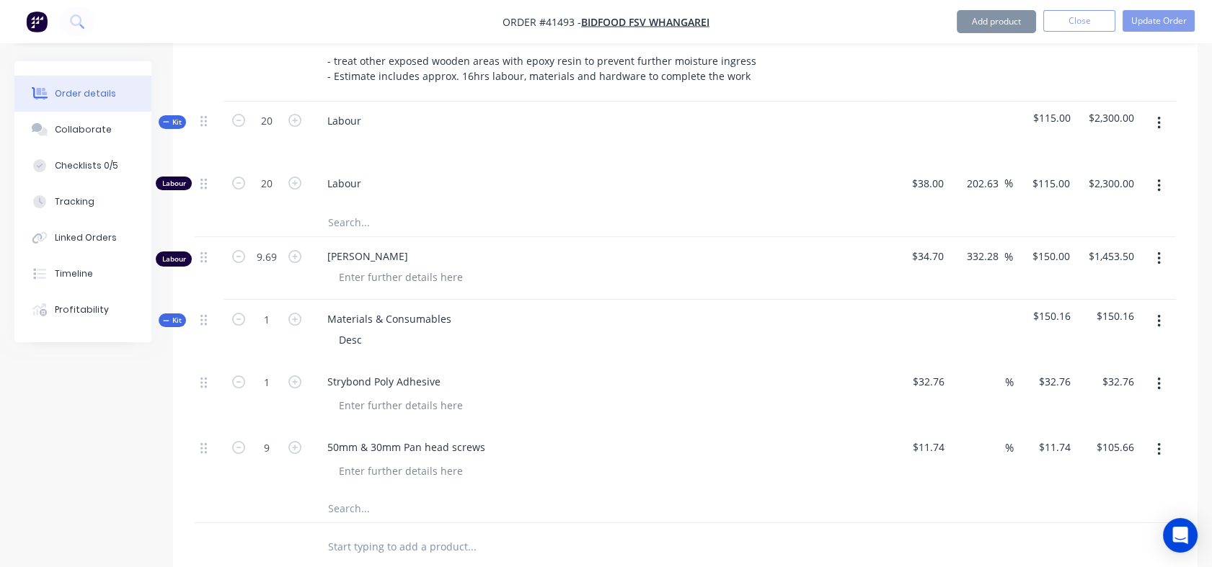
click at [239, 441] on icon "button" at bounding box center [238, 447] width 13 height 13
type input "8"
type input "$93.92"
click at [239, 441] on icon "button" at bounding box center [238, 447] width 13 height 13
type input "7"
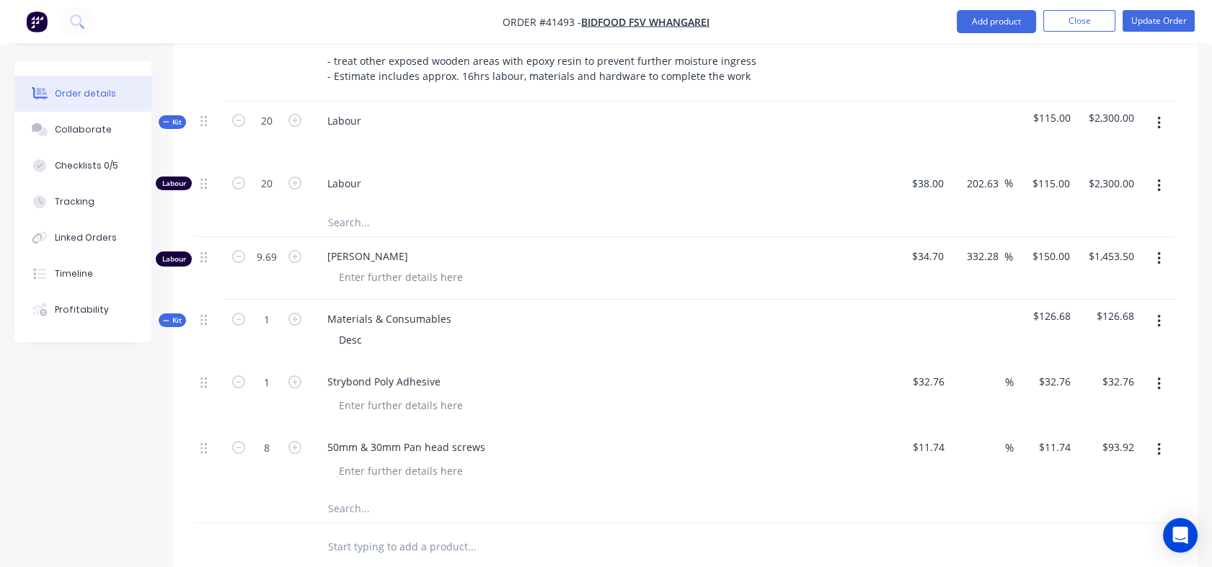
type input "$82.18"
click at [239, 441] on icon "button" at bounding box center [238, 447] width 13 height 13
type input "6"
type input "$70.44"
click at [239, 441] on icon "button" at bounding box center [238, 447] width 13 height 13
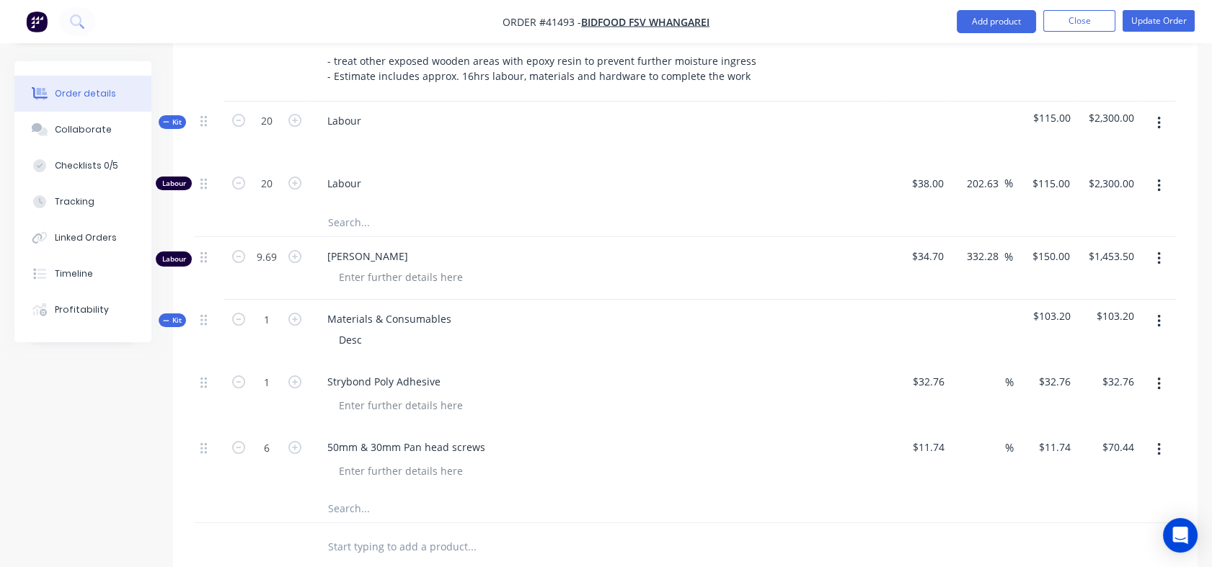
type input "5"
type input "$58.70"
click at [239, 441] on icon "button" at bounding box center [238, 447] width 13 height 13
type input "4"
type input "$46.96"
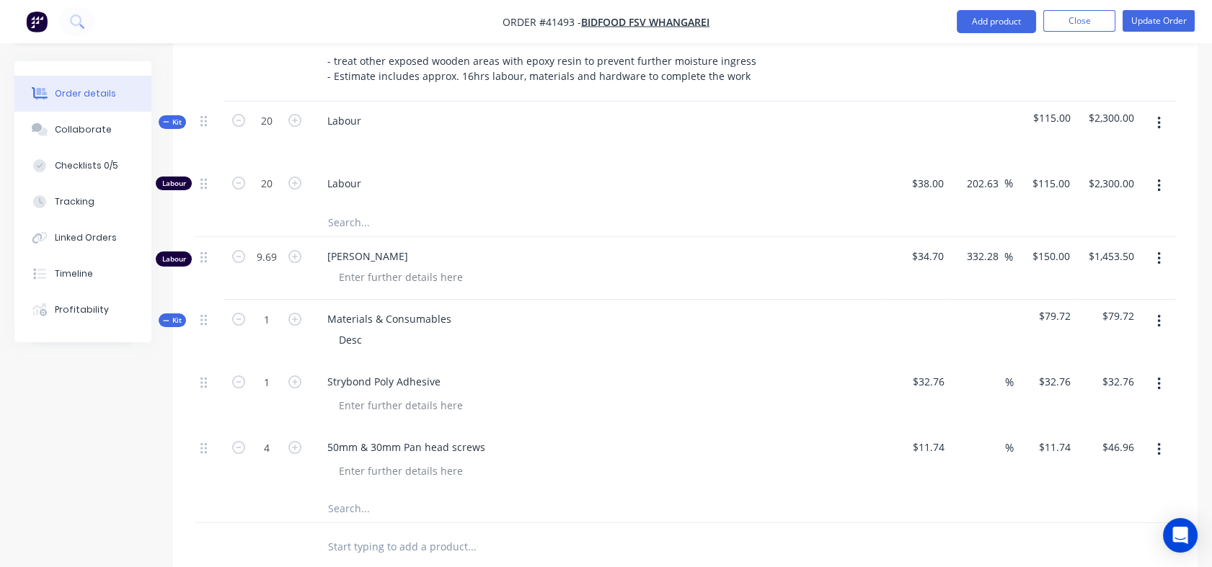
click at [239, 441] on icon "button" at bounding box center [238, 447] width 13 height 13
type input "3"
type input "$35.22"
click at [239, 441] on icon "button" at bounding box center [238, 447] width 13 height 13
type input "2"
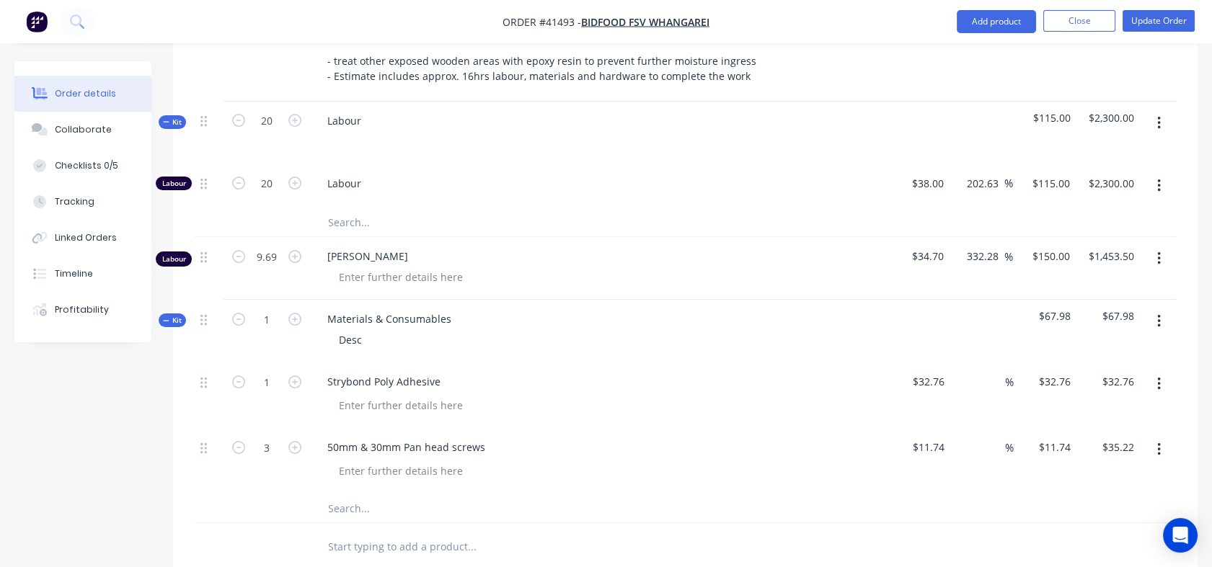
type input "$23.48"
click at [239, 441] on icon "button" at bounding box center [238, 447] width 13 height 13
type input "1"
type input "$11.74"
click at [239, 441] on icon "button" at bounding box center [238, 447] width 13 height 13
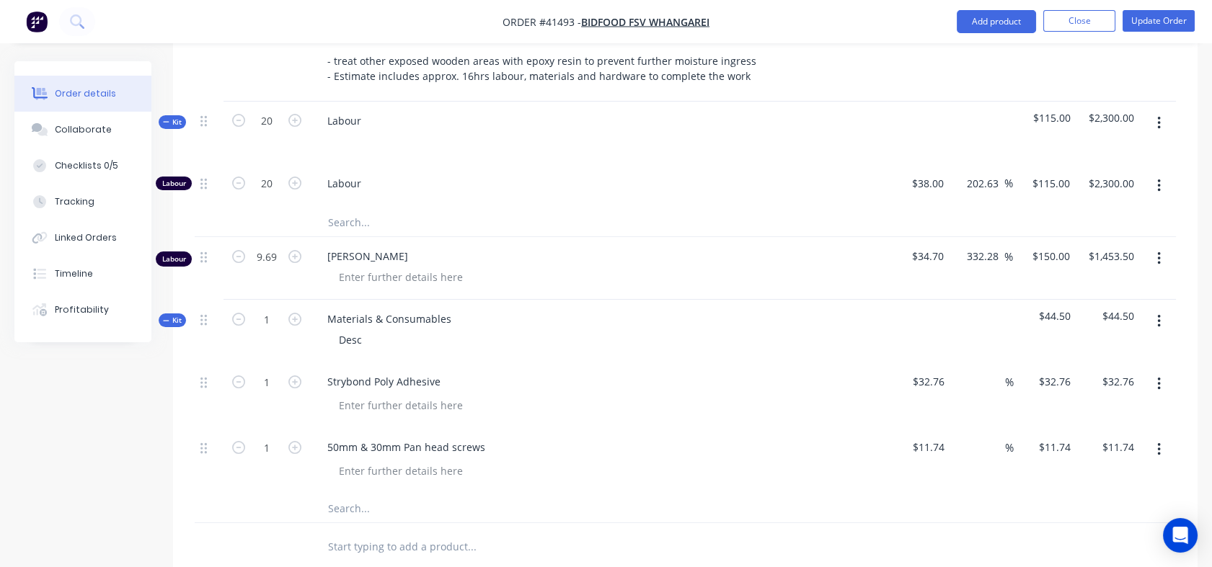
type input "0"
type input "$0.00"
click at [294, 441] on icon "button" at bounding box center [294, 447] width 13 height 13
type input "1"
type input "$11.74"
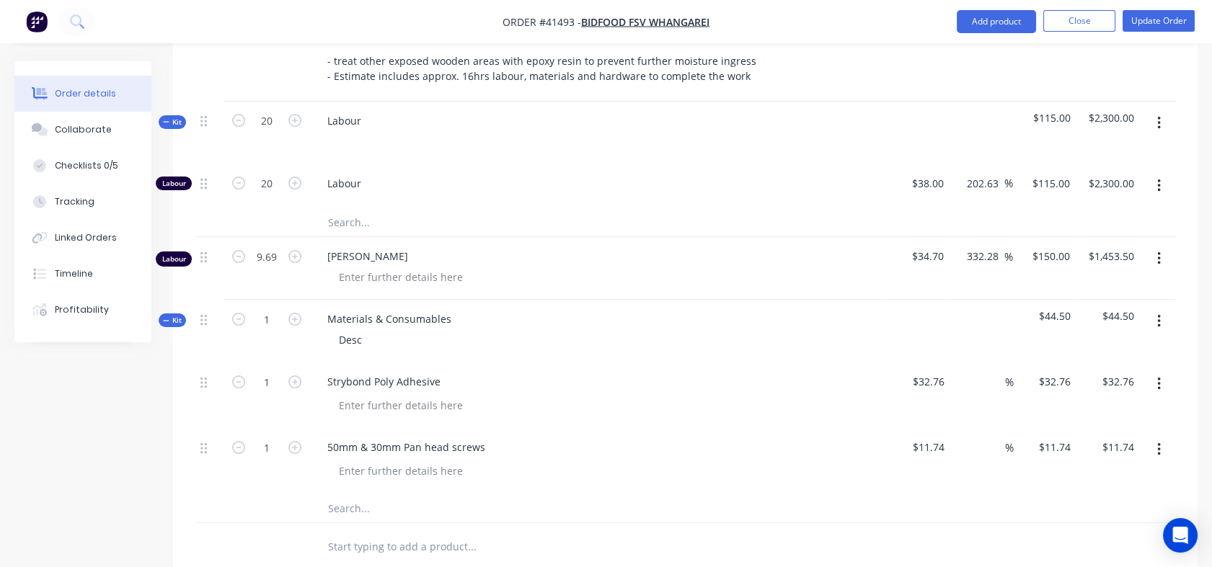
click at [294, 441] on icon "button" at bounding box center [294, 447] width 13 height 13
type input "2"
type input "$23.48"
click at [294, 441] on icon "button" at bounding box center [294, 447] width 13 height 13
type input "3"
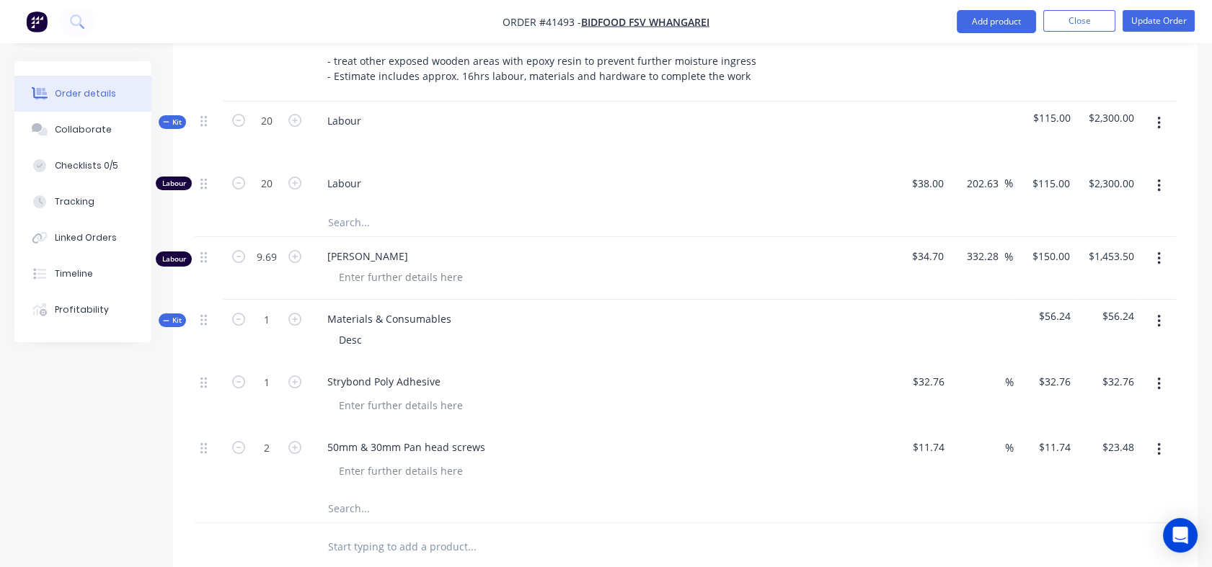
type input "$35.22"
click at [294, 441] on icon "button" at bounding box center [294, 447] width 13 height 13
type input "4"
type input "$46.96"
click at [294, 441] on icon "button" at bounding box center [294, 447] width 13 height 13
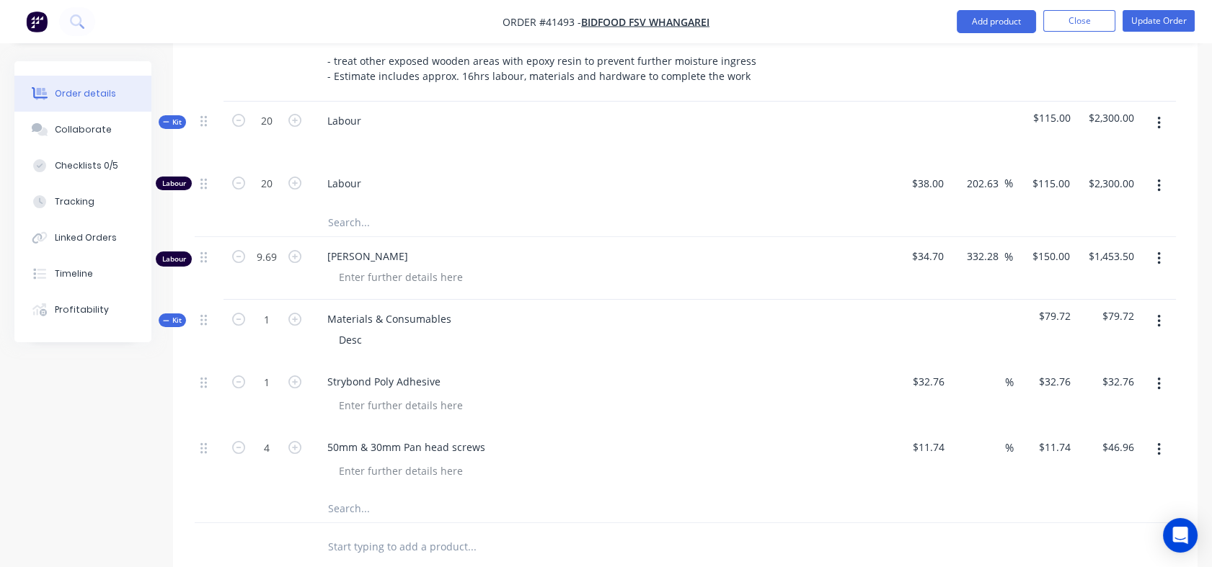
type input "5"
type input "$58.70"
click at [294, 441] on icon "button" at bounding box center [294, 447] width 13 height 13
type input "6"
type input "$70.44"
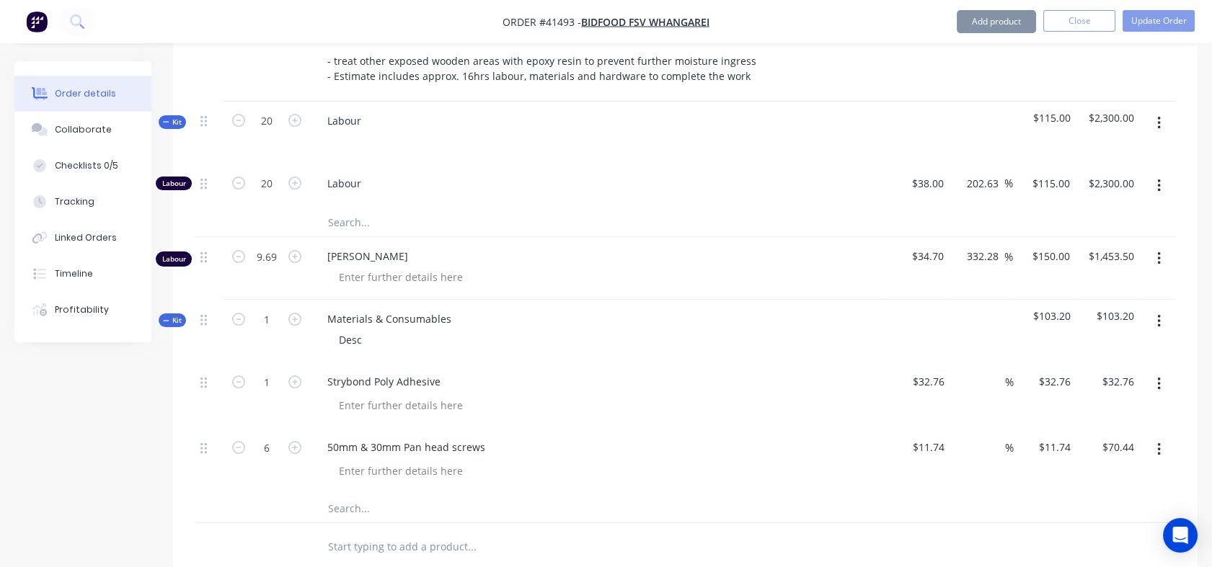
click at [294, 441] on icon "button" at bounding box center [294, 447] width 13 height 13
type input "7"
type input "$82.18"
click at [294, 441] on icon "button" at bounding box center [294, 447] width 13 height 13
type input "8"
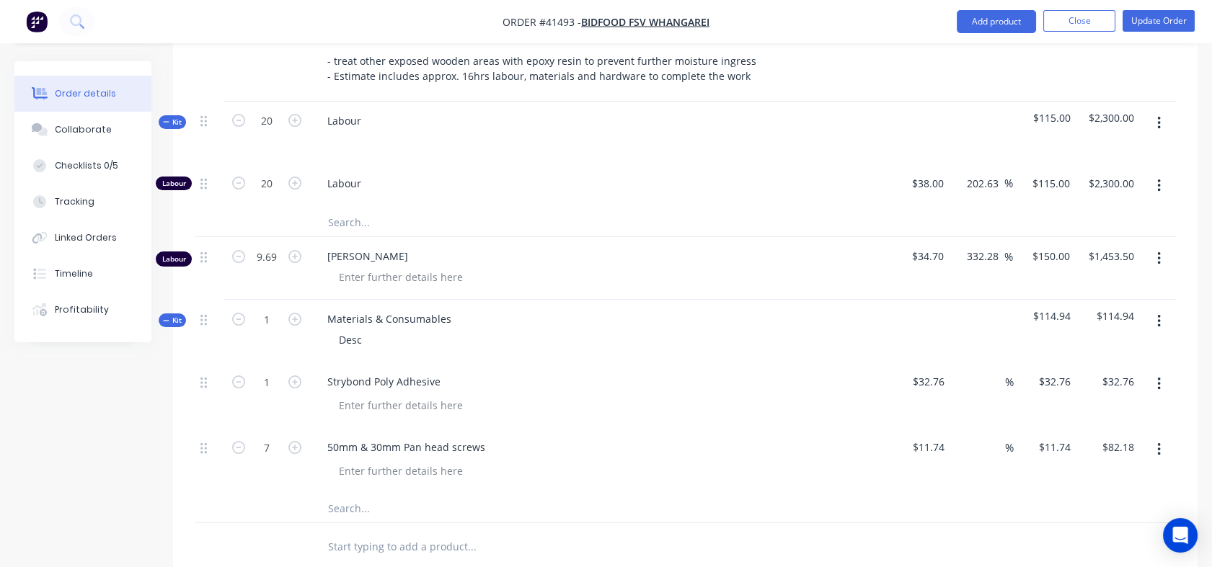
type input "$93.92"
click at [294, 441] on icon "button" at bounding box center [294, 447] width 13 height 13
type input "9"
type input "$105.66"
click at [294, 441] on icon "button" at bounding box center [294, 447] width 13 height 13
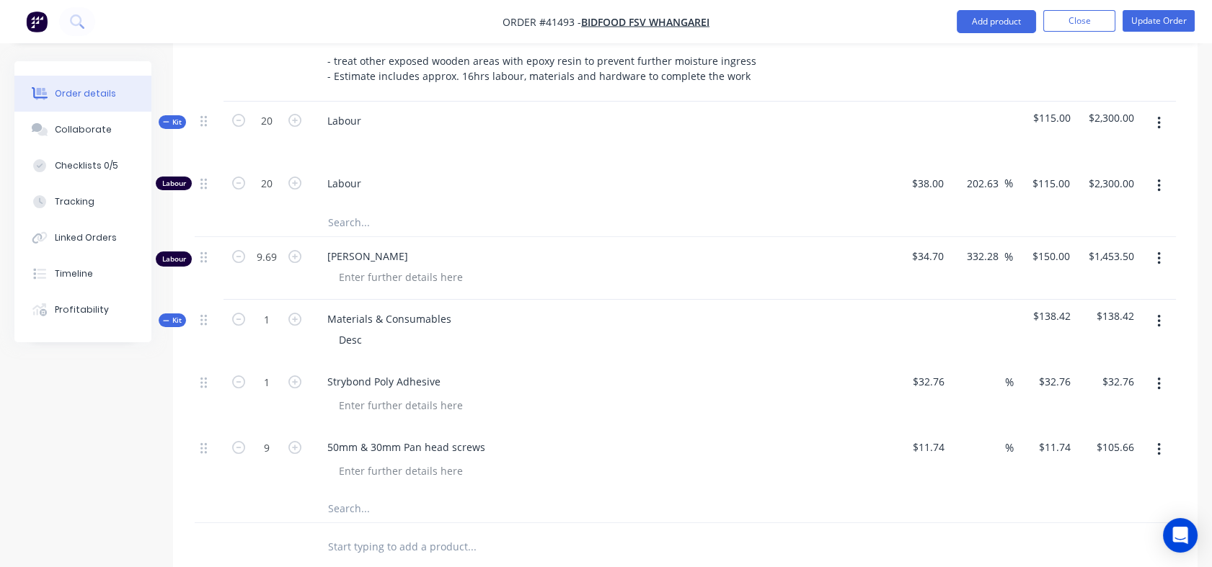
type input "10"
type input "$117.40"
click at [294, 441] on icon "button" at bounding box center [294, 447] width 13 height 13
type input "11"
type input "$129.14"
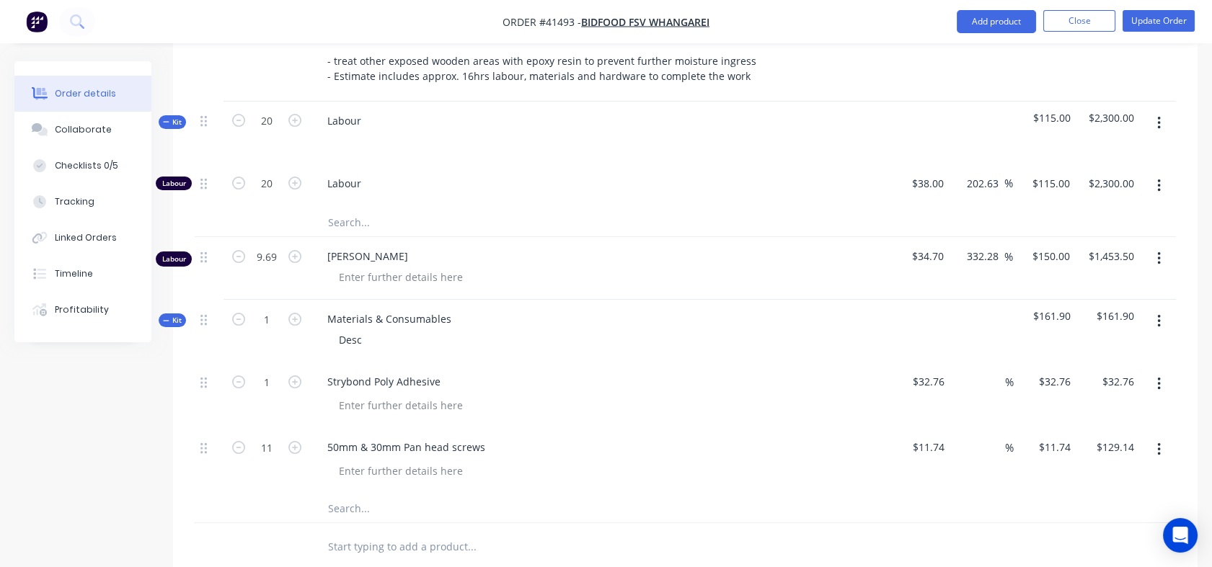
click at [294, 441] on icon "button" at bounding box center [294, 447] width 13 height 13
type input "12"
type input "$140.88"
click at [234, 441] on icon "button" at bounding box center [238, 447] width 13 height 13
type input "11"
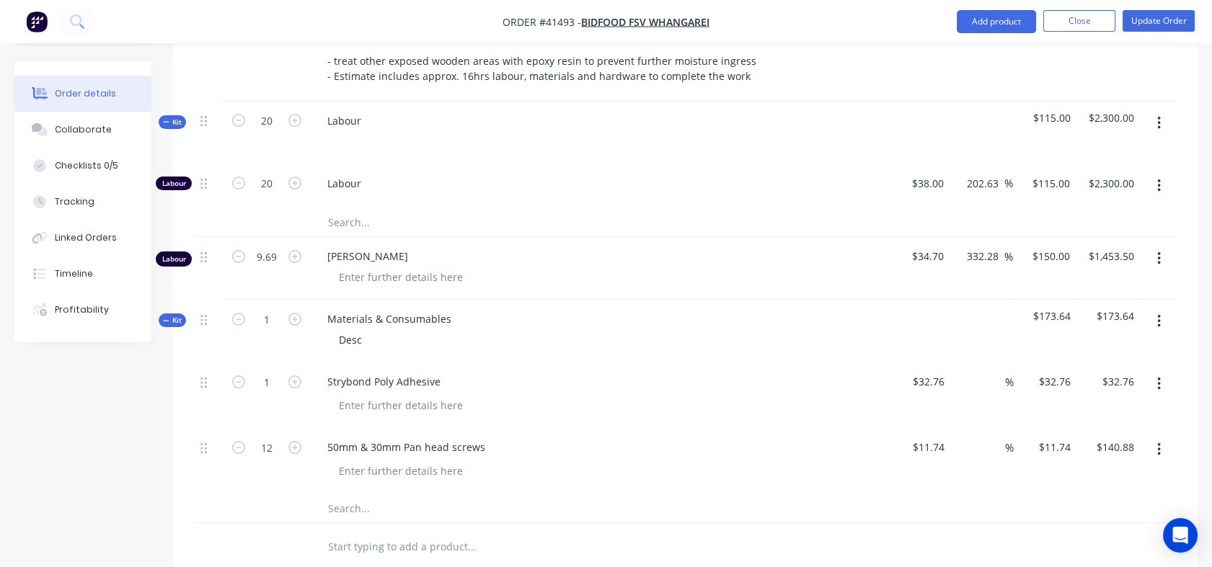
type input "$129.14"
click at [234, 441] on icon "button" at bounding box center [238, 447] width 13 height 13
type input "10"
type input "$117.40"
click at [234, 441] on icon "button" at bounding box center [238, 447] width 13 height 13
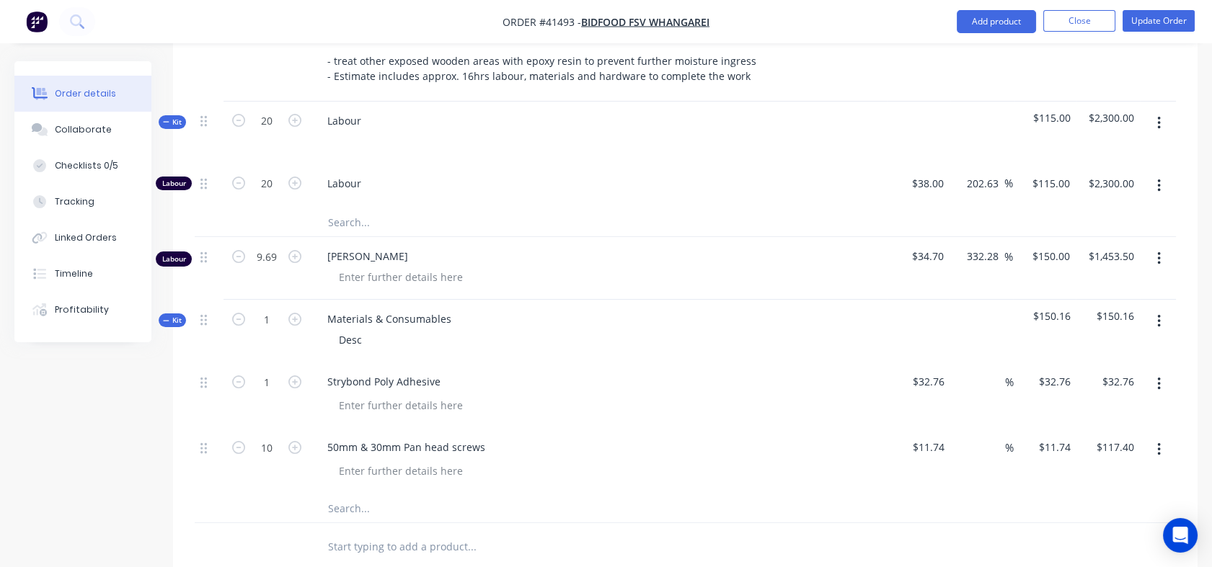
type input "9"
type input "$105.66"
click at [234, 441] on icon "button" at bounding box center [238, 447] width 13 height 13
type input "8"
type input "$93.92"
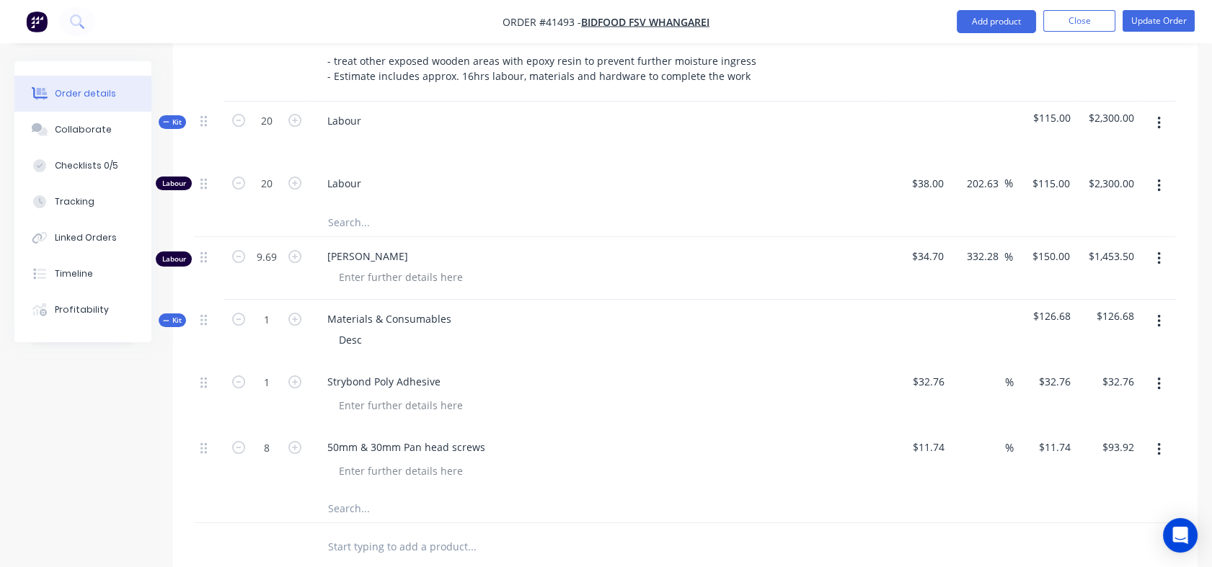
click at [234, 441] on icon "button" at bounding box center [238, 447] width 13 height 13
type input "7"
type input "$82.18"
click at [234, 441] on icon "button" at bounding box center [238, 447] width 13 height 13
type input "6"
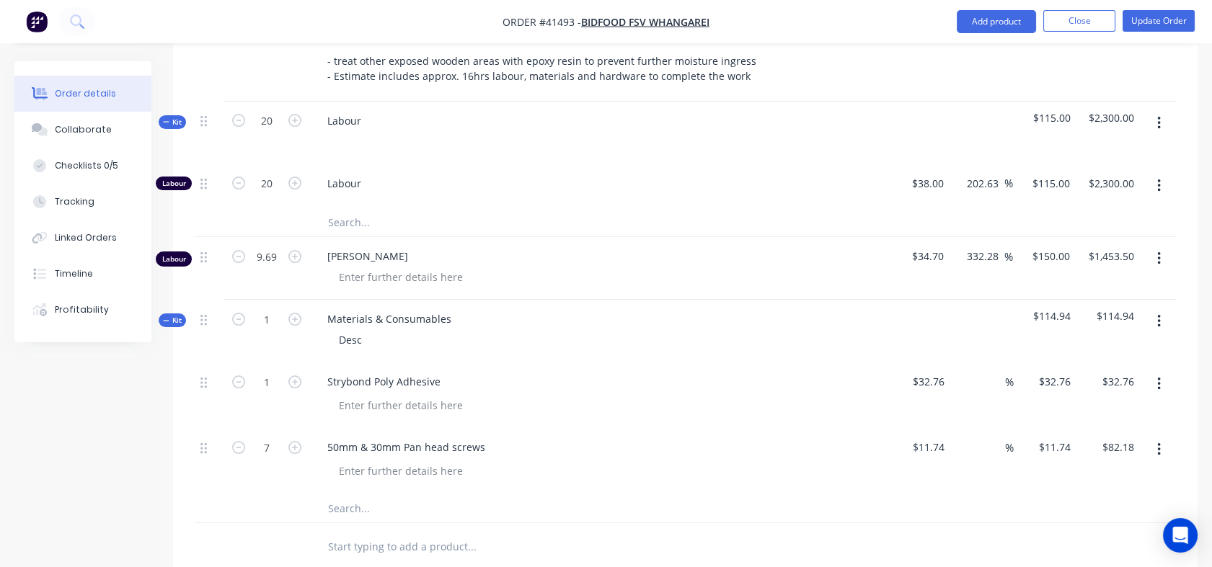
type input "$70.44"
click at [234, 441] on icon "button" at bounding box center [238, 447] width 13 height 13
type input "5"
type input "$58.70"
click at [234, 441] on icon "button" at bounding box center [238, 447] width 13 height 13
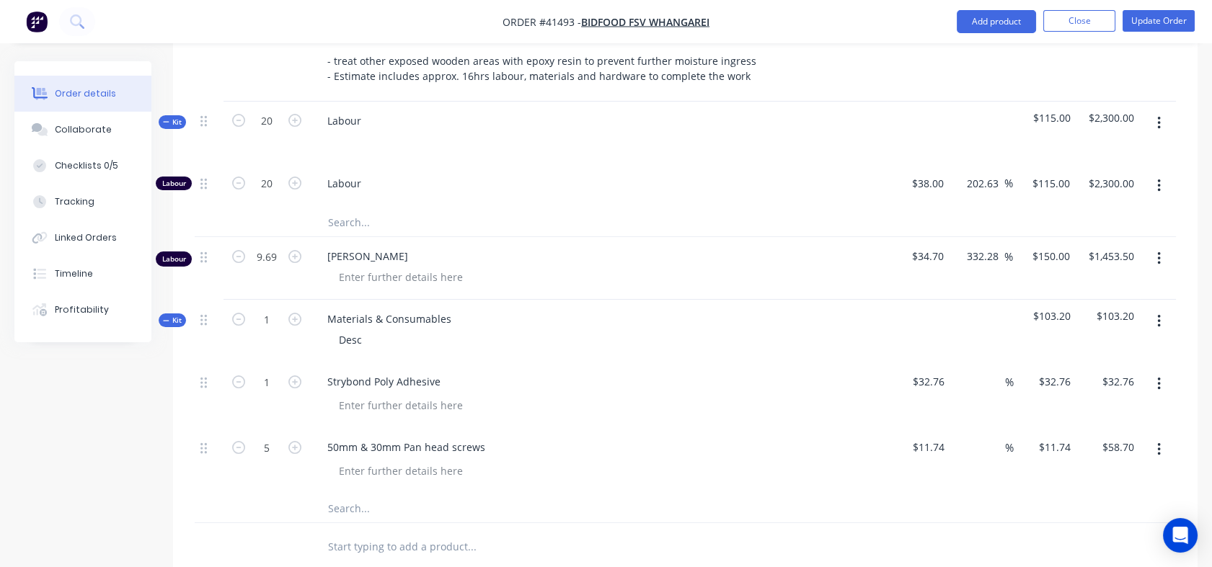
type input "4"
type input "$46.96"
click at [234, 441] on icon "button" at bounding box center [238, 447] width 13 height 13
type input "3"
type input "$35.22"
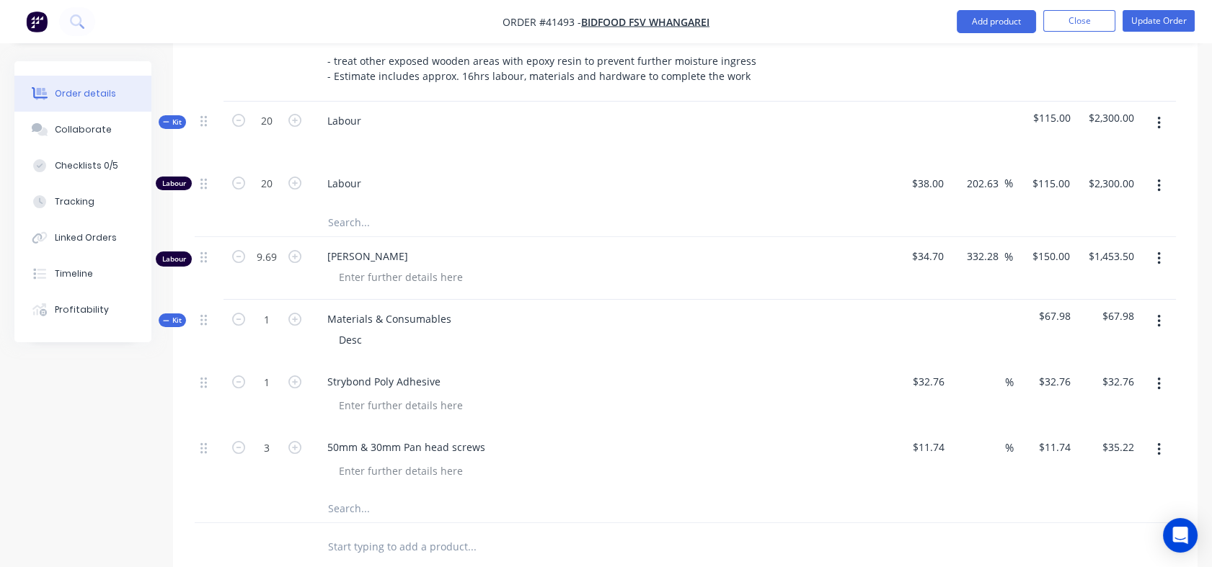
click at [234, 441] on icon "button" at bounding box center [238, 447] width 13 height 13
type input "2"
type input "$23.48"
click at [917, 437] on div "11.74 $11.74" at bounding box center [930, 447] width 39 height 21
type input "$11.74"
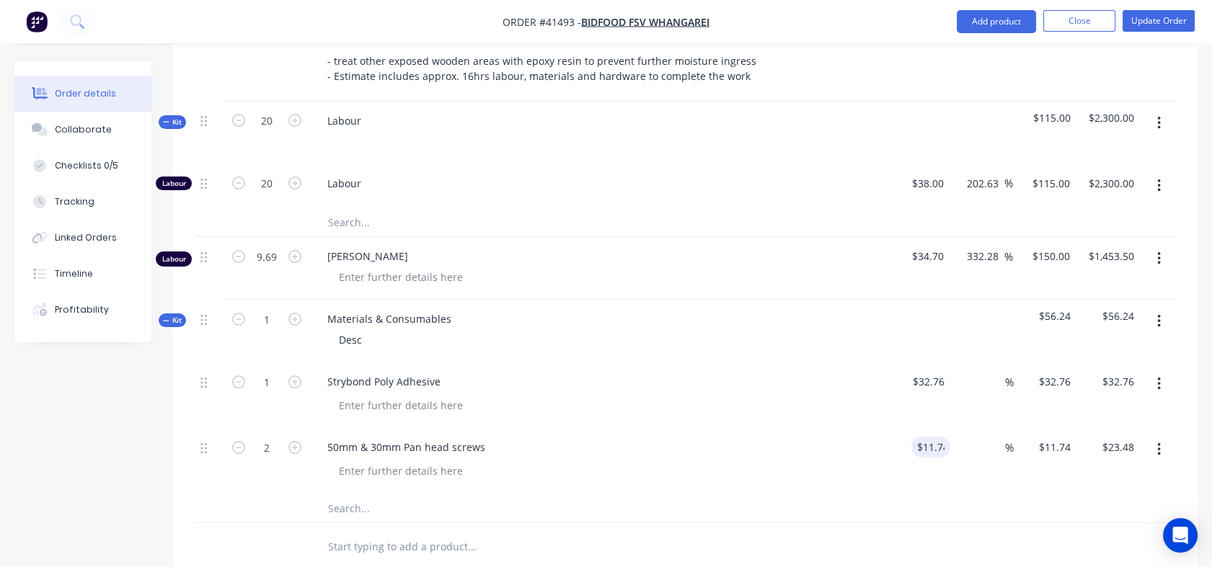
click at [983, 437] on div "%" at bounding box center [998, 447] width 31 height 21
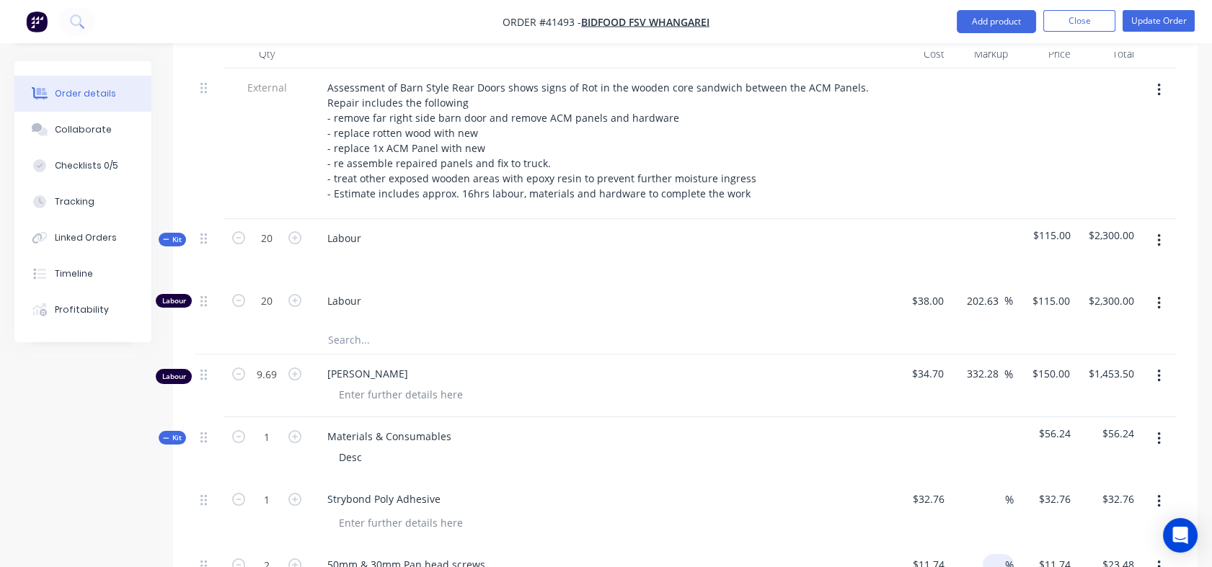
scroll to position [619, 0]
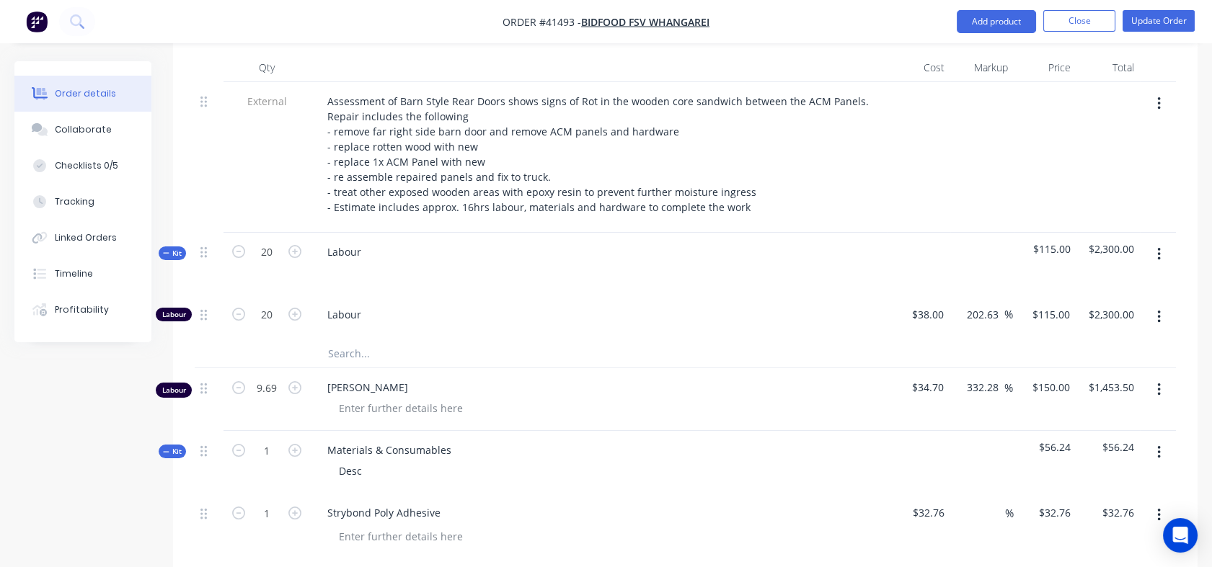
click at [1158, 384] on icon "button" at bounding box center [1158, 390] width 3 height 13
click at [1089, 504] on div "Delete" at bounding box center [1107, 514] width 111 height 21
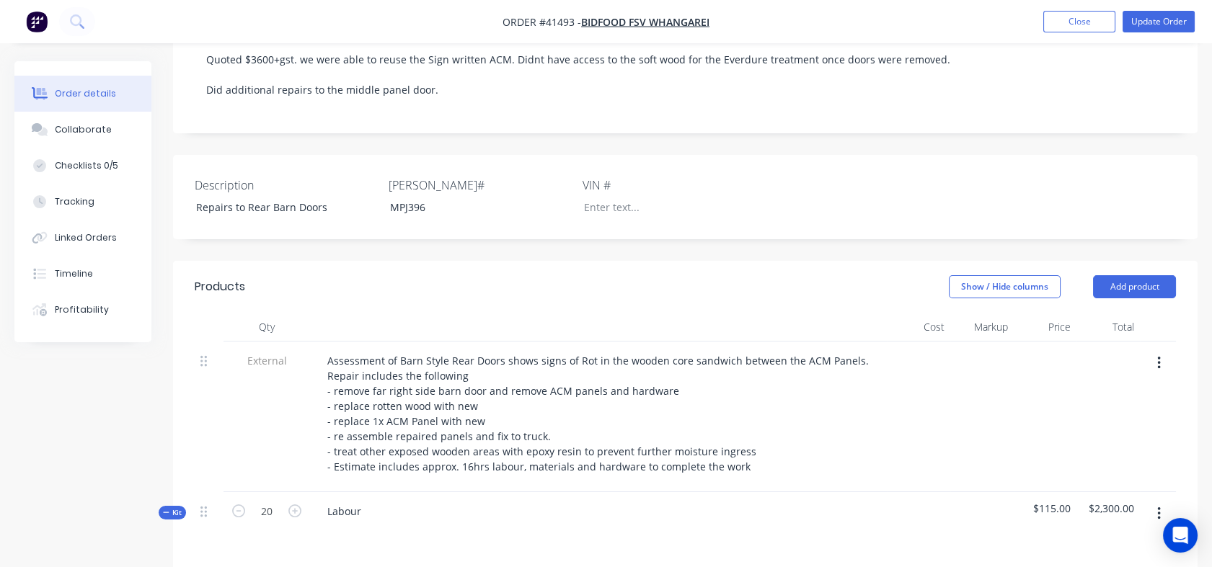
scroll to position [348, 0]
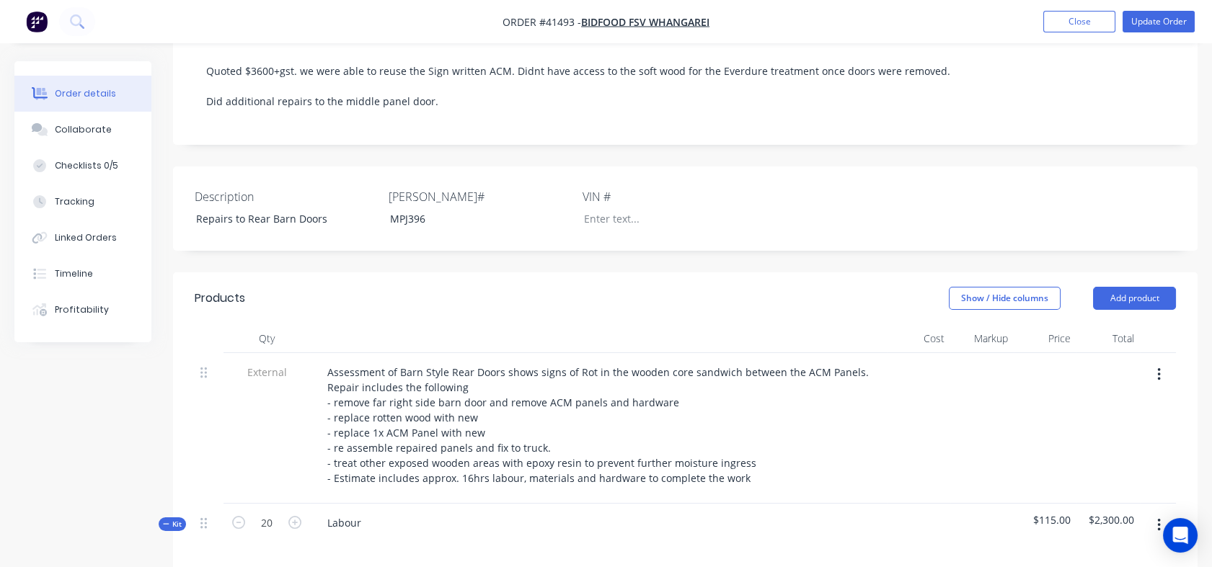
click at [81, 196] on div "Tracking" at bounding box center [75, 201] width 40 height 13
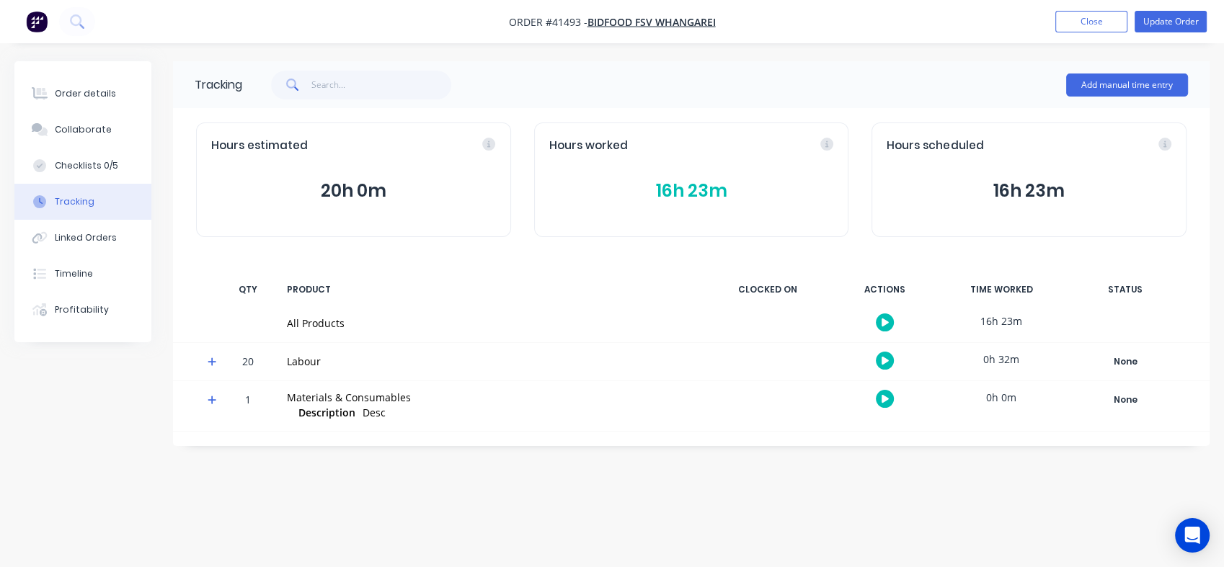
click at [81, 196] on div "Tracking" at bounding box center [75, 201] width 40 height 13
click at [79, 97] on div "Order details" at bounding box center [85, 93] width 61 height 13
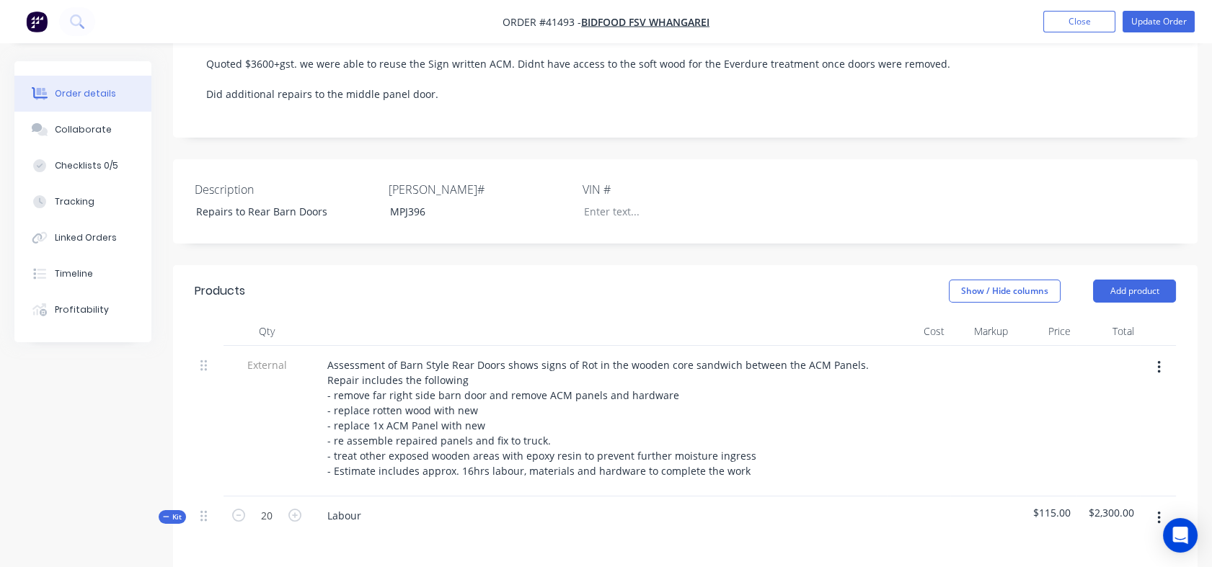
scroll to position [361, 0]
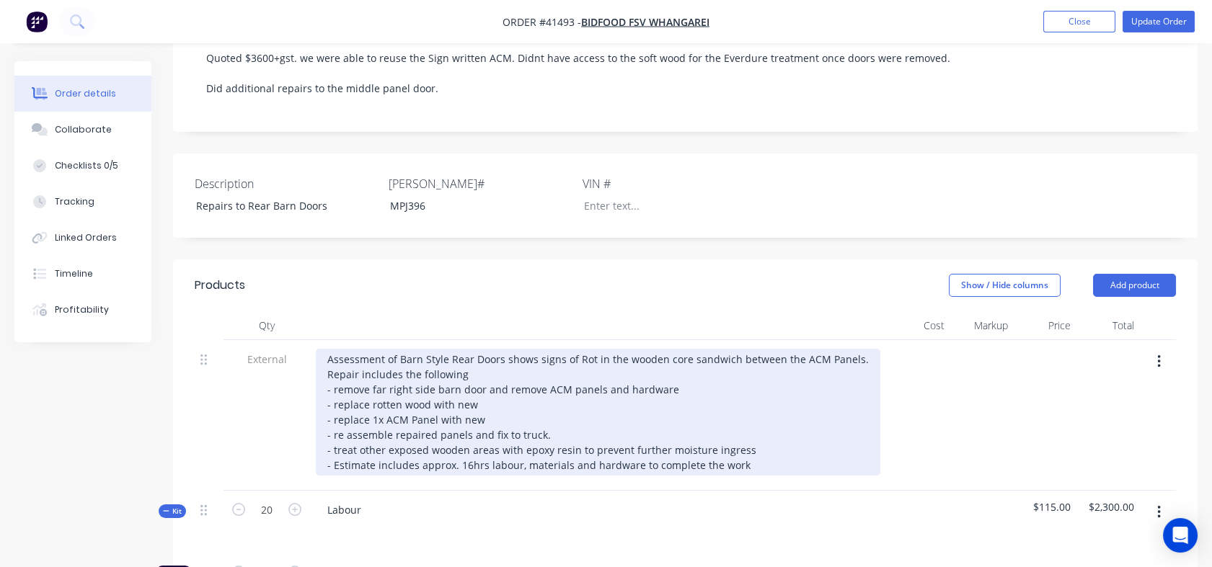
click at [475, 349] on div "Assessment of Barn Style Rear Doors shows signs of Rot in the wooden core sandw…" at bounding box center [598, 412] width 564 height 127
drag, startPoint x: 475, startPoint y: 343, endPoint x: 328, endPoint y: 342, distance: 147.1
click at [328, 349] on div "Assessment of Barn Style Rear Doors shows signs of Rot in the wooden core sandw…" at bounding box center [598, 412] width 564 height 127
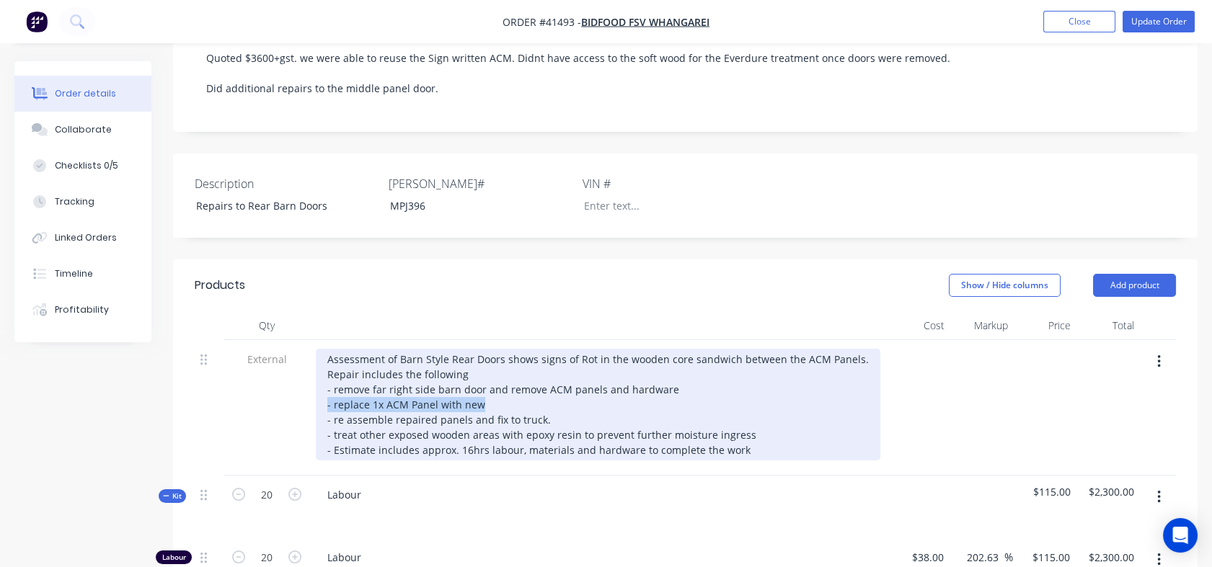
drag, startPoint x: 484, startPoint y: 342, endPoint x: 325, endPoint y: 350, distance: 158.8
click at [325, 350] on div "Assessment of Barn Style Rear Doors shows signs of Rot in the wooden core sandw…" at bounding box center [598, 405] width 564 height 112
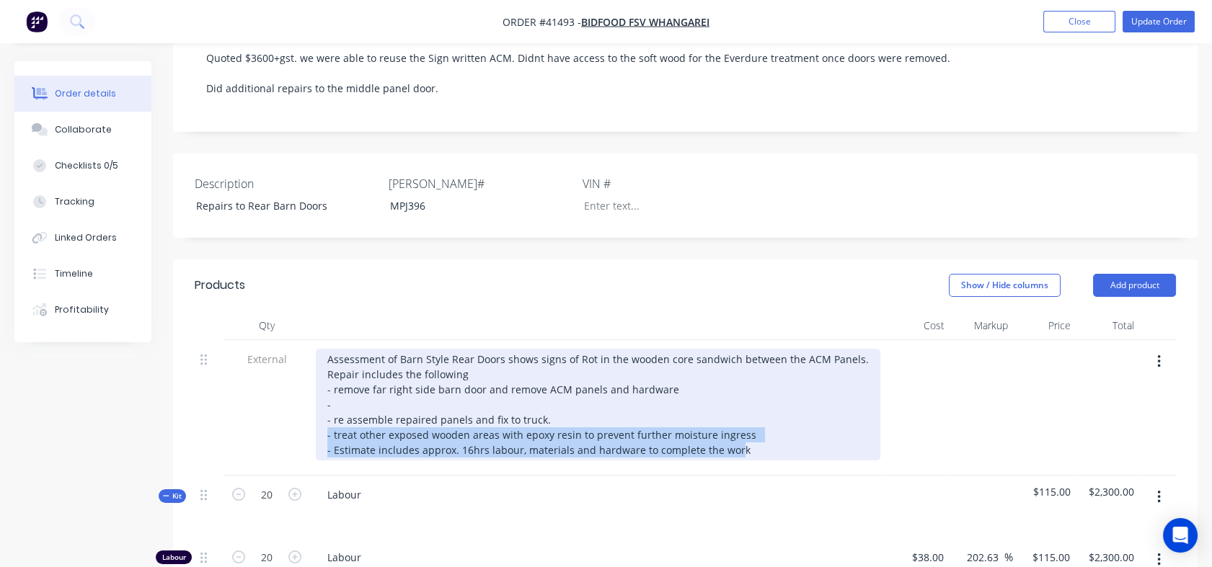
drag, startPoint x: 732, startPoint y: 390, endPoint x: 315, endPoint y: 372, distance: 417.8
click at [316, 372] on div "Assessment of Barn Style Rear Doors shows signs of Rot in the wooden core sandw…" at bounding box center [598, 405] width 564 height 112
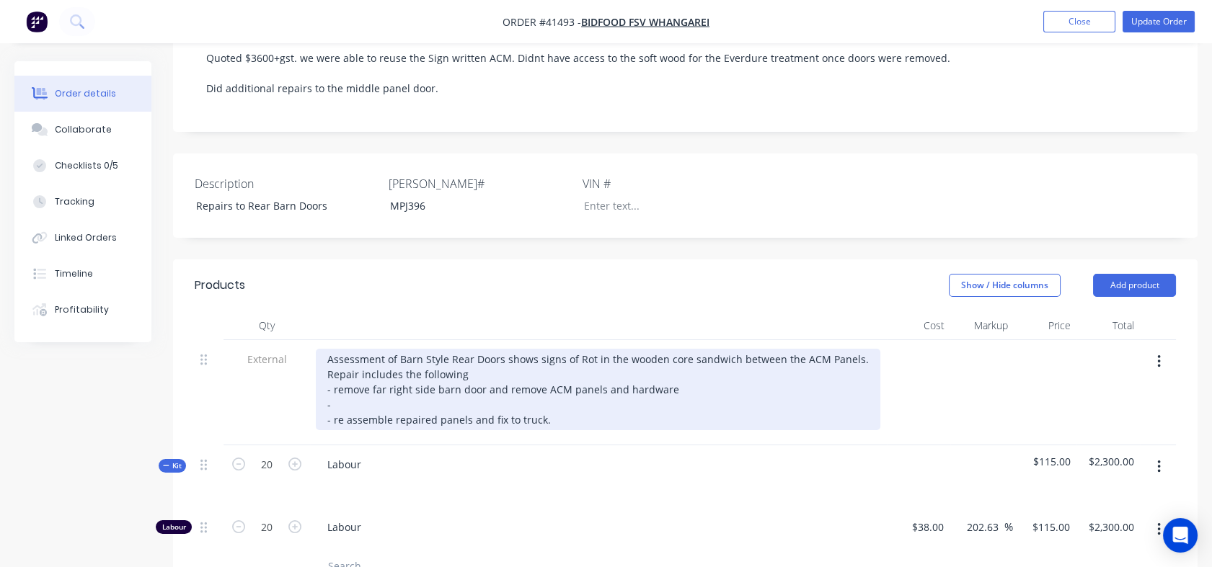
click at [668, 349] on div "Assessment of Barn Style Rear Doors shows signs of Rot in the wooden core sandw…" at bounding box center [598, 389] width 564 height 81
drag, startPoint x: 510, startPoint y: 339, endPoint x: 325, endPoint y: 344, distance: 184.6
click at [325, 349] on div "Assessment of Barn Style Rear Doors shows signs of Rot in the wooden core sandw…" at bounding box center [598, 389] width 564 height 81
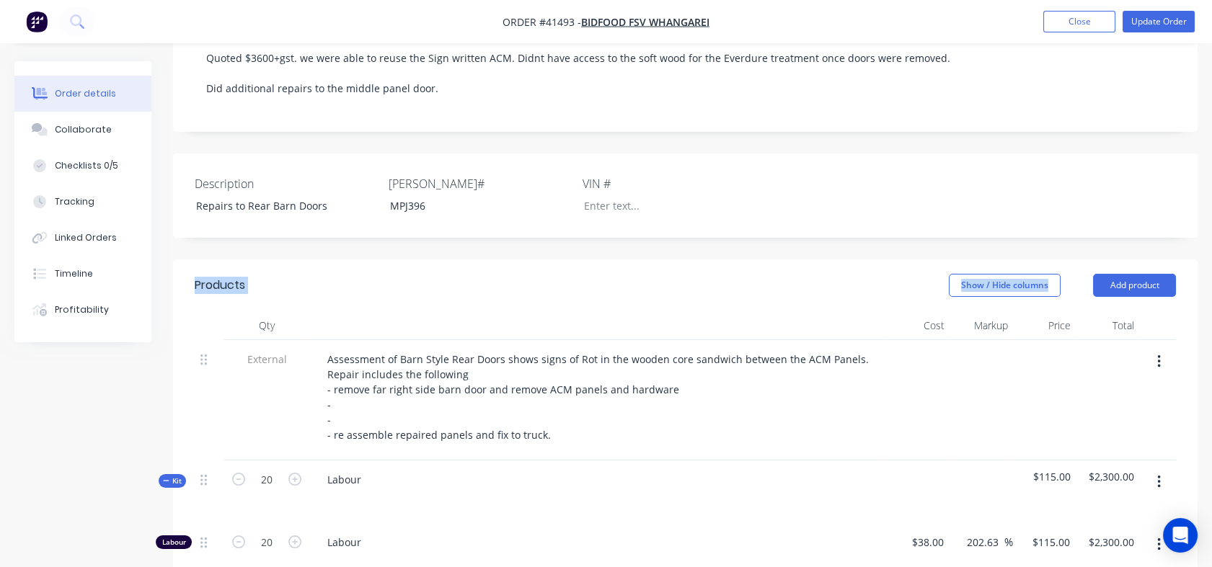
drag, startPoint x: 1078, startPoint y: 219, endPoint x: 1214, endPoint y: 143, distance: 155.2
click at [1212, 143] on html "Order #41493 - Bidfood FSV Whangarei Add product Close Update Order Order detai…" at bounding box center [606, 436] width 1212 height 1595
